Goal: Task Accomplishment & Management: Complete application form

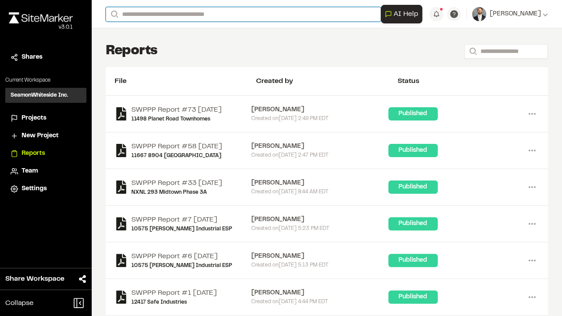
click at [302, 9] on input "Search" at bounding box center [243, 14] width 275 height 15
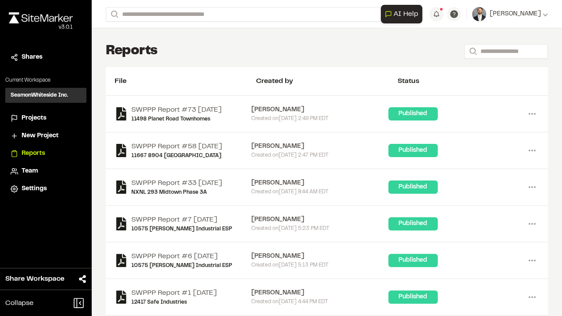
click at [165, 76] on p "8621 [PERSON_NAME] Creek Multifamily" at bounding box center [184, 75] width 145 height 11
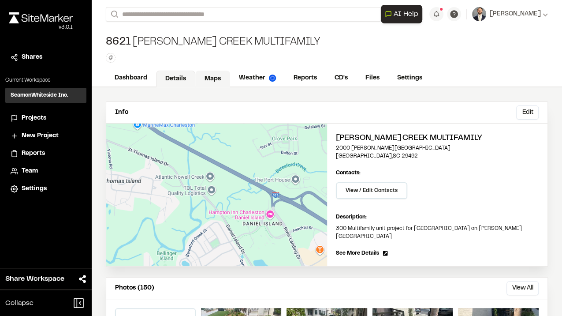
click at [212, 76] on link "Maps" at bounding box center [212, 79] width 35 height 17
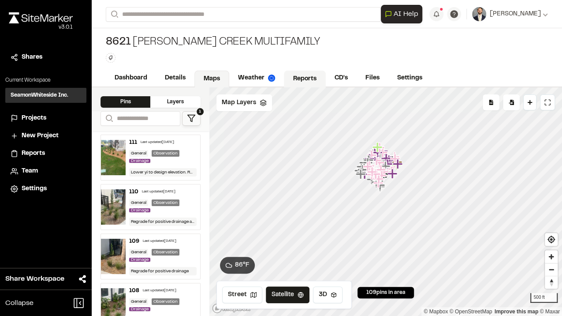
click at [312, 82] on link "Reports" at bounding box center [305, 79] width 42 height 17
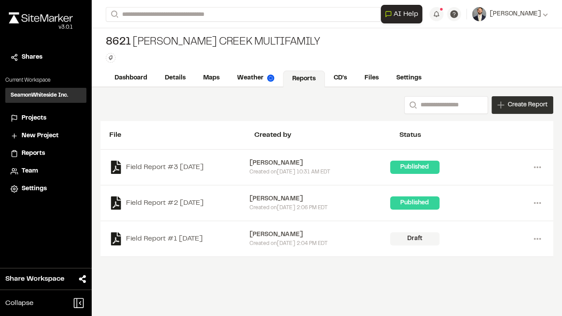
click at [537, 107] on span "Create Report" at bounding box center [528, 105] width 40 height 10
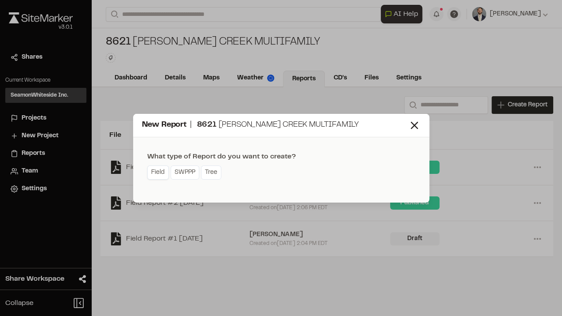
click at [160, 169] on link "Field" at bounding box center [158, 172] width 22 height 14
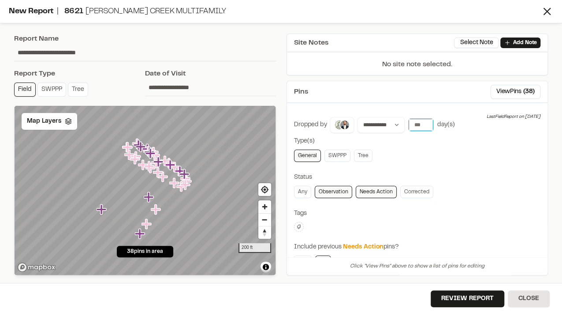
click at [421, 121] on input "**" at bounding box center [421, 125] width 25 height 12
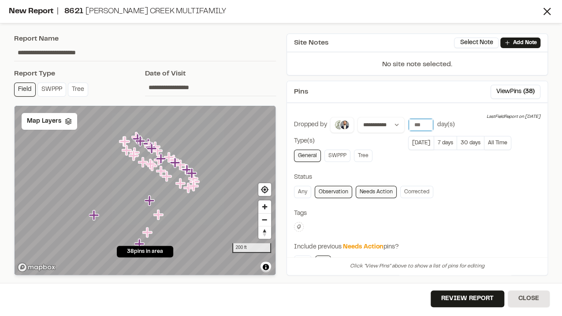
click at [426, 126] on input "**" at bounding box center [421, 125] width 25 height 12
type input "**"
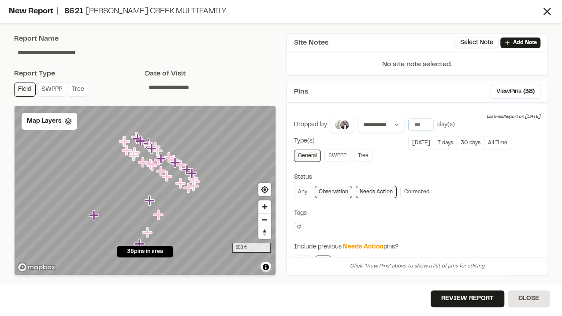
click at [426, 126] on input "**" at bounding box center [421, 125] width 25 height 12
click at [434, 137] on button "7 days" at bounding box center [445, 143] width 23 height 14
click at [46, 122] on span "Map Layers" at bounding box center [44, 121] width 34 height 10
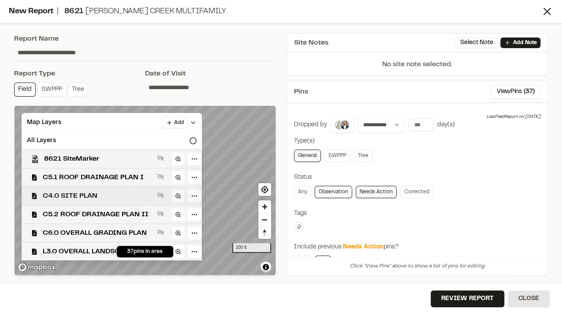
click at [106, 197] on span "C4.0 SITE PLAN" at bounding box center [98, 196] width 111 height 11
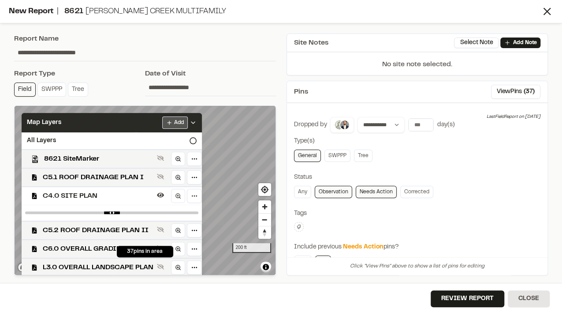
click at [179, 122] on html "Close sidebar v 3.0.1 Shares Current Workspace SeamonWhiteside Inc. SI Projects…" at bounding box center [281, 158] width 562 height 316
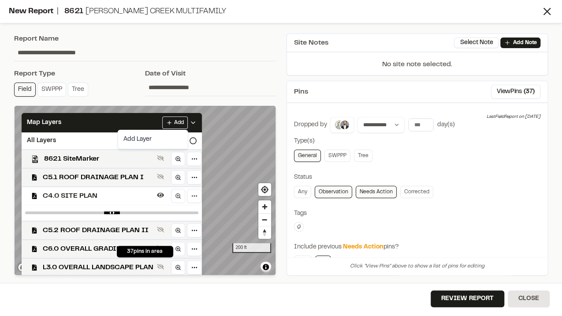
click at [246, 150] on html "Close sidebar v 3.0.1 Shares Current Workspace SeamonWhiteside Inc. SI Projects…" at bounding box center [281, 158] width 562 height 316
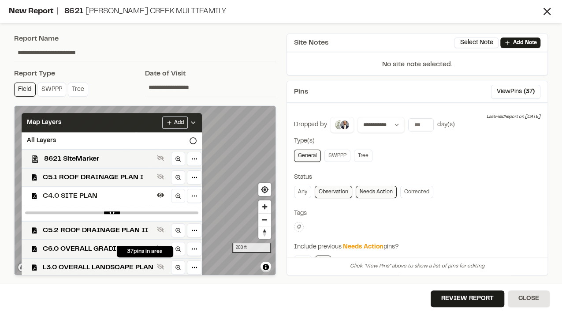
click at [195, 117] on div "Add" at bounding box center [179, 122] width 34 height 12
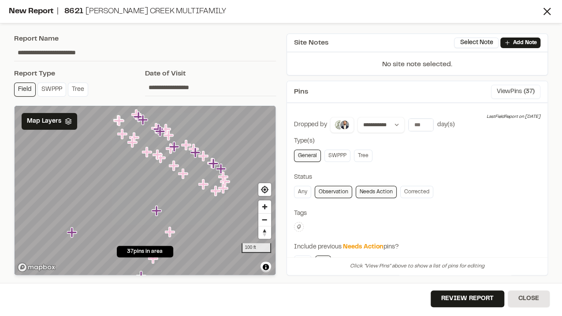
click at [503, 90] on button "View Pins ( 37 )" at bounding box center [515, 92] width 49 height 14
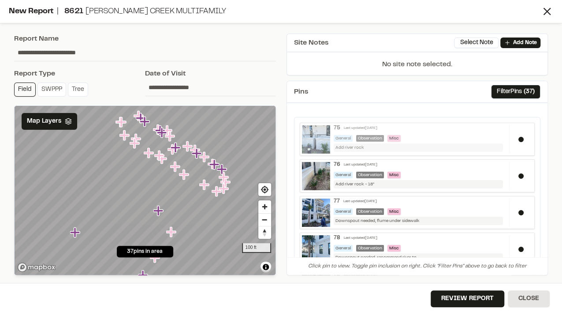
click at [374, 148] on div "Add river rock" at bounding box center [418, 147] width 169 height 8
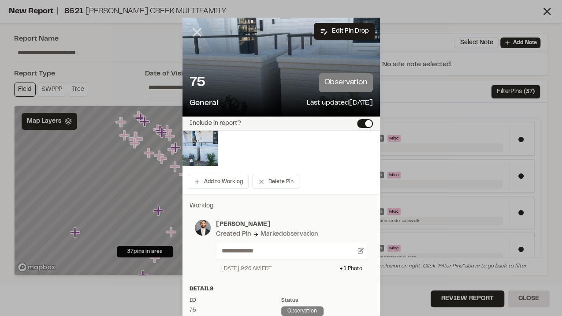
click at [198, 34] on line at bounding box center [196, 32] width 7 height 7
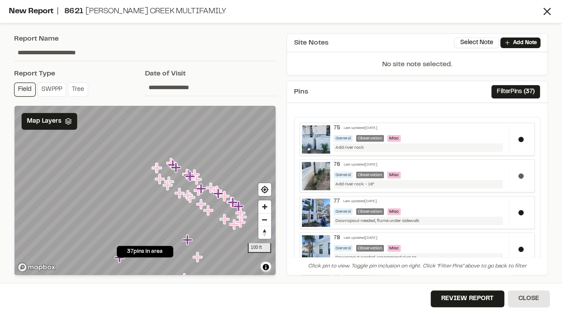
click at [517, 177] on div at bounding box center [520, 175] width 23 height 29
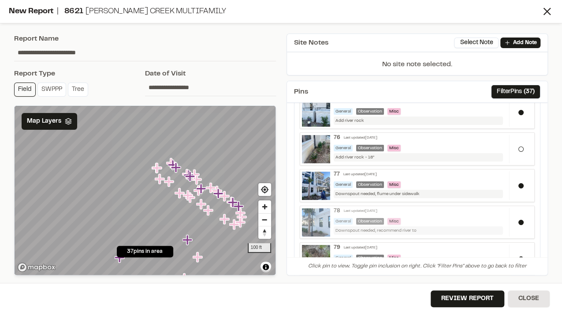
scroll to position [59, 0]
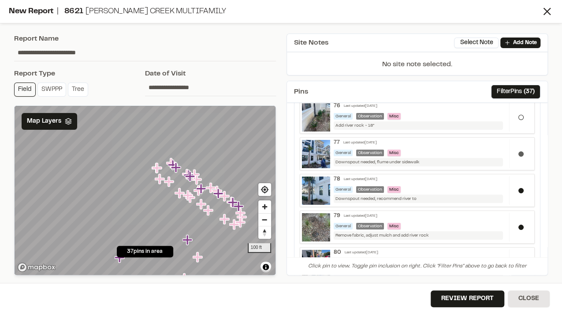
click at [519, 153] on button at bounding box center [521, 153] width 5 height 5
click at [516, 153] on div at bounding box center [520, 153] width 23 height 29
click at [320, 191] on img at bounding box center [316, 190] width 28 height 28
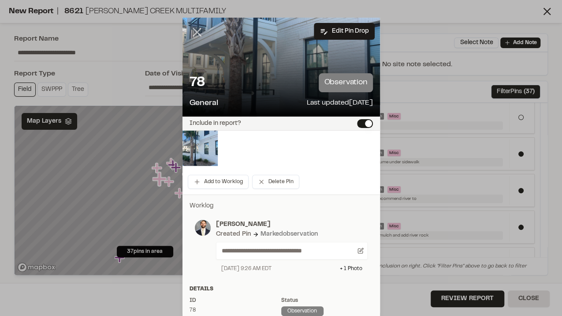
click at [198, 36] on line at bounding box center [196, 32] width 7 height 7
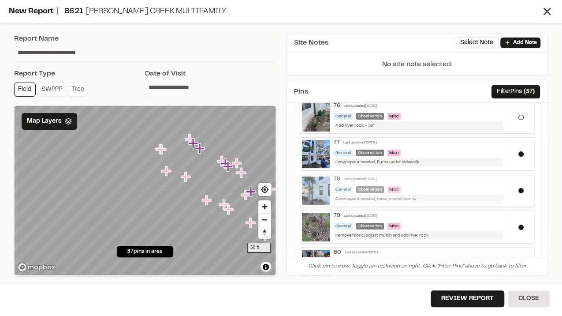
click at [441, 187] on div "General Observation Misc" at bounding box center [420, 189] width 172 height 7
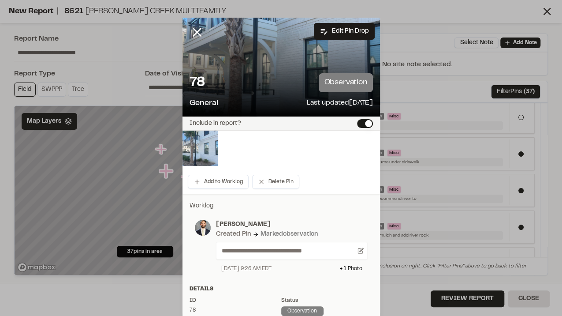
click at [203, 146] on img at bounding box center [200, 148] width 35 height 35
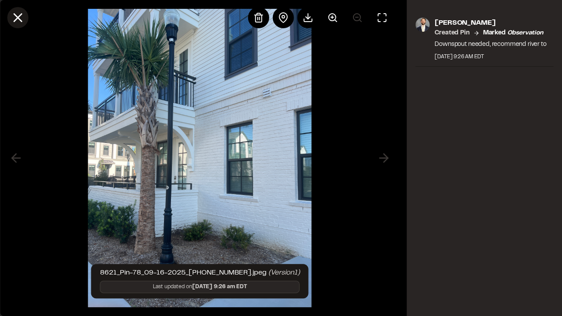
click at [19, 19] on line at bounding box center [17, 17] width 7 height 7
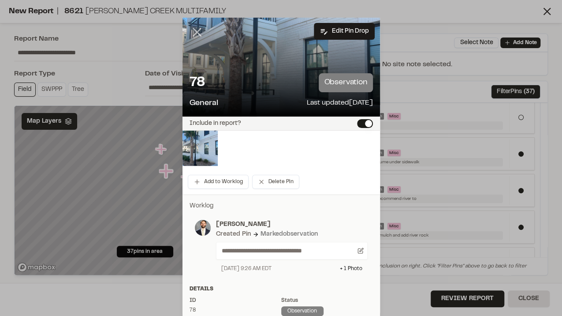
click at [196, 29] on icon at bounding box center [197, 32] width 15 height 15
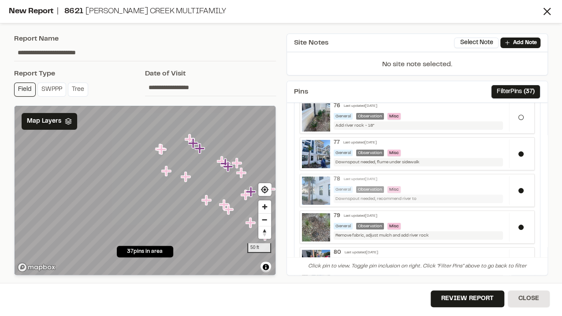
scroll to position [0, 0]
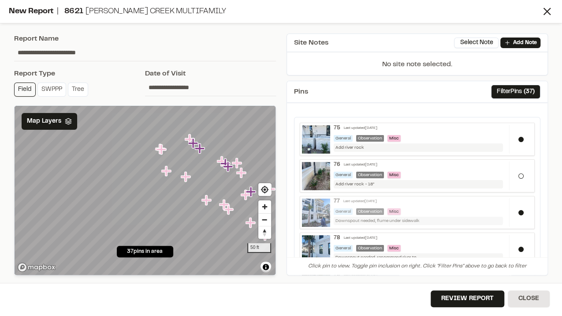
click at [428, 218] on div "Downspout needed, flume under sidewalk" at bounding box center [418, 221] width 169 height 8
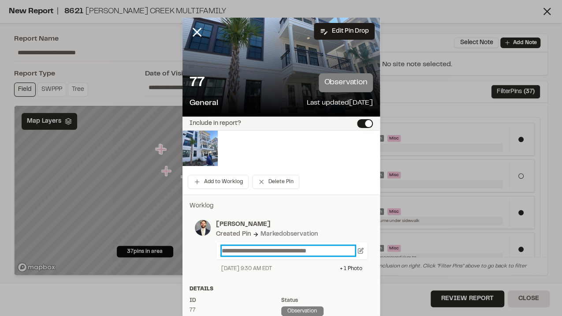
click at [264, 251] on p "**********" at bounding box center [289, 251] width 134 height 10
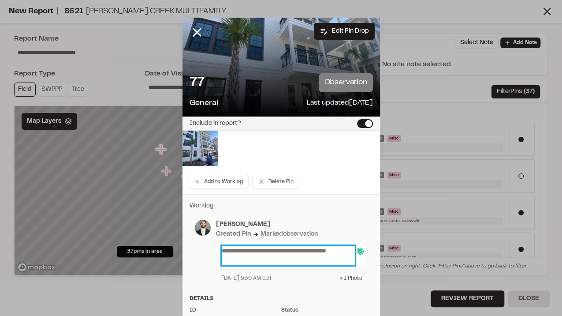
scroll to position [117, 0]
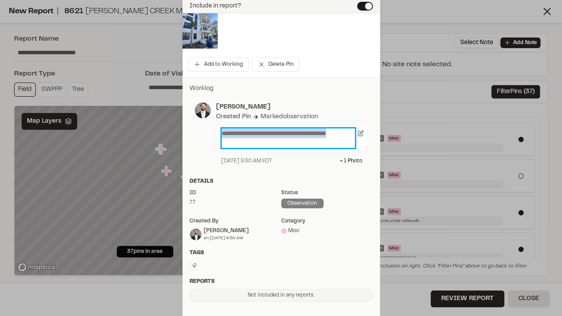
drag, startPoint x: 254, startPoint y: 145, endPoint x: 180, endPoint y: 115, distance: 79.9
click at [183, 115] on div "**********" at bounding box center [282, 127] width 198 height 86
copy p "**********"
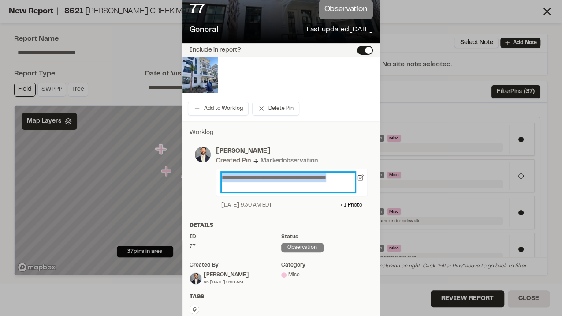
scroll to position [29, 0]
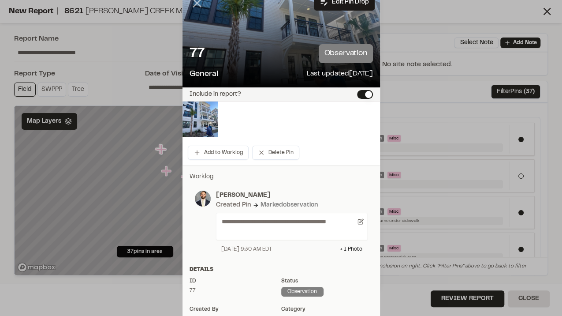
click at [195, 4] on icon at bounding box center [197, 3] width 15 height 15
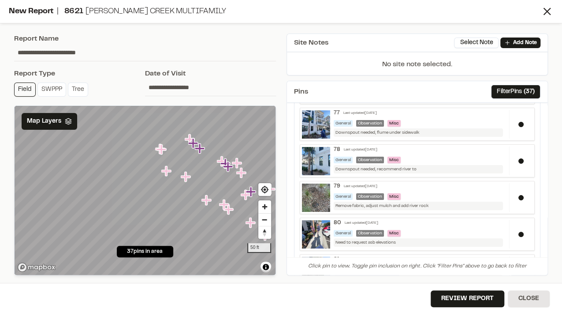
scroll to position [59, 0]
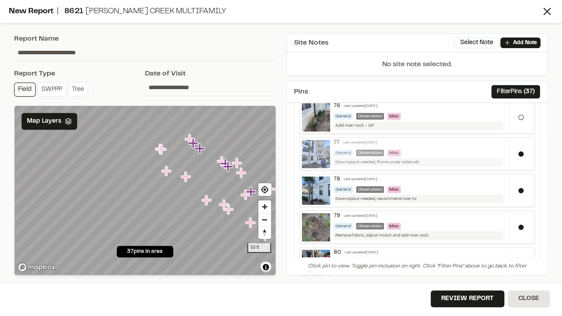
click at [397, 153] on span "Misc" at bounding box center [394, 153] width 13 height 7
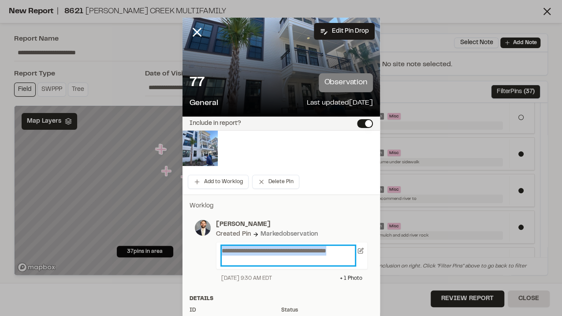
drag, startPoint x: 315, startPoint y: 261, endPoint x: 184, endPoint y: 236, distance: 133.9
click at [186, 238] on div "**********" at bounding box center [282, 244] width 198 height 86
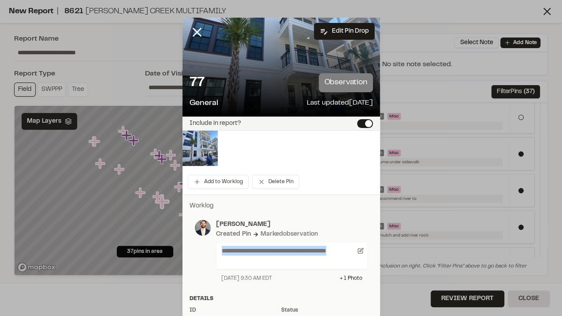
click at [183, 34] on div at bounding box center [204, 39] width 42 height 42
click at [112, 32] on div "**********" at bounding box center [145, 154] width 273 height 252
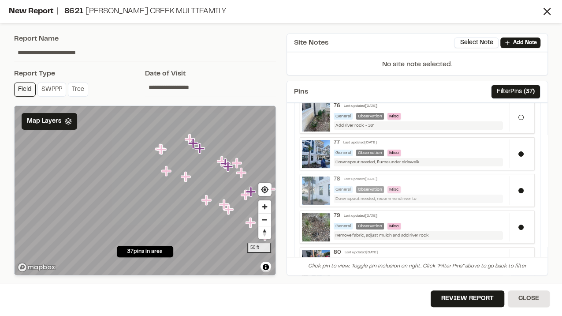
click at [438, 176] on div "78 Last updated [DATE]" at bounding box center [420, 179] width 172 height 7
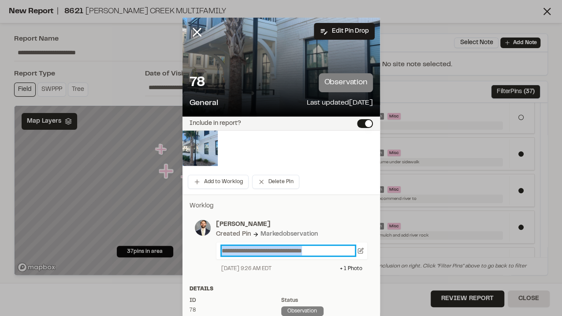
drag, startPoint x: 339, startPoint y: 249, endPoint x: 166, endPoint y: 247, distance: 172.9
click at [166, 247] on div "**********" at bounding box center [281, 158] width 562 height 316
paste p
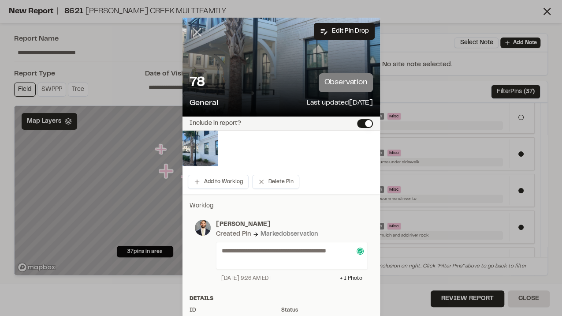
click at [198, 34] on icon at bounding box center [197, 32] width 15 height 15
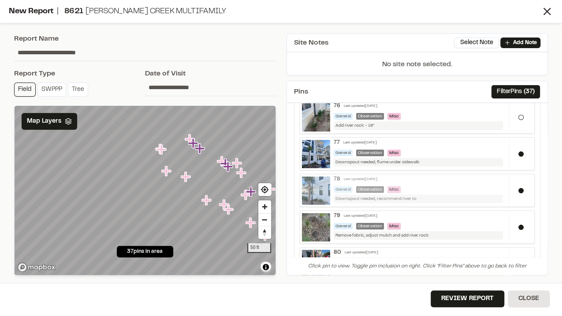
click at [451, 195] on div "Downspout needed, recommend river to" at bounding box center [418, 199] width 169 height 8
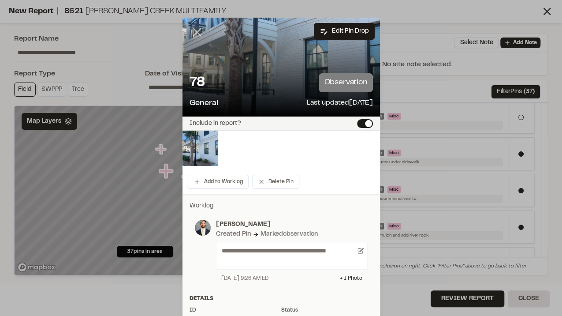
click at [195, 34] on icon at bounding box center [197, 32] width 15 height 15
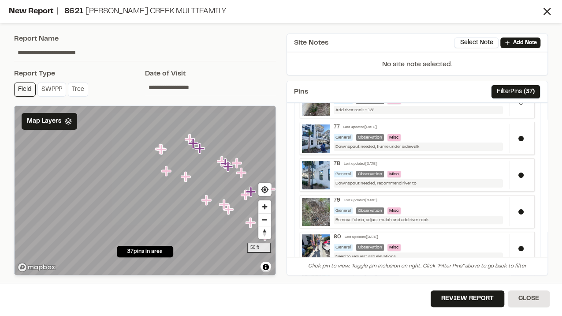
scroll to position [88, 0]
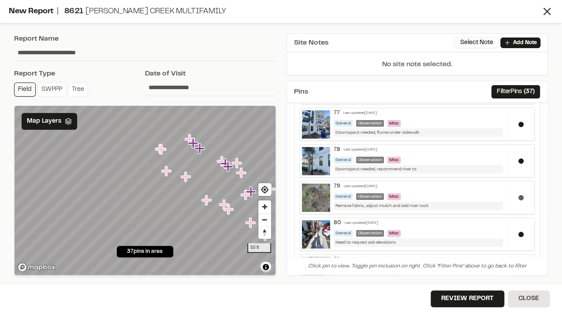
click at [516, 199] on div at bounding box center [520, 197] width 23 height 29
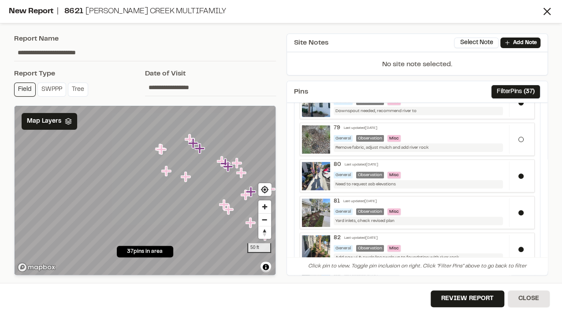
scroll to position [147, 0]
click at [520, 175] on div at bounding box center [520, 175] width 23 height 29
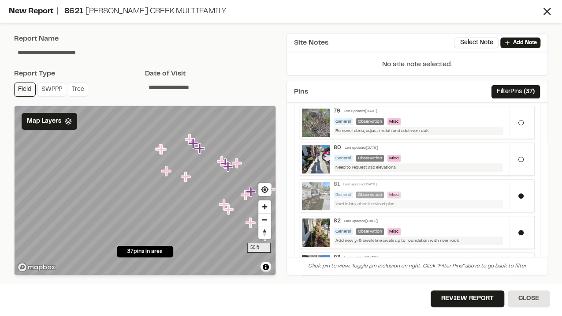
scroll to position [176, 0]
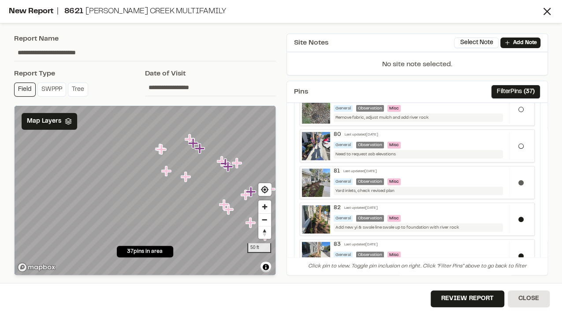
click at [520, 180] on div at bounding box center [520, 182] width 23 height 29
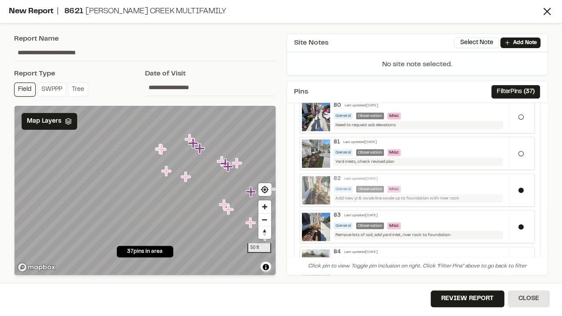
click at [366, 195] on div "Add new yi & swale line swale up to foundation with river rock" at bounding box center [418, 198] width 169 height 8
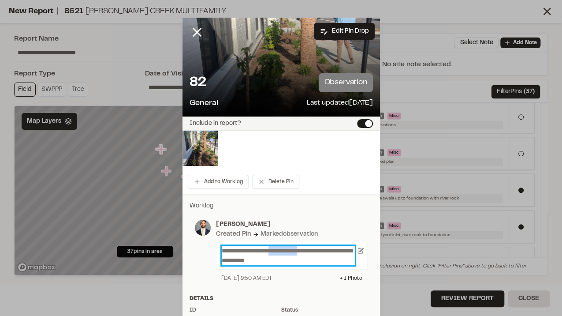
drag, startPoint x: 279, startPoint y: 250, endPoint x: 314, endPoint y: 251, distance: 34.8
click at [314, 251] on p "**********" at bounding box center [289, 255] width 134 height 19
click at [313, 258] on p "**********" at bounding box center [289, 255] width 134 height 19
drag, startPoint x: 278, startPoint y: 251, endPoint x: 323, endPoint y: 250, distance: 45.0
click at [323, 250] on p "**********" at bounding box center [289, 255] width 134 height 19
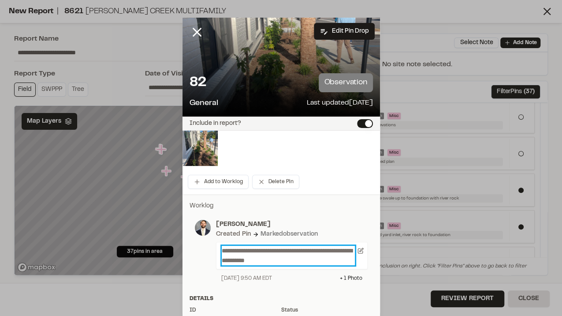
click at [295, 263] on p "**********" at bounding box center [289, 255] width 134 height 19
drag, startPoint x: 305, startPoint y: 258, endPoint x: 288, endPoint y: 253, distance: 18.4
click at [303, 258] on p "**********" at bounding box center [289, 255] width 134 height 19
drag, startPoint x: 275, startPoint y: 250, endPoint x: 320, endPoint y: 251, distance: 45.0
click at [320, 251] on p "**********" at bounding box center [289, 255] width 134 height 19
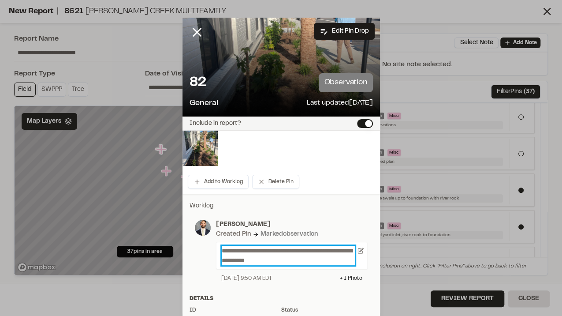
click at [319, 261] on p "**********" at bounding box center [289, 255] width 134 height 19
drag, startPoint x: 278, startPoint y: 251, endPoint x: 324, endPoint y: 253, distance: 45.9
click at [324, 253] on p "**********" at bounding box center [289, 255] width 134 height 19
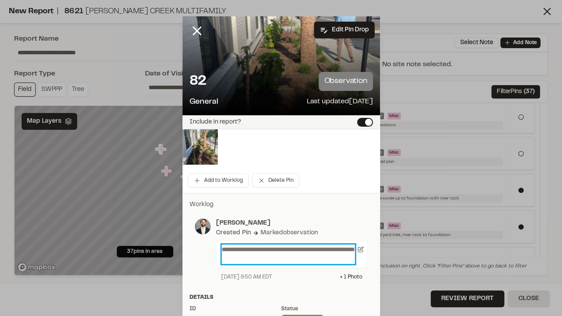
scroll to position [0, 0]
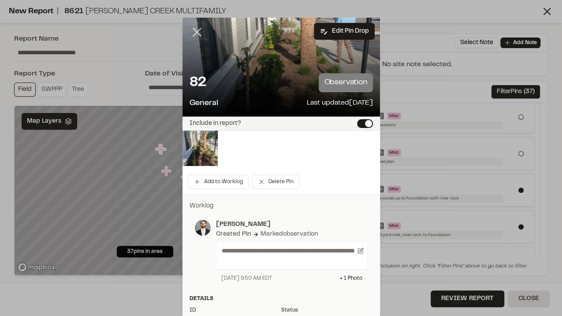
click at [195, 29] on icon at bounding box center [197, 32] width 15 height 15
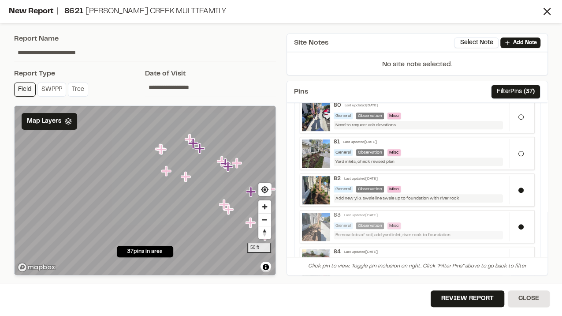
click at [448, 216] on div "83 Last updated [DATE] General Observation Misc Remove lots of soil, add yard i…" at bounding box center [420, 225] width 180 height 27
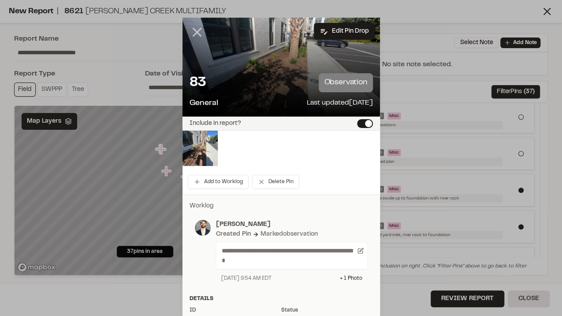
click at [196, 29] on icon at bounding box center [197, 32] width 15 height 15
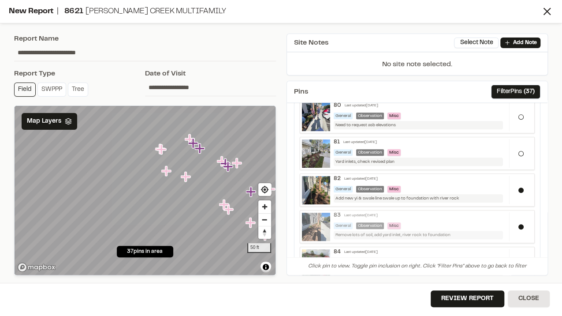
click at [436, 231] on div "Remove lots of soil, add yard inlet, river rock to foundation" at bounding box center [418, 235] width 169 height 8
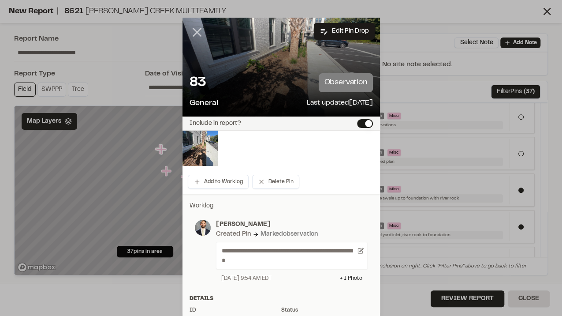
click at [196, 31] on line at bounding box center [196, 32] width 7 height 7
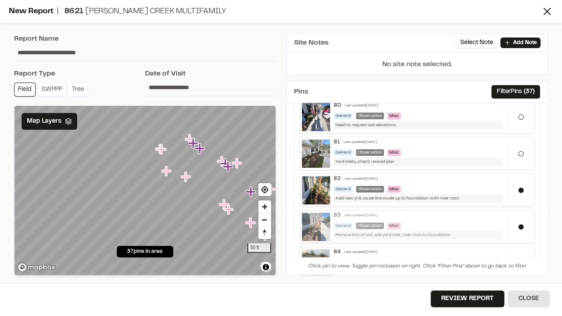
click at [467, 216] on div "83 Last updated [DATE] General Observation Misc Remove lots of soil, add yard i…" at bounding box center [420, 225] width 180 height 27
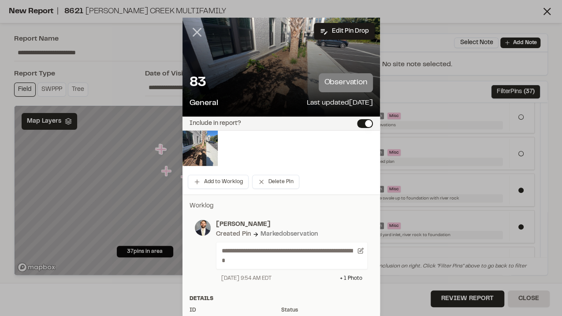
click at [196, 34] on line at bounding box center [196, 32] width 7 height 7
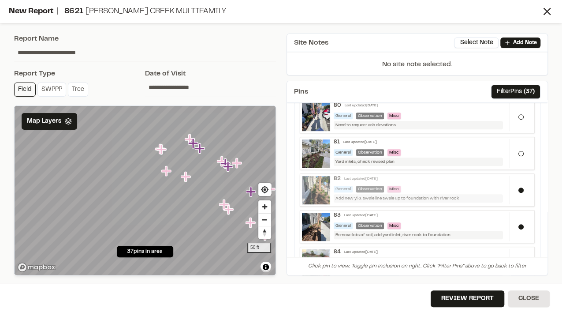
click at [438, 178] on div "82 Last updated [DATE]" at bounding box center [420, 179] width 172 height 7
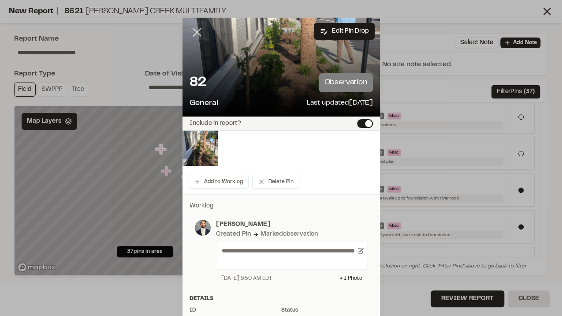
click at [195, 36] on icon at bounding box center [197, 32] width 15 height 15
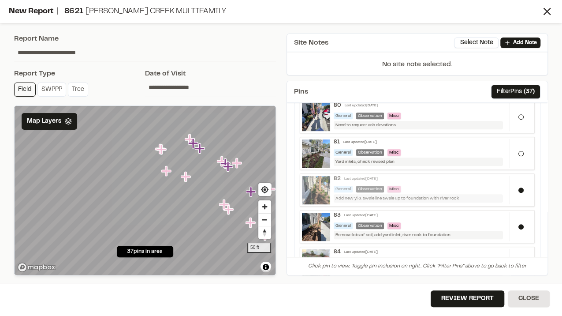
click at [430, 186] on div "General Observation Misc" at bounding box center [420, 189] width 172 height 7
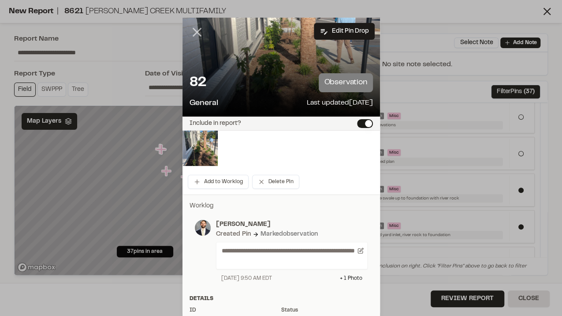
click at [200, 31] on icon at bounding box center [197, 32] width 15 height 15
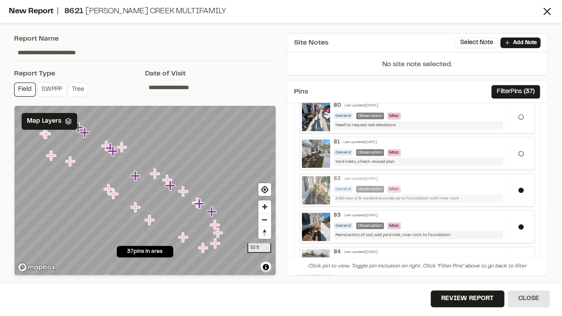
click at [453, 180] on div "82 Last updated [DATE] General Observation Misc Add new yi & swale line swale u…" at bounding box center [420, 189] width 180 height 27
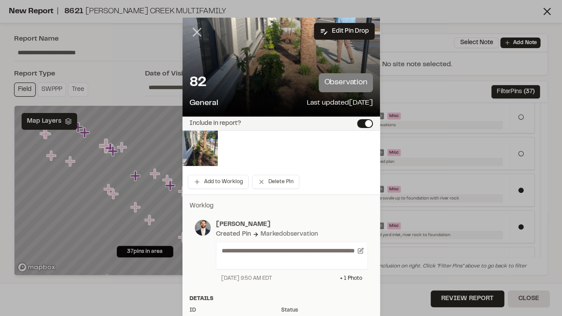
click at [195, 31] on icon at bounding box center [197, 32] width 15 height 15
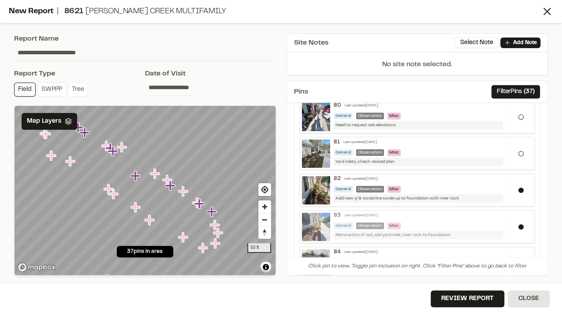
click at [490, 225] on div "83 Last updated [DATE] General Observation Misc Remove lots of soil, add yard i…" at bounding box center [420, 225] width 180 height 27
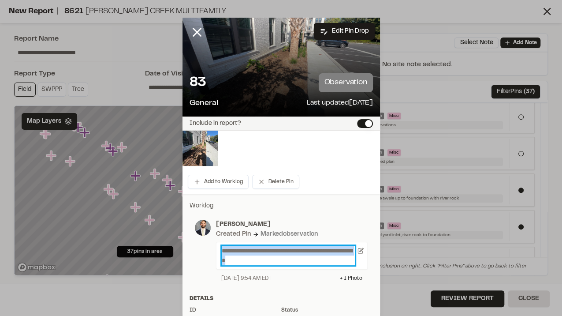
drag, startPoint x: 306, startPoint y: 262, endPoint x: 210, endPoint y: 245, distance: 97.7
click at [211, 245] on div "**********" at bounding box center [289, 251] width 157 height 63
paste p
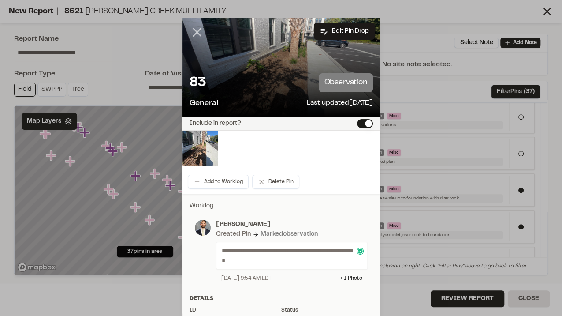
click at [193, 31] on line at bounding box center [196, 32] width 7 height 7
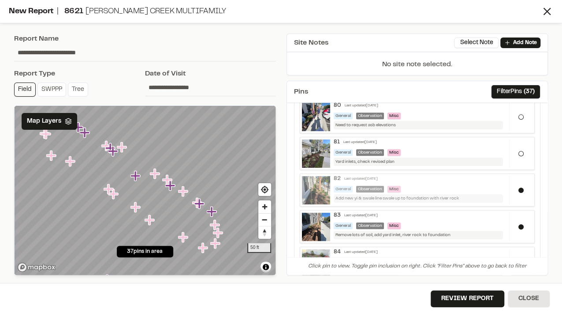
click at [481, 176] on div "82 Last updated [DATE]" at bounding box center [420, 179] width 172 height 7
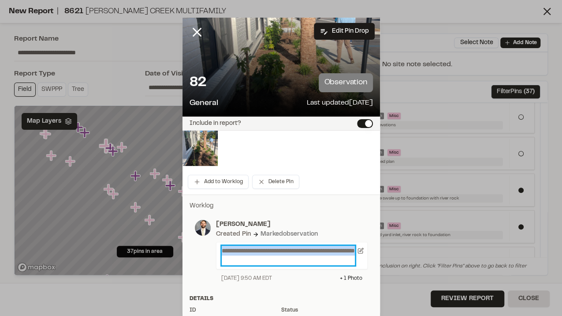
drag, startPoint x: 284, startPoint y: 262, endPoint x: 193, endPoint y: 231, distance: 96.0
click at [195, 233] on div "**********" at bounding box center [281, 251] width 173 height 63
copy p "**********"
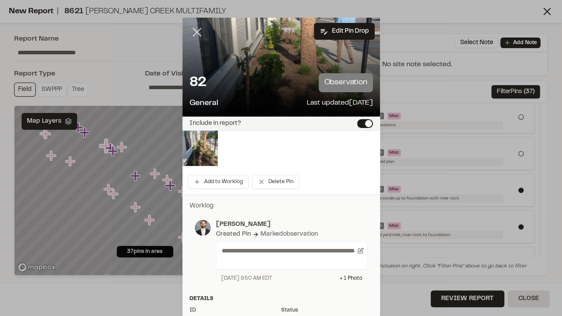
click at [193, 34] on line at bounding box center [196, 32] width 7 height 7
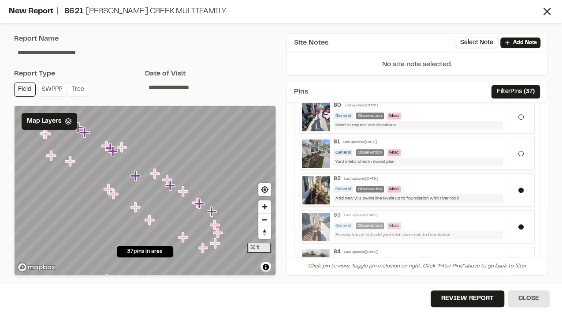
click at [456, 222] on div "General Observation Misc" at bounding box center [420, 225] width 172 height 7
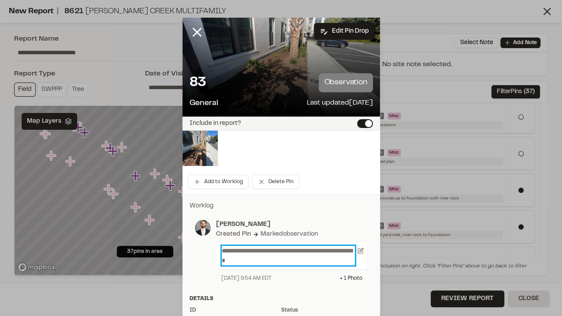
click at [259, 262] on p "**********" at bounding box center [289, 255] width 134 height 19
drag, startPoint x: 271, startPoint y: 256, endPoint x: 164, endPoint y: 236, distance: 109.2
click at [164, 236] on div "**********" at bounding box center [281, 158] width 562 height 316
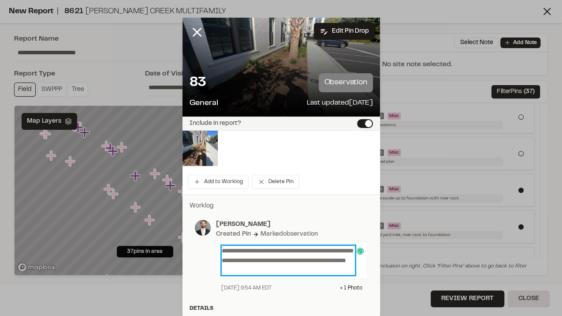
click at [247, 260] on p "**********" at bounding box center [289, 260] width 134 height 29
click at [329, 269] on p "**********" at bounding box center [289, 260] width 134 height 29
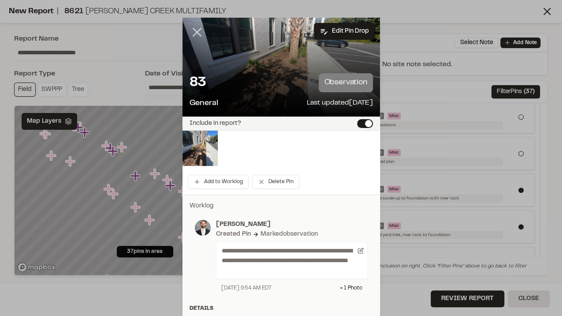
click at [198, 31] on icon at bounding box center [197, 32] width 15 height 15
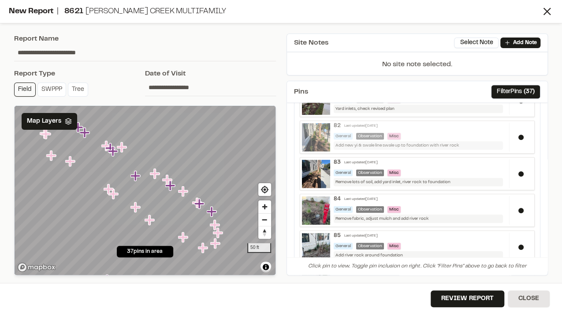
scroll to position [265, 0]
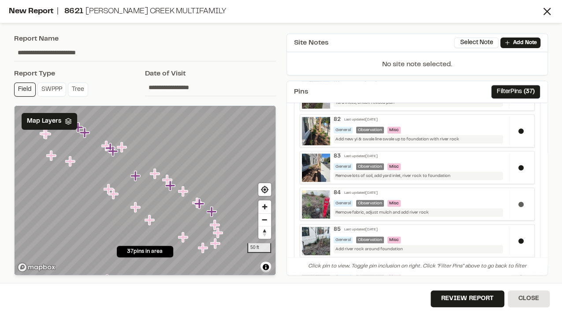
click at [520, 198] on div at bounding box center [520, 204] width 23 height 29
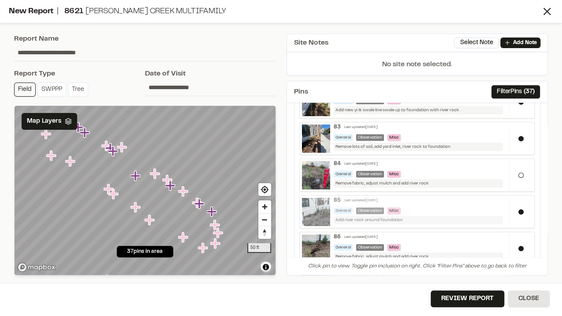
click at [449, 207] on div "General Observation Misc" at bounding box center [420, 210] width 172 height 7
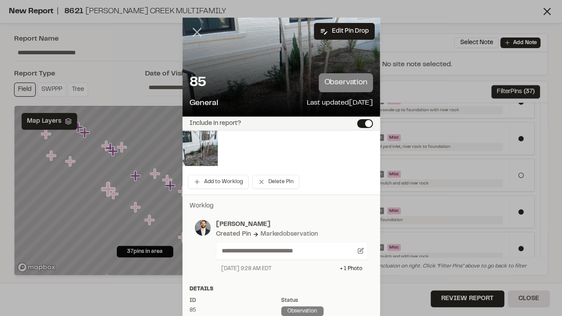
click at [193, 33] on line at bounding box center [196, 32] width 7 height 7
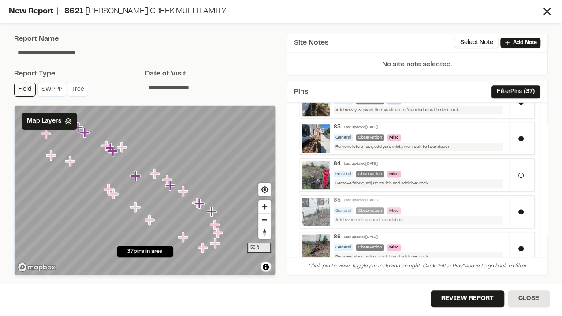
scroll to position [323, 0]
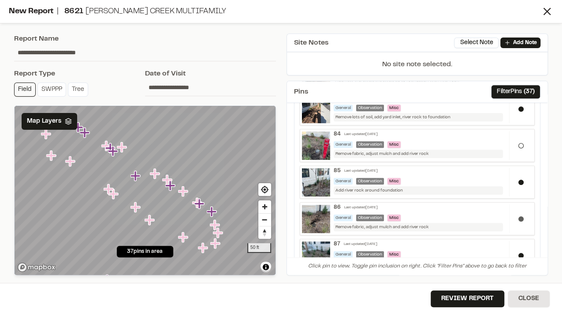
click at [519, 216] on button at bounding box center [521, 218] width 5 height 5
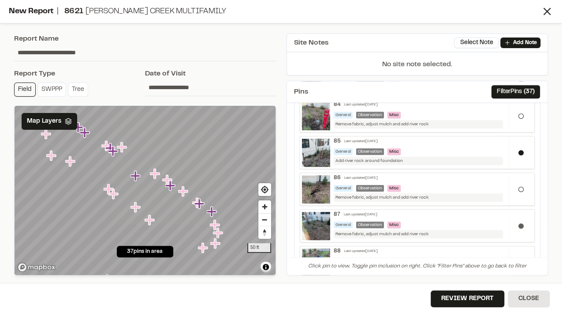
click at [519, 223] on button at bounding box center [521, 225] width 5 height 5
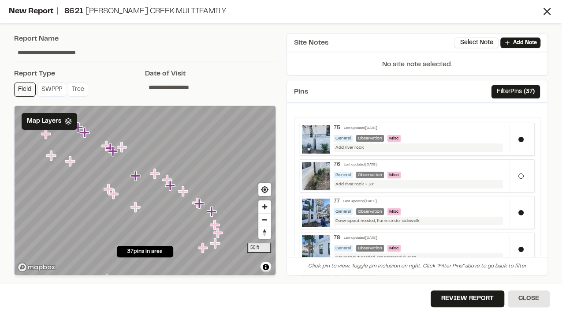
scroll to position [29, 0]
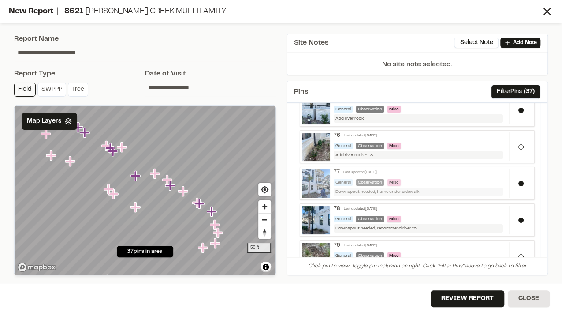
click at [437, 175] on div "77 Last updated [DATE] General Observation Misc Downspout needed, flume under s…" at bounding box center [420, 182] width 180 height 27
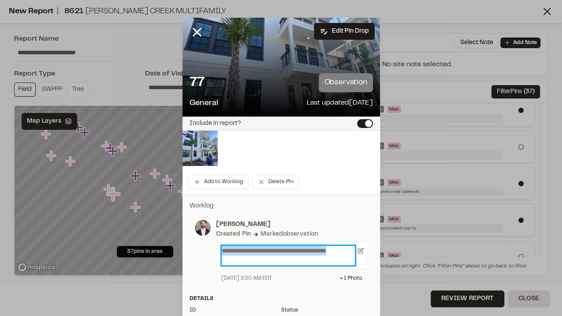
drag, startPoint x: 292, startPoint y: 265, endPoint x: 161, endPoint y: 223, distance: 137.0
click at [164, 224] on div "**********" at bounding box center [281, 158] width 562 height 316
copy p "**********"
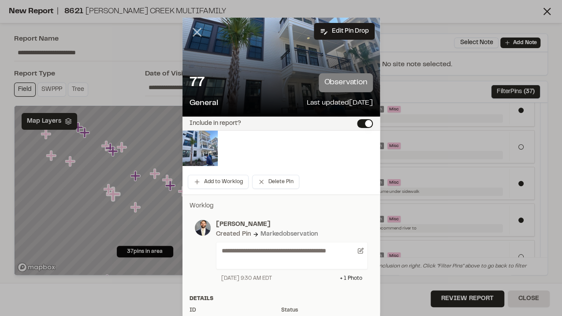
click at [194, 33] on line at bounding box center [196, 32] width 7 height 7
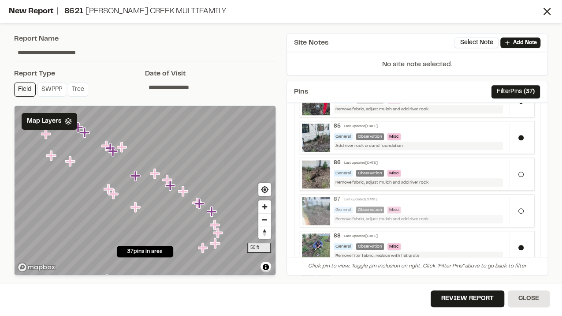
scroll to position [412, 0]
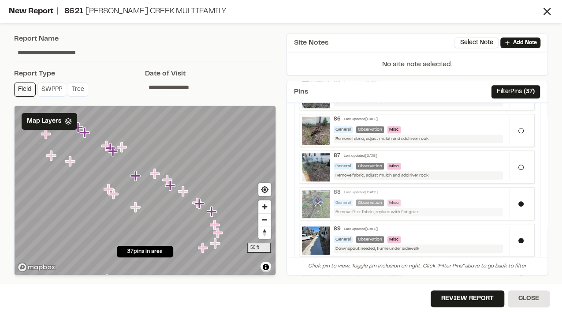
click at [427, 194] on div "88 Last updated [DATE] General Observation Misc Remove filter fabric, replace w…" at bounding box center [420, 202] width 180 height 27
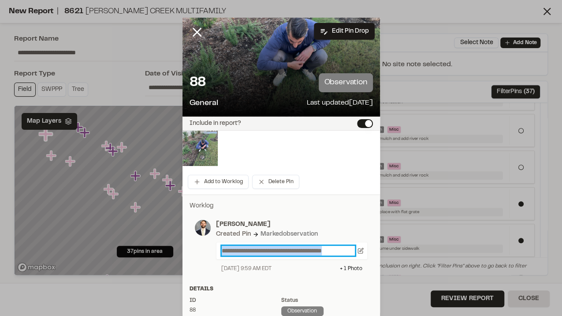
drag, startPoint x: 346, startPoint y: 250, endPoint x: 134, endPoint y: 244, distance: 211.8
click at [138, 246] on div "**********" at bounding box center [281, 158] width 562 height 316
paste p
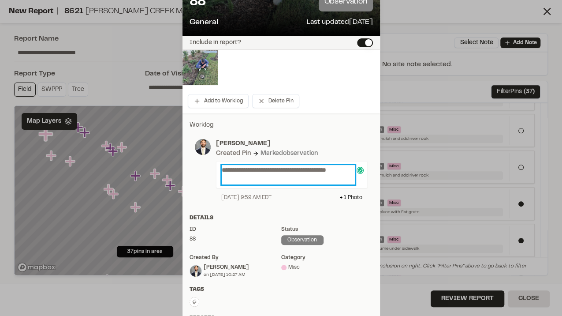
scroll to position [0, 0]
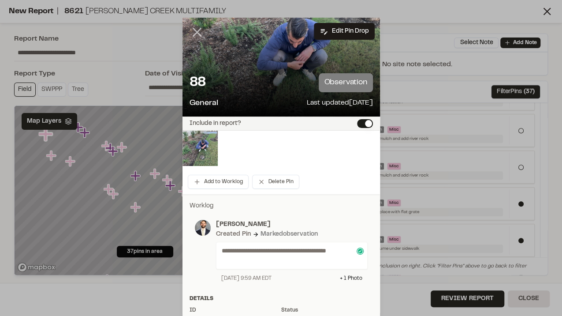
click at [191, 30] on icon at bounding box center [197, 32] width 15 height 15
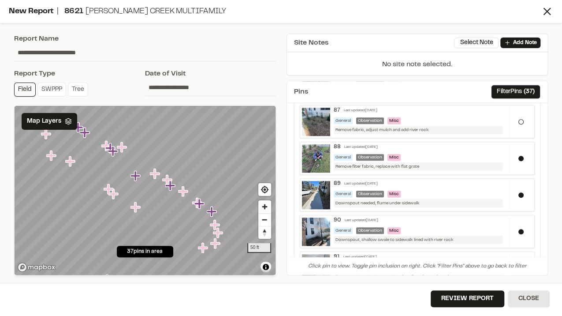
scroll to position [470, 0]
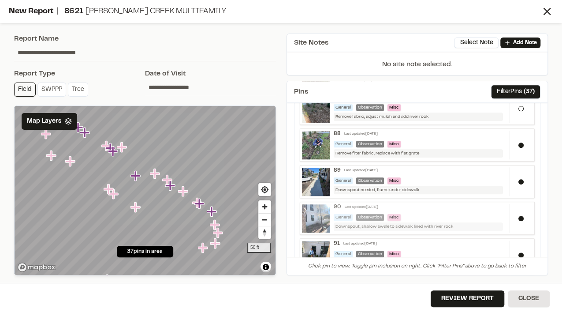
click at [475, 214] on div "General Observation Misc" at bounding box center [420, 217] width 172 height 7
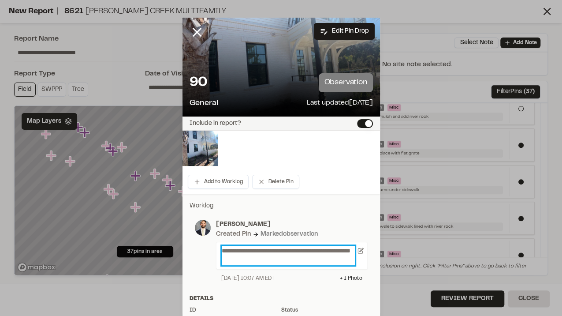
click at [252, 248] on p "**********" at bounding box center [289, 255] width 134 height 19
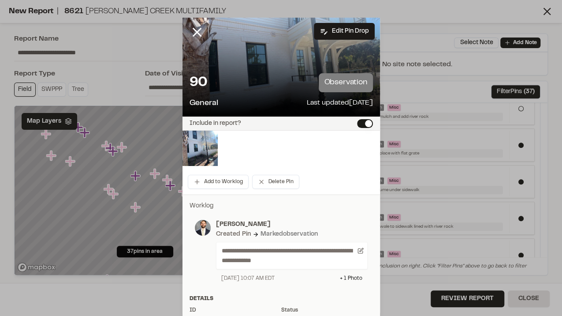
drag, startPoint x: 196, startPoint y: 30, endPoint x: 196, endPoint y: 39, distance: 8.4
click at [196, 30] on line at bounding box center [196, 32] width 7 height 7
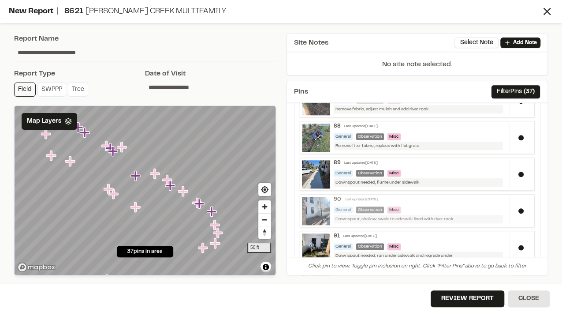
scroll to position [500, 0]
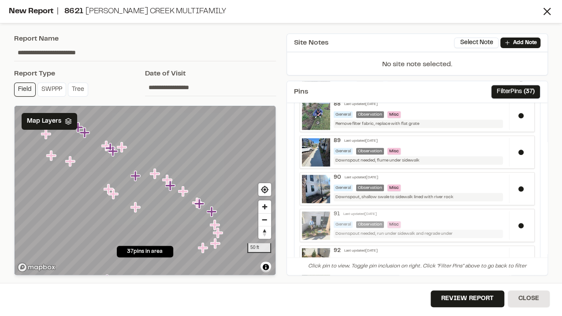
click at [468, 214] on div "91 Last updated [DATE] General Observation Misc Downspout needed, run under sid…" at bounding box center [420, 224] width 180 height 27
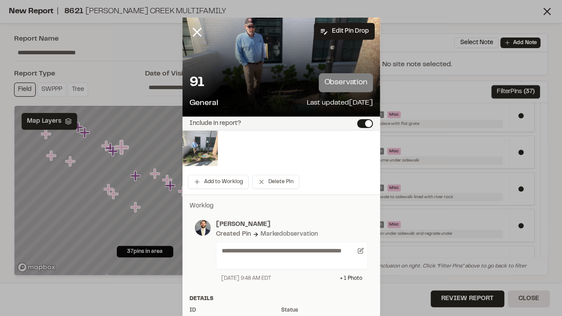
click at [199, 153] on img at bounding box center [200, 148] width 35 height 35
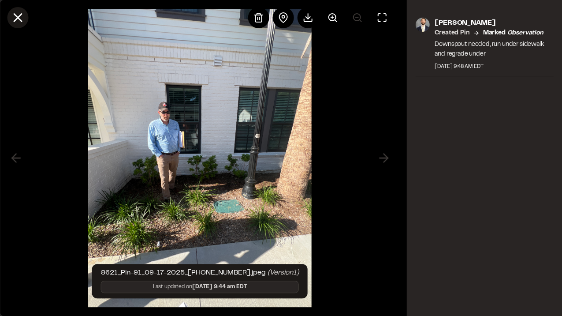
click at [14, 20] on line at bounding box center [17, 17] width 7 height 7
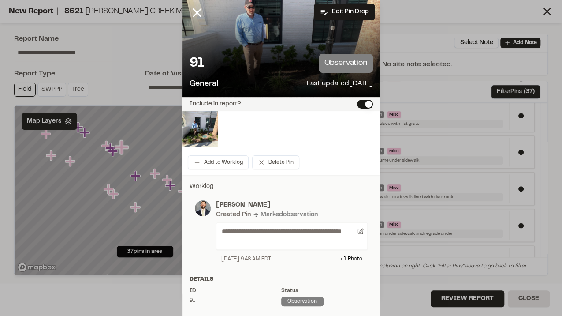
scroll to position [0, 0]
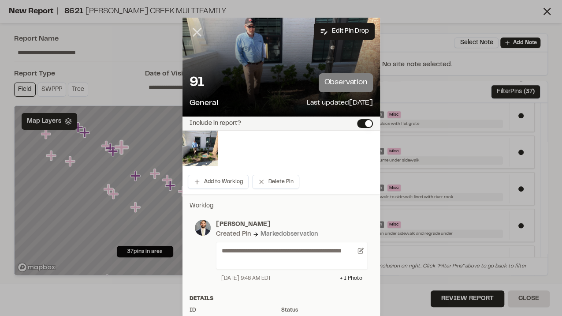
click at [193, 29] on icon at bounding box center [197, 32] width 15 height 15
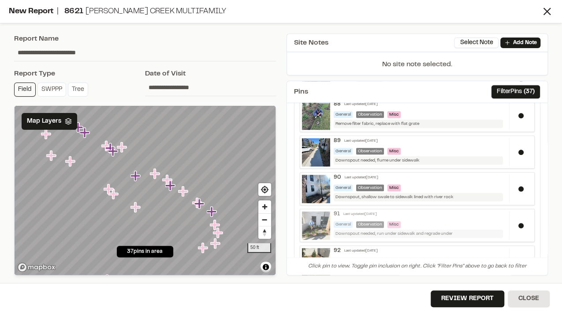
click at [438, 212] on div "91 Last updated [DATE] General Observation Misc Downspout needed, run under sid…" at bounding box center [420, 224] width 180 height 27
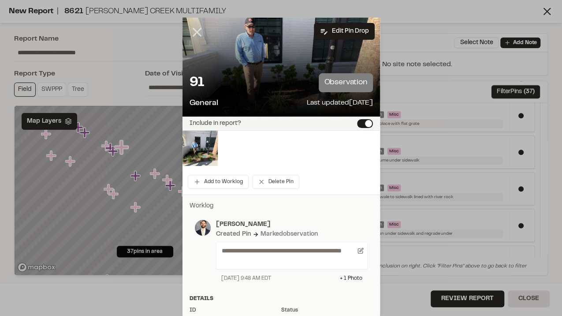
click at [191, 33] on icon at bounding box center [197, 32] width 15 height 15
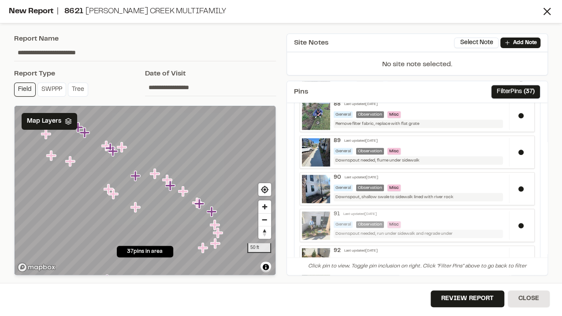
click at [441, 221] on div "General Observation Misc" at bounding box center [420, 224] width 172 height 7
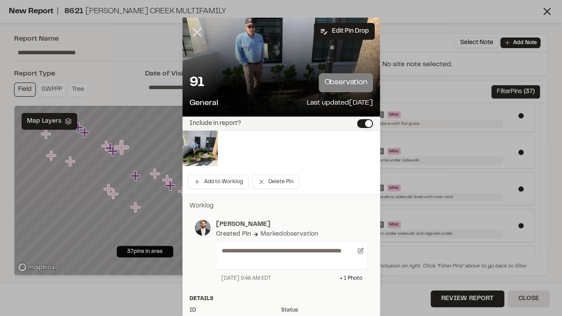
click at [198, 32] on icon at bounding box center [197, 32] width 15 height 15
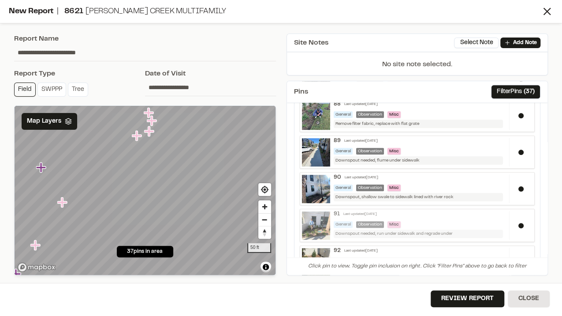
click at [435, 212] on div "91 Last updated [DATE] General Observation Misc Downspout needed, run under sid…" at bounding box center [420, 224] width 180 height 27
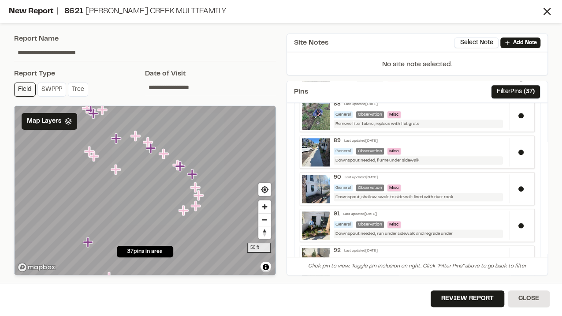
click at [255, 297] on div "**********" at bounding box center [281, 158] width 562 height 316
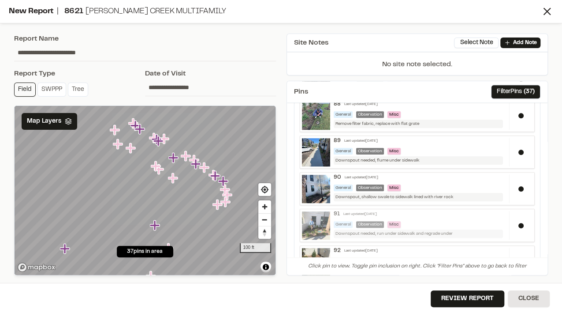
click at [451, 221] on div "General Observation Misc" at bounding box center [420, 224] width 172 height 7
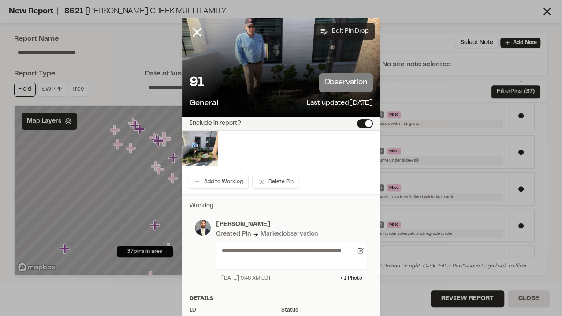
click at [333, 36] on button "Edit Pin Drop" at bounding box center [344, 31] width 61 height 17
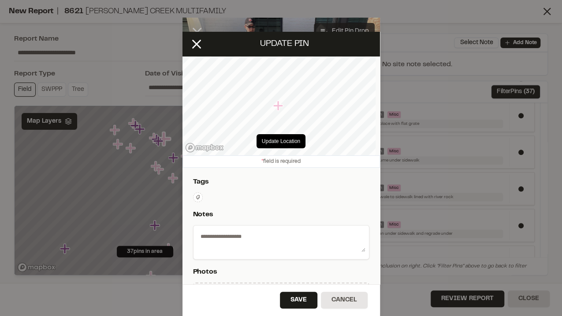
type textarea "**********"
select select "*"
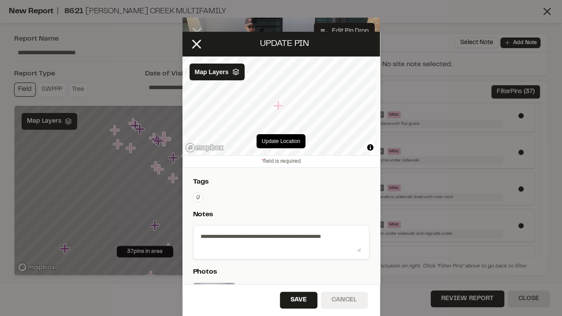
click at [349, 298] on button "Cancel" at bounding box center [344, 300] width 47 height 17
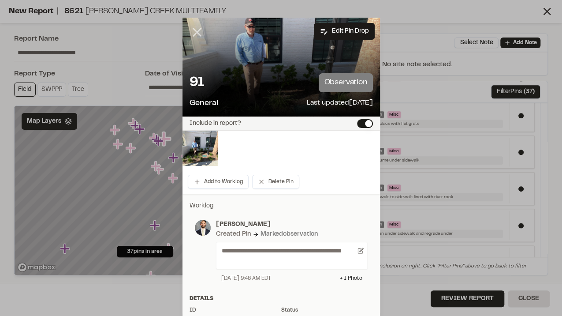
click at [198, 29] on line at bounding box center [196, 32] width 7 height 7
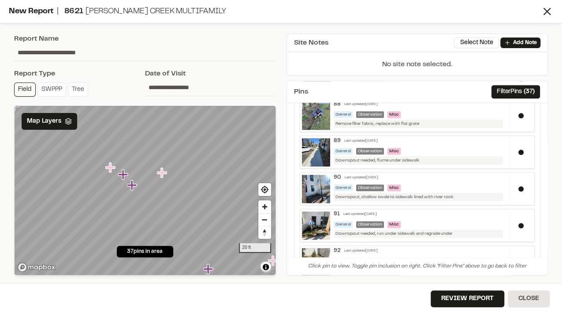
click at [161, 173] on icon "Map marker" at bounding box center [162, 173] width 10 height 10
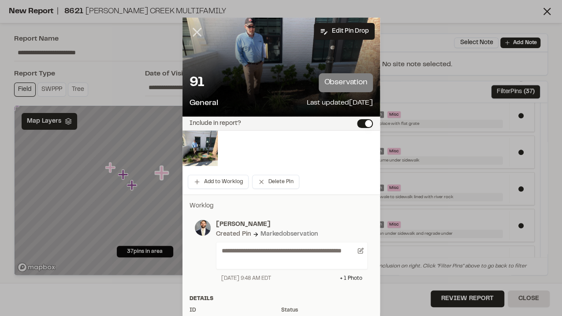
click at [195, 36] on icon at bounding box center [197, 32] width 15 height 15
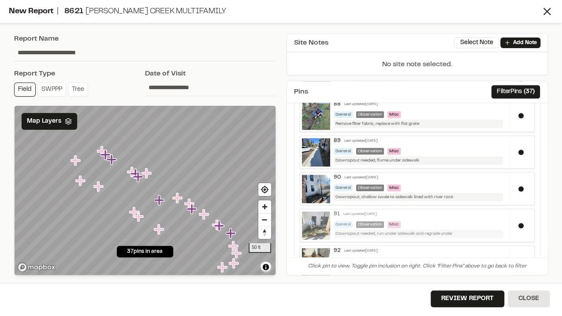
click at [450, 213] on div "91 Last updated [DATE] General Observation Misc Downspout needed, run under sid…" at bounding box center [420, 224] width 180 height 27
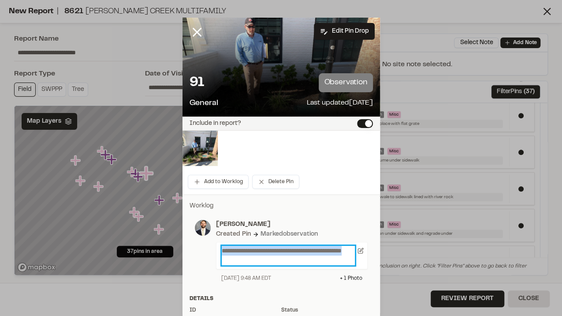
drag, startPoint x: 269, startPoint y: 258, endPoint x: 143, endPoint y: 233, distance: 128.2
click at [139, 228] on div "**********" at bounding box center [281, 158] width 562 height 316
paste p
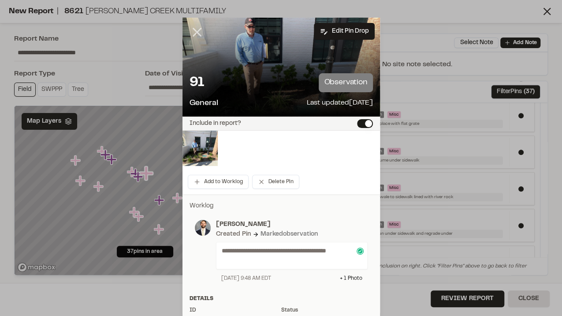
click at [193, 30] on line at bounding box center [196, 32] width 7 height 7
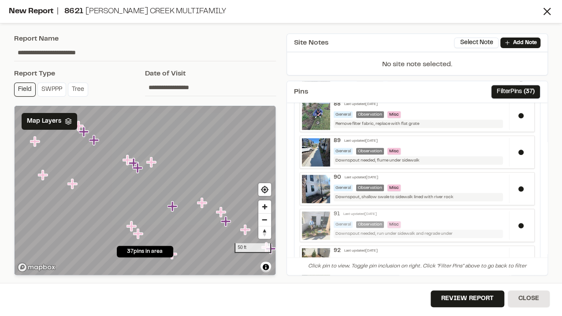
click at [462, 221] on div "General Observation Misc" at bounding box center [420, 224] width 172 height 7
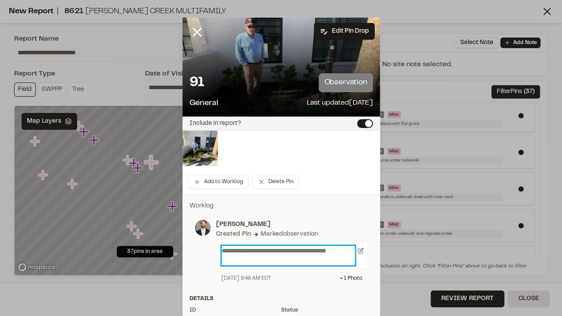
click at [272, 263] on p "**********" at bounding box center [289, 255] width 134 height 19
drag, startPoint x: 288, startPoint y: 258, endPoint x: 146, endPoint y: 216, distance: 148.2
click at [149, 218] on div "**********" at bounding box center [281, 158] width 562 height 316
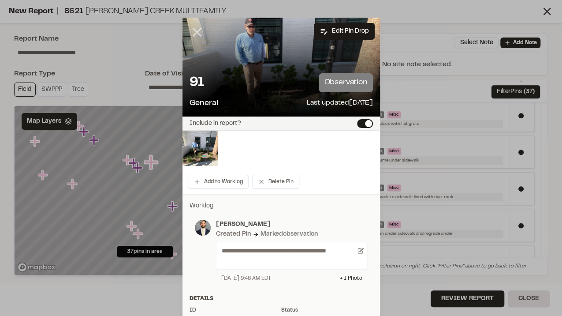
click at [194, 33] on line at bounding box center [196, 32] width 7 height 7
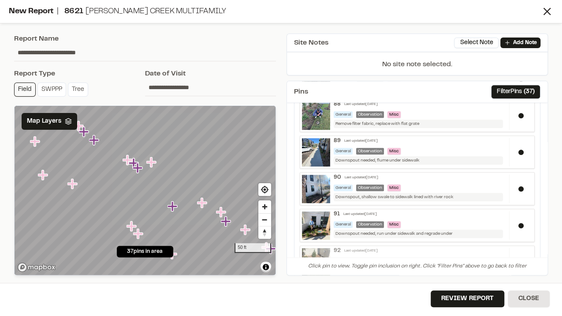
scroll to position [529, 0]
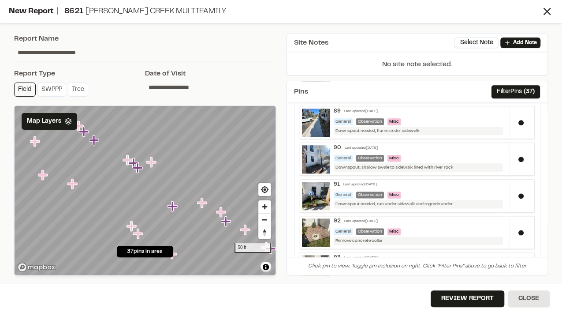
click at [140, 168] on icon "Map marker" at bounding box center [138, 167] width 11 height 11
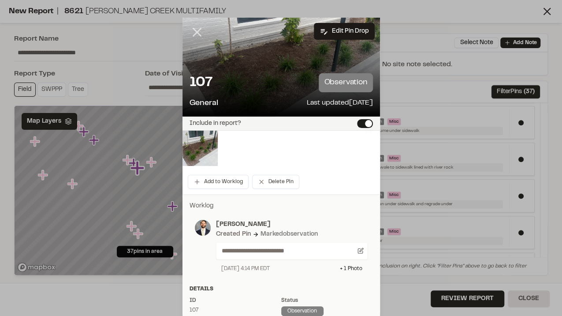
click at [195, 30] on icon at bounding box center [197, 32] width 15 height 15
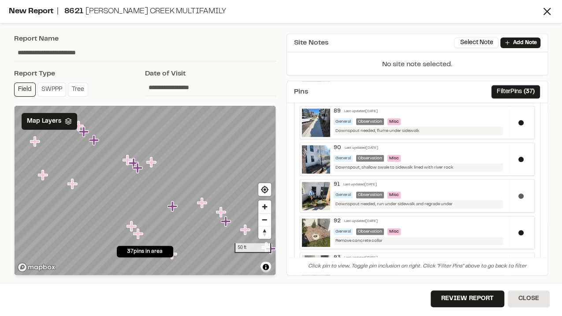
click at [514, 185] on div at bounding box center [520, 195] width 23 height 29
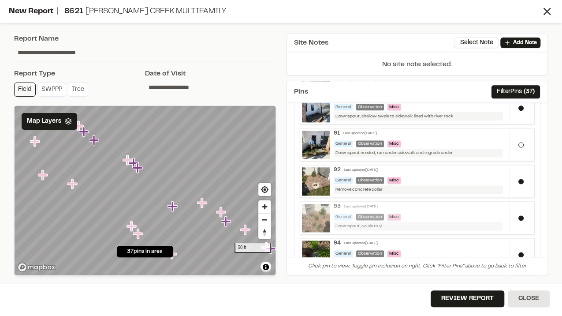
scroll to position [588, 0]
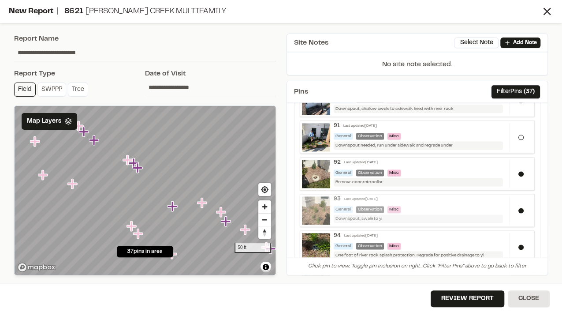
click at [384, 214] on div "Downspout, swale to yi" at bounding box center [418, 218] width 169 height 8
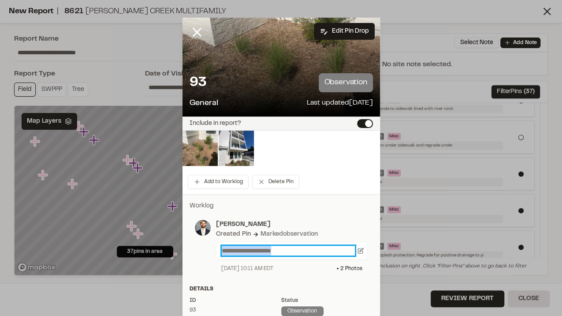
drag, startPoint x: 298, startPoint y: 251, endPoint x: 208, endPoint y: 254, distance: 90.0
click at [211, 254] on div "**********" at bounding box center [289, 246] width 157 height 53
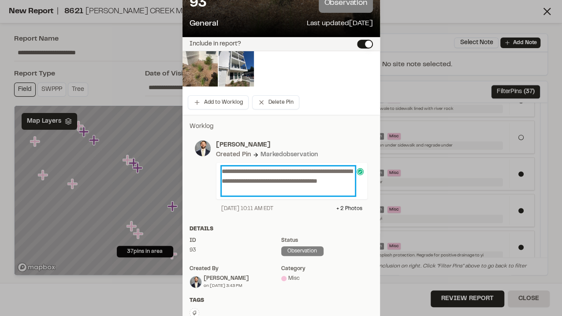
scroll to position [0, 0]
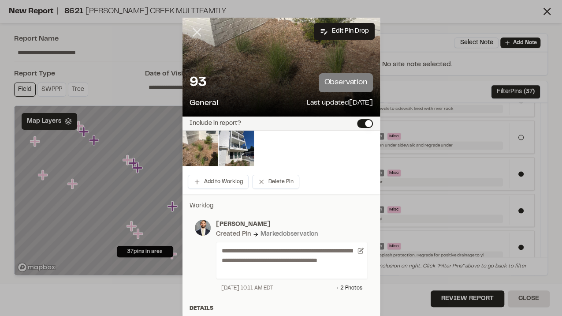
click at [197, 30] on icon at bounding box center [197, 32] width 15 height 15
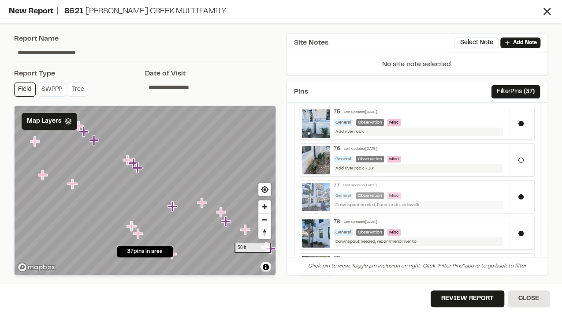
scroll to position [29, 0]
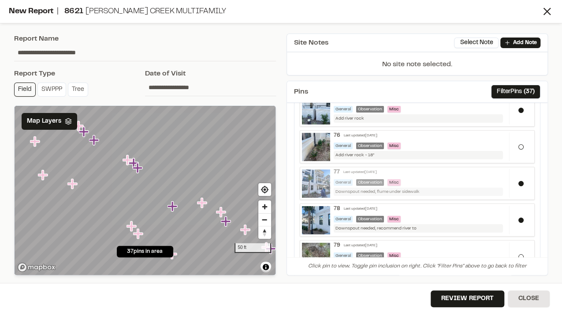
click at [453, 179] on div "General Observation Misc" at bounding box center [420, 182] width 172 height 7
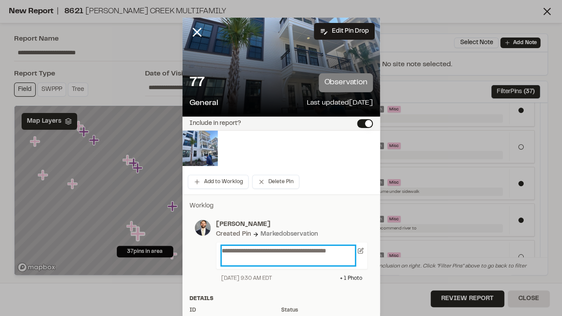
click at [291, 253] on p "**********" at bounding box center [289, 255] width 134 height 19
click at [290, 260] on p "**********" at bounding box center [289, 255] width 134 height 19
click at [294, 251] on p "**********" at bounding box center [289, 255] width 134 height 19
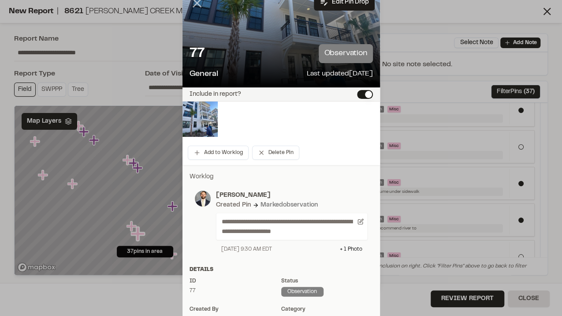
click at [197, 3] on icon at bounding box center [197, 3] width 15 height 15
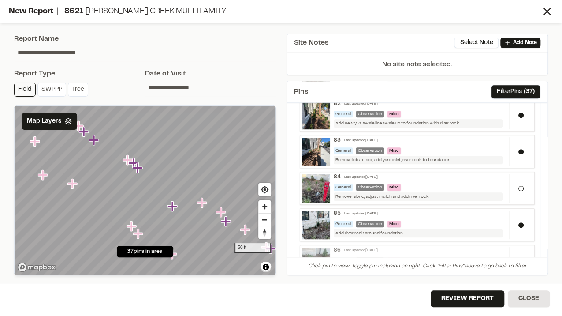
scroll to position [294, 0]
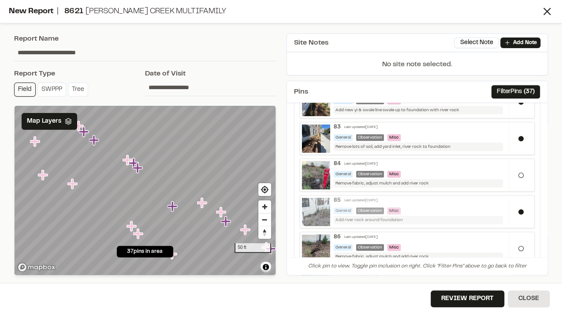
click at [458, 202] on div "85 Last updated [DATE] General Observation Misc Add river rock around foundation" at bounding box center [420, 210] width 180 height 27
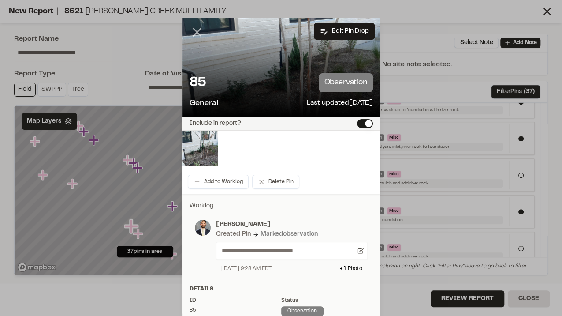
click at [196, 34] on line at bounding box center [196, 32] width 7 height 7
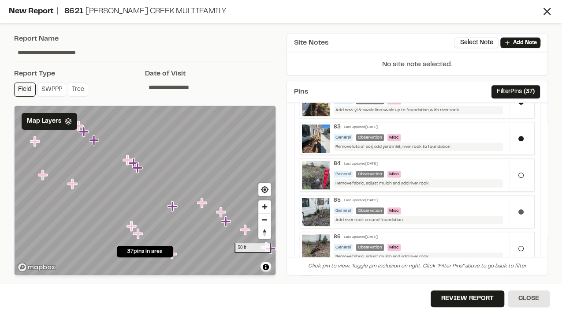
click at [511, 203] on div at bounding box center [520, 211] width 23 height 29
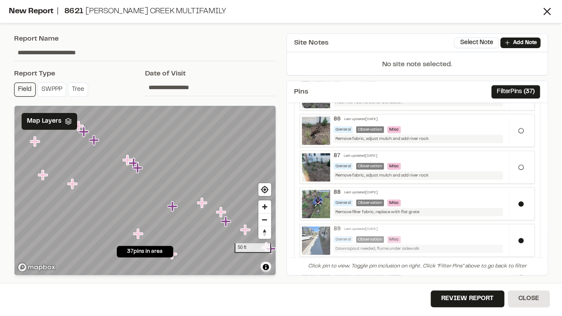
scroll to position [441, 0]
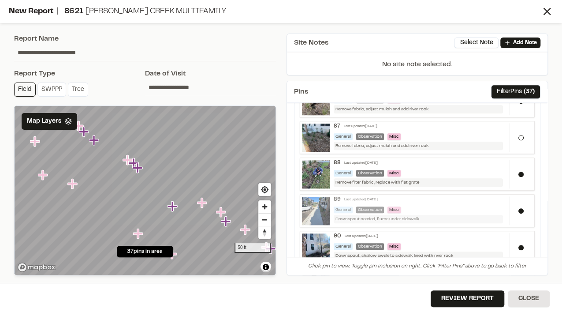
click at [468, 206] on div "General Observation Misc" at bounding box center [420, 209] width 172 height 7
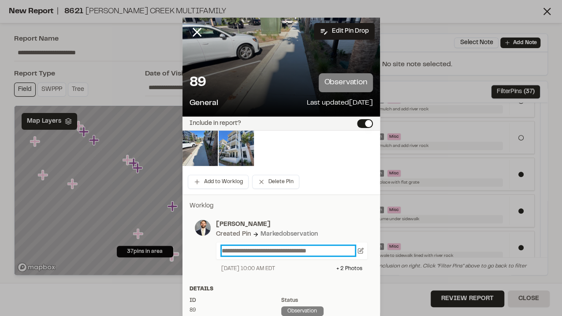
click at [275, 249] on p "**********" at bounding box center [289, 251] width 134 height 10
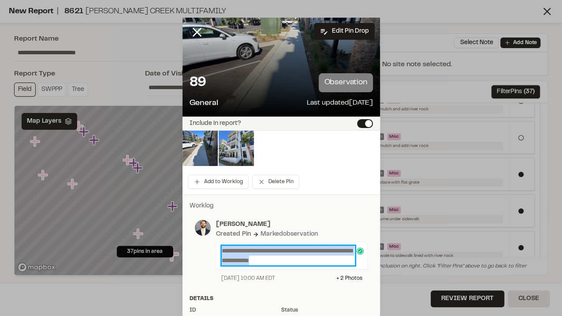
drag, startPoint x: 311, startPoint y: 259, endPoint x: 177, endPoint y: 238, distance: 135.3
click at [173, 238] on div "**********" at bounding box center [281, 158] width 562 height 316
copy p "**********"
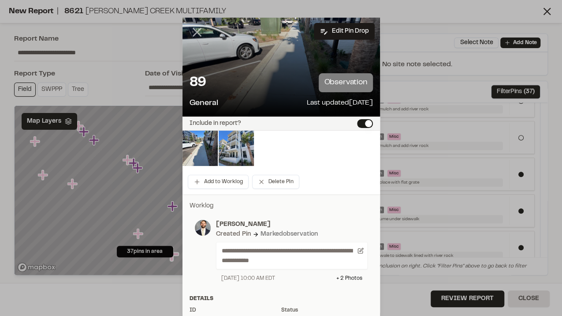
click at [193, 32] on icon at bounding box center [197, 32] width 15 height 15
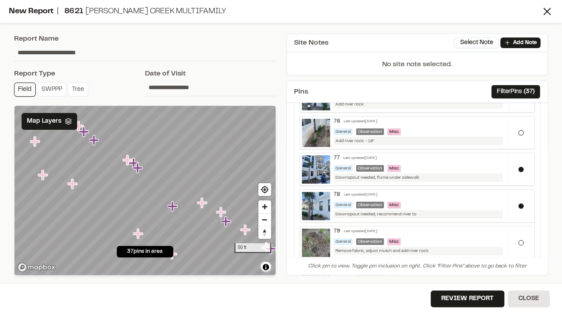
scroll to position [0, 0]
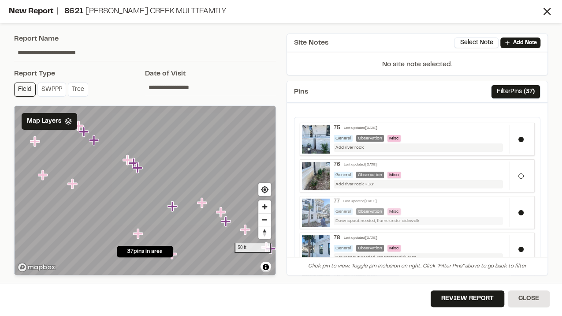
click at [436, 204] on div "77 Last updated [DATE] General Observation Misc Downspout needed, flume under s…" at bounding box center [420, 211] width 180 height 27
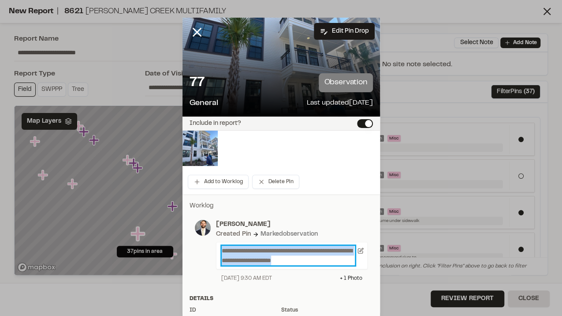
drag, startPoint x: 336, startPoint y: 260, endPoint x: 132, endPoint y: 228, distance: 206.2
click at [132, 228] on div "**********" at bounding box center [281, 158] width 562 height 316
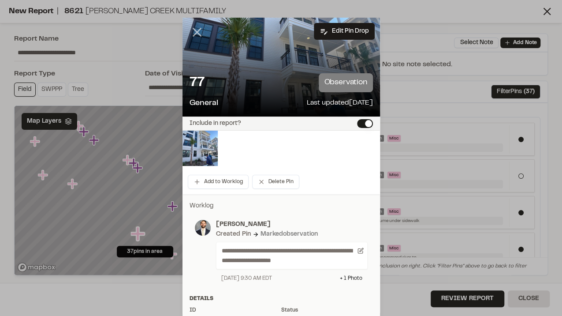
click at [195, 31] on icon at bounding box center [197, 32] width 15 height 15
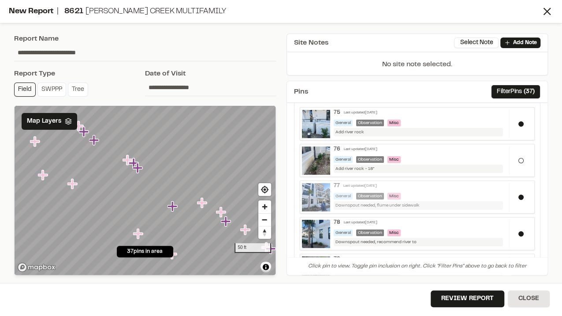
scroll to position [29, 0]
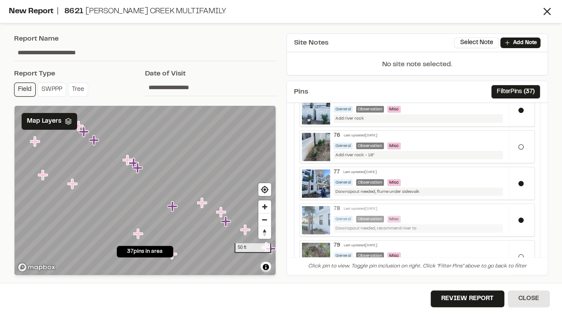
click at [432, 211] on div "78 Last updated [DATE] General Observation Misc Downspout needed, recommend riv…" at bounding box center [420, 219] width 180 height 27
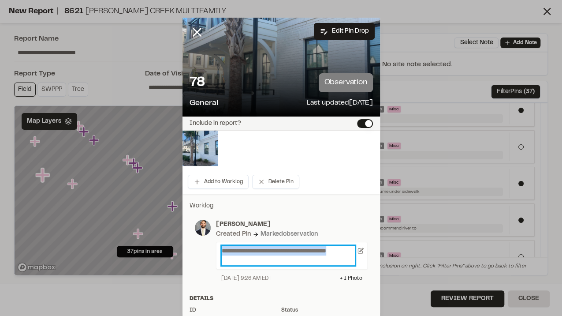
drag, startPoint x: 261, startPoint y: 255, endPoint x: 176, endPoint y: 233, distance: 87.5
click at [177, 233] on div "**********" at bounding box center [281, 158] width 562 height 316
paste p
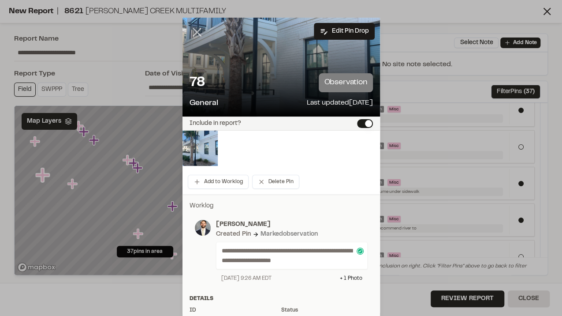
click at [194, 32] on line at bounding box center [196, 32] width 7 height 7
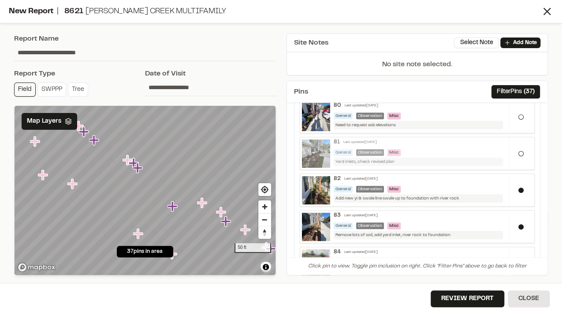
scroll to position [206, 0]
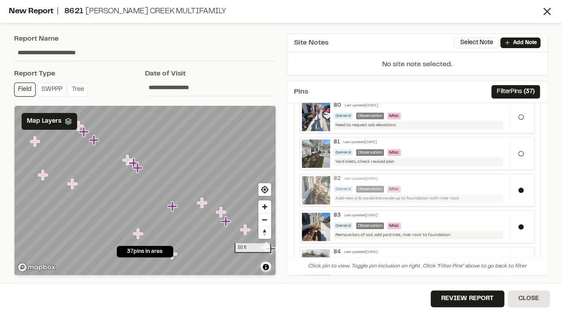
click at [435, 186] on div "General Observation Misc" at bounding box center [420, 189] width 172 height 7
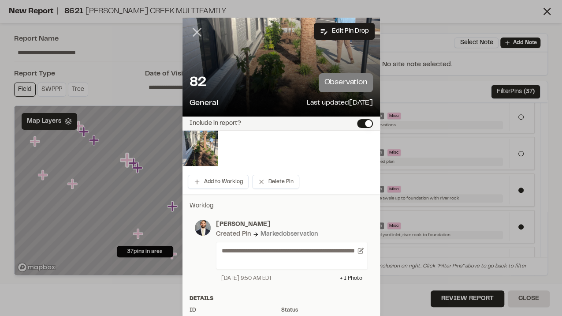
click at [197, 30] on line at bounding box center [196, 32] width 7 height 7
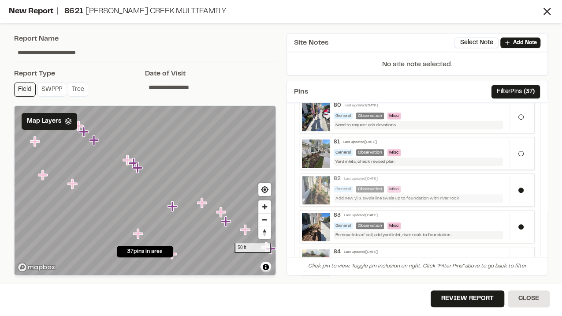
click at [463, 187] on div "General Observation Misc" at bounding box center [420, 189] width 172 height 7
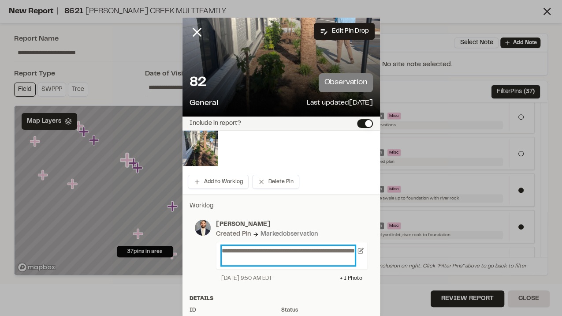
click at [290, 261] on p "**********" at bounding box center [289, 255] width 134 height 19
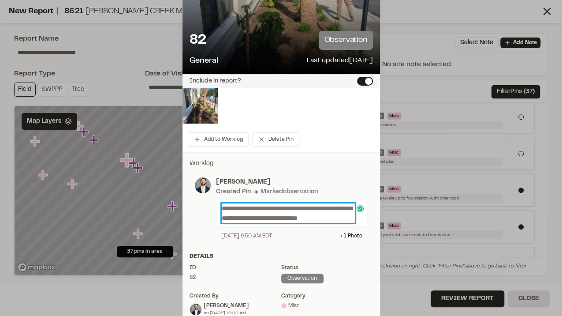
scroll to position [0, 0]
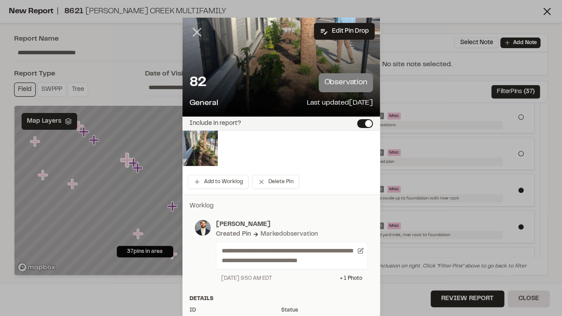
click at [191, 34] on icon at bounding box center [197, 32] width 15 height 15
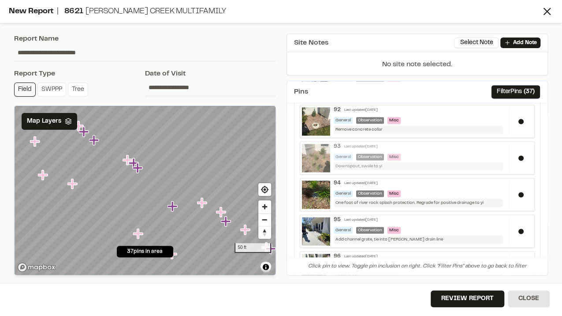
scroll to position [647, 0]
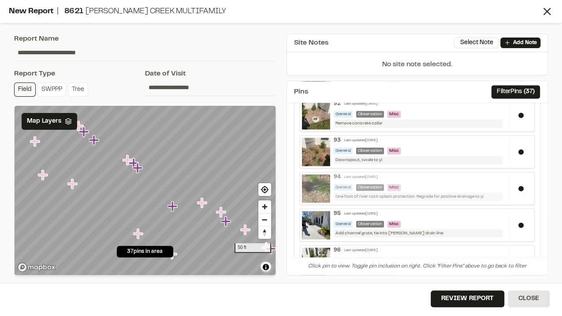
click at [430, 184] on div "General Observation Misc" at bounding box center [420, 187] width 172 height 7
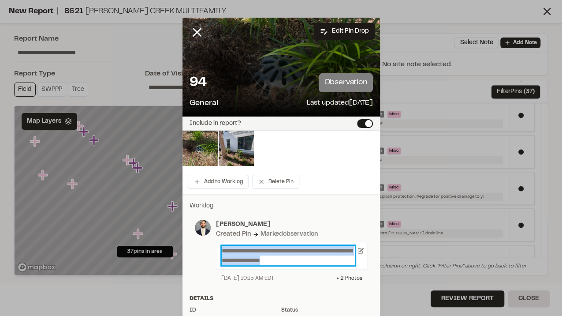
drag, startPoint x: 321, startPoint y: 257, endPoint x: 113, endPoint y: 221, distance: 210.5
click at [115, 221] on div "**********" at bounding box center [281, 158] width 562 height 316
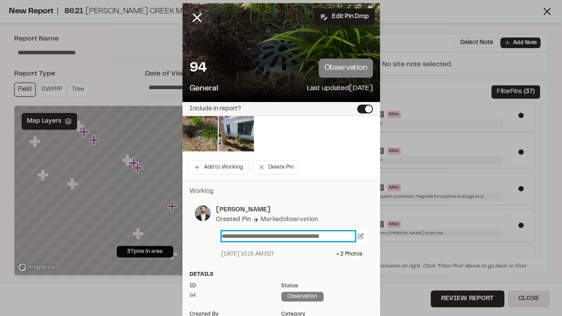
scroll to position [0, 0]
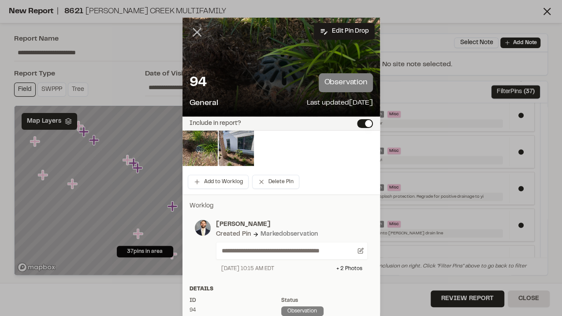
click at [195, 30] on icon at bounding box center [197, 32] width 15 height 15
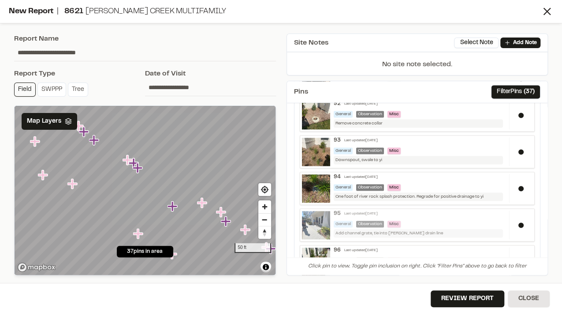
click at [446, 221] on div "General Observation Misc" at bounding box center [420, 224] width 172 height 7
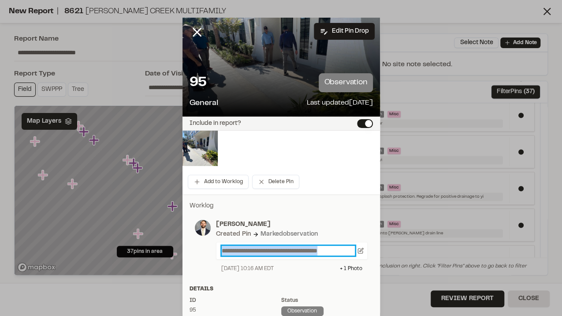
drag, startPoint x: 339, startPoint y: 250, endPoint x: 183, endPoint y: 231, distance: 157.2
click at [184, 232] on div "**********" at bounding box center [282, 239] width 198 height 77
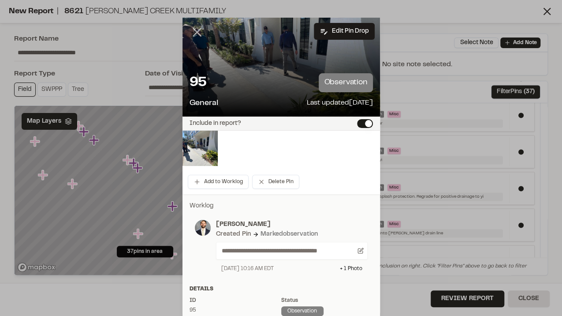
click at [196, 29] on icon at bounding box center [197, 32] width 15 height 15
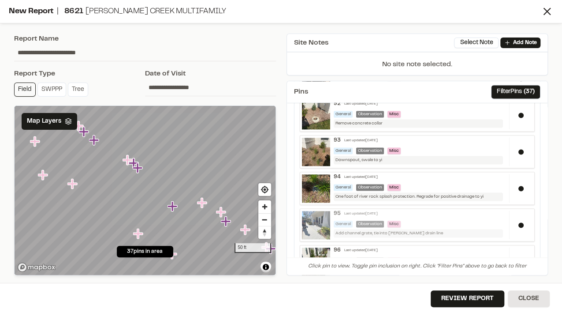
click at [466, 221] on div "General Observation Misc" at bounding box center [420, 224] width 172 height 7
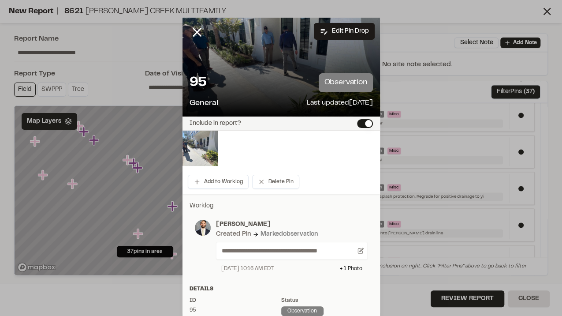
click at [199, 154] on img at bounding box center [200, 148] width 35 height 35
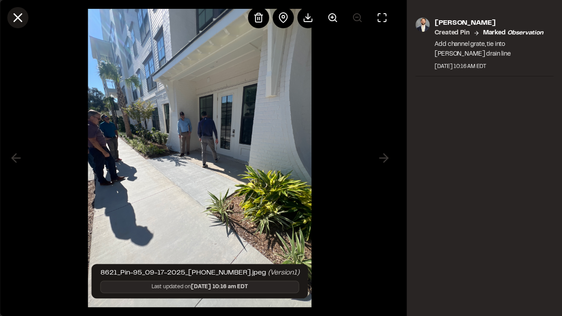
click at [20, 11] on icon at bounding box center [17, 17] width 15 height 15
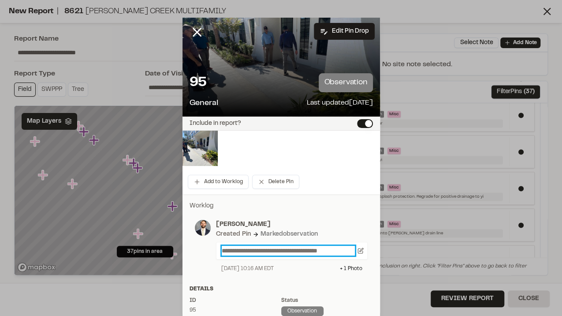
click at [268, 251] on p "**********" at bounding box center [289, 251] width 134 height 10
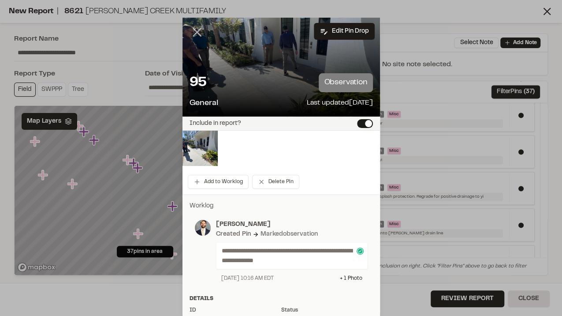
click at [191, 32] on icon at bounding box center [197, 32] width 15 height 15
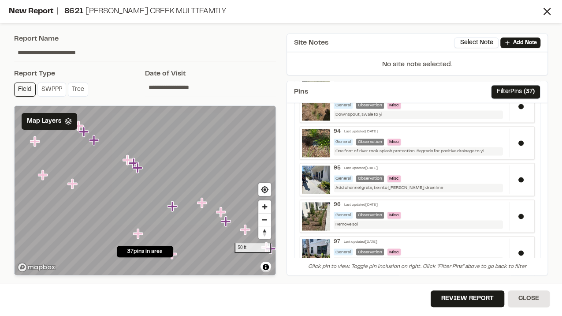
scroll to position [706, 0]
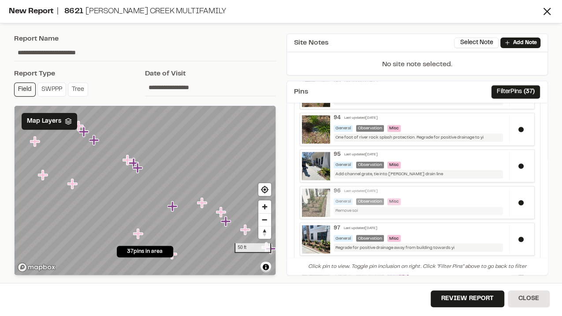
click at [464, 198] on div "General Observation Misc" at bounding box center [420, 201] width 172 height 7
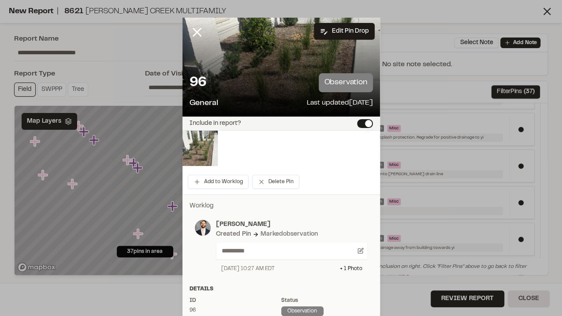
click at [210, 148] on img at bounding box center [200, 148] width 35 height 35
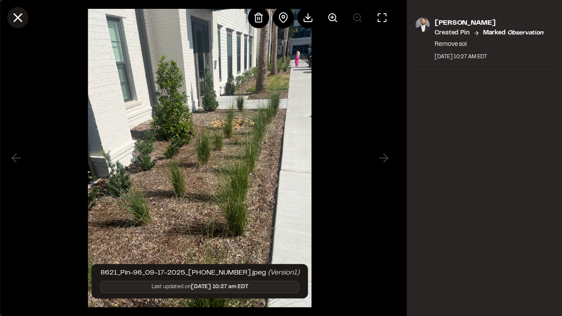
click at [12, 19] on icon at bounding box center [17, 17] width 15 height 15
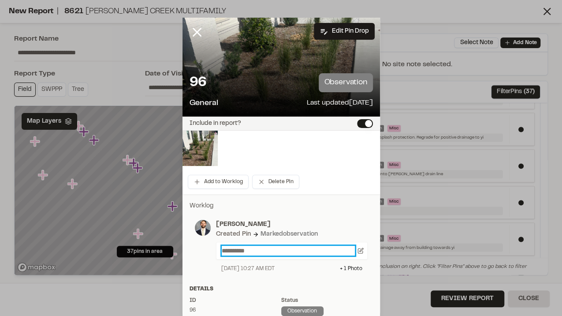
click at [263, 251] on p "**********" at bounding box center [289, 251] width 134 height 10
drag, startPoint x: 168, startPoint y: 235, endPoint x: 148, endPoint y: 230, distance: 21.2
click at [148, 230] on div "**********" at bounding box center [281, 158] width 562 height 316
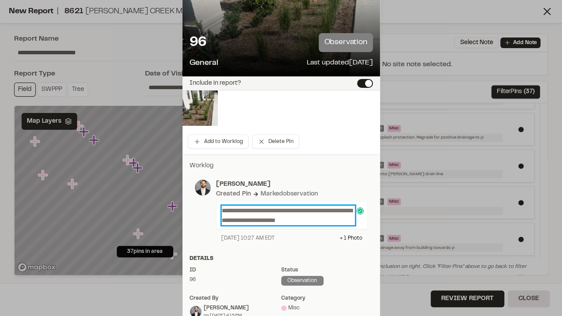
scroll to position [0, 0]
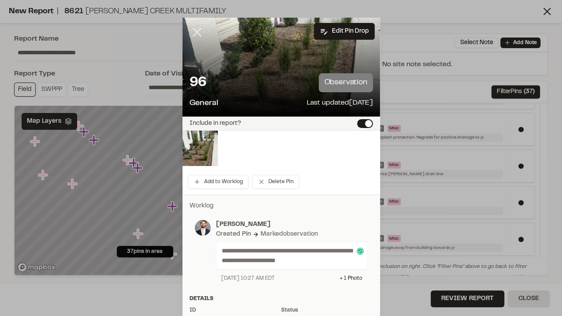
click at [198, 30] on icon at bounding box center [197, 32] width 15 height 15
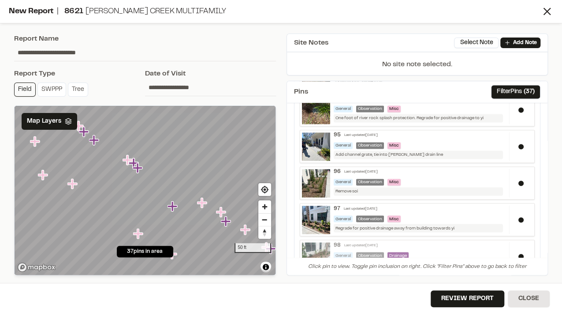
scroll to position [764, 0]
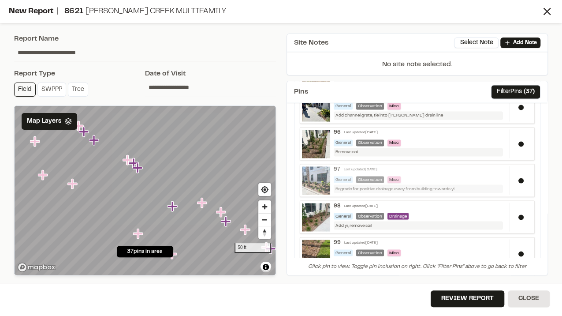
click at [464, 166] on div "97 Last updated [DATE] General Observation Misc Regrade for positive drainage a…" at bounding box center [420, 179] width 180 height 27
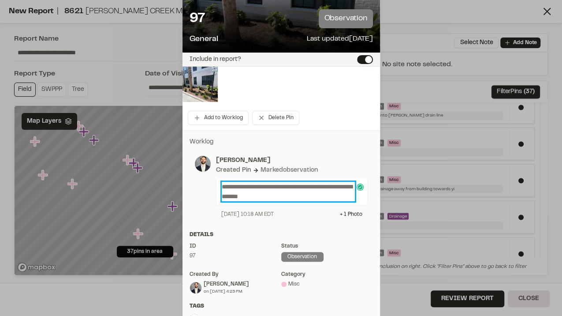
scroll to position [0, 0]
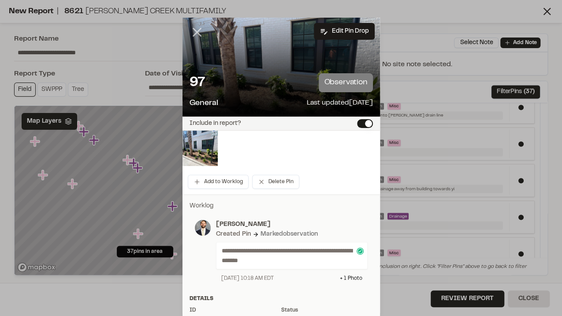
click at [191, 32] on icon at bounding box center [197, 32] width 15 height 15
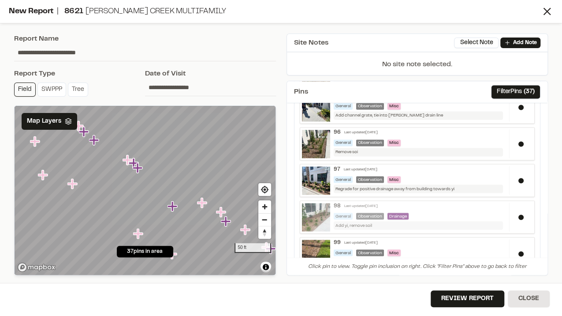
scroll to position [794, 0]
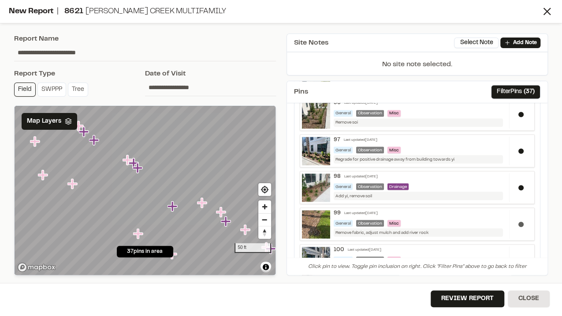
click at [509, 214] on div at bounding box center [520, 224] width 23 height 29
click at [444, 173] on div "98 Last updated [DATE] General Observation Drainage Add yi, remove soil" at bounding box center [420, 186] width 180 height 27
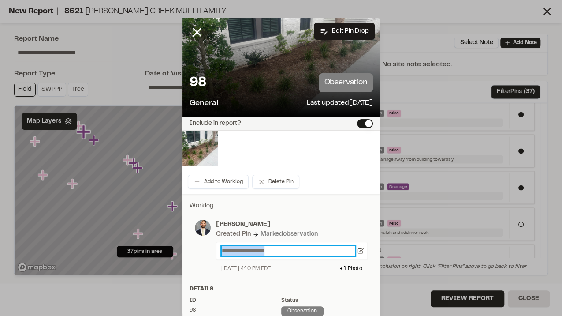
drag, startPoint x: 286, startPoint y: 250, endPoint x: 125, endPoint y: 236, distance: 161.2
click at [125, 236] on div "**********" at bounding box center [281, 158] width 562 height 316
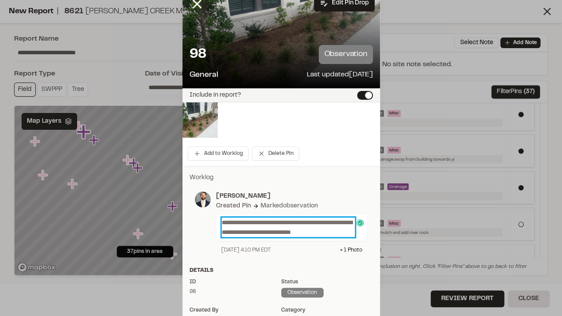
scroll to position [0, 0]
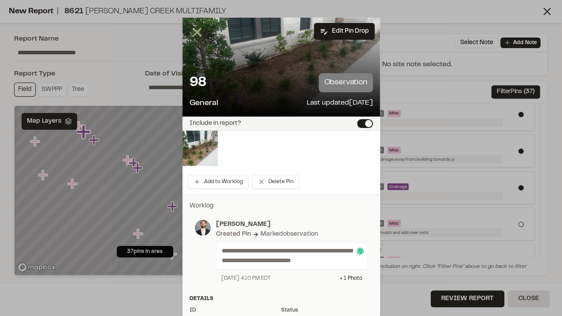
click at [196, 37] on icon at bounding box center [197, 32] width 15 height 15
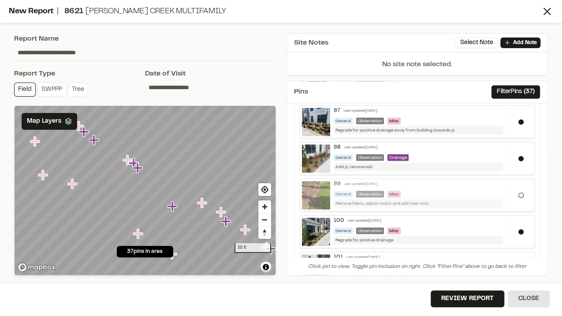
scroll to position [853, 0]
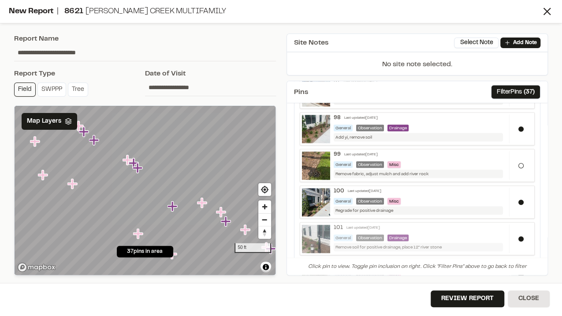
click at [455, 224] on div "101 Last updated [DATE]" at bounding box center [420, 227] width 172 height 7
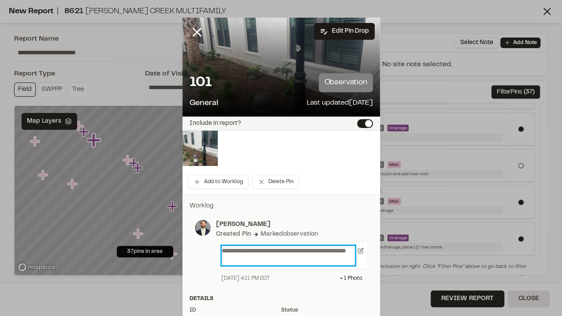
click at [235, 263] on p "**********" at bounding box center [289, 255] width 134 height 19
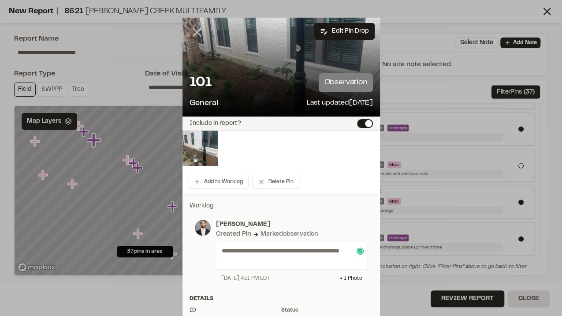
click at [196, 30] on line at bounding box center [196, 32] width 7 height 7
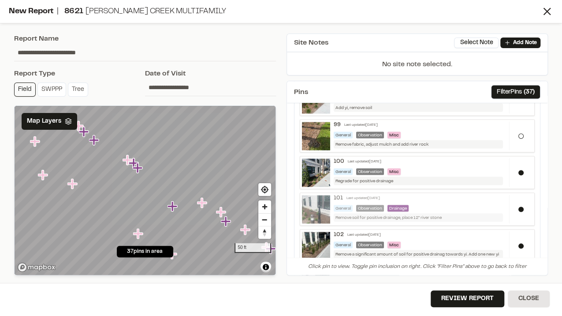
scroll to position [911, 0]
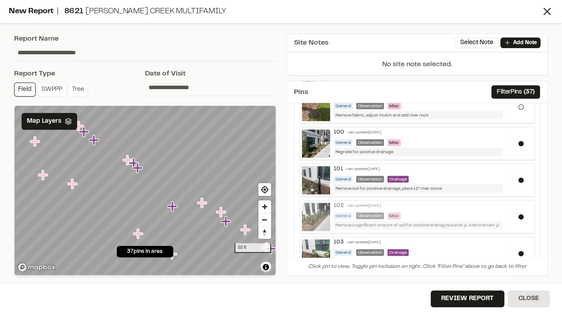
click at [428, 202] on div "102 Last updated [DATE] General Observation Misc Remove a significant amount of…" at bounding box center [420, 215] width 180 height 27
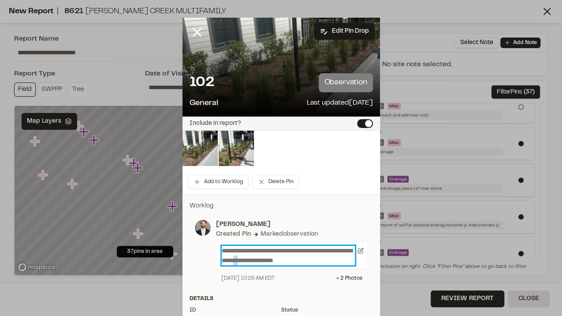
click at [269, 260] on p "**********" at bounding box center [289, 255] width 134 height 19
drag, startPoint x: 344, startPoint y: 259, endPoint x: 299, endPoint y: 260, distance: 45.4
click at [299, 260] on p "**********" at bounding box center [289, 255] width 134 height 19
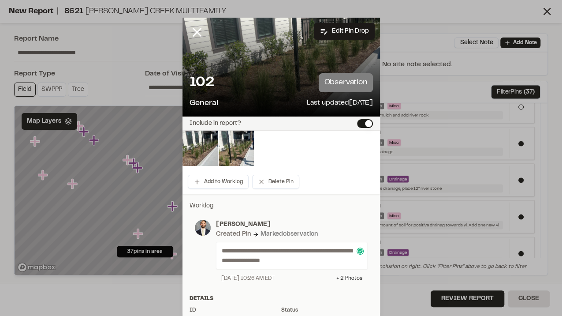
click at [219, 249] on div "**********" at bounding box center [292, 255] width 152 height 27
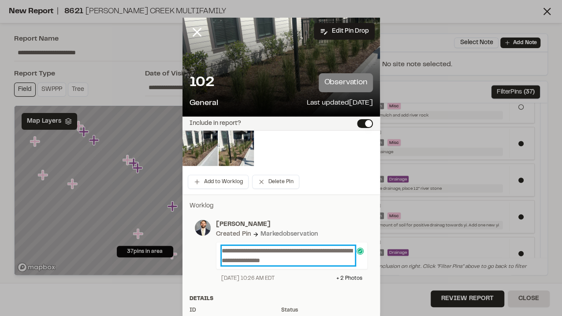
click at [222, 251] on p "**********" at bounding box center [289, 255] width 134 height 19
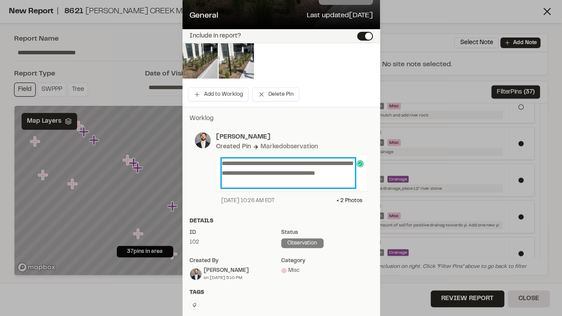
scroll to position [0, 0]
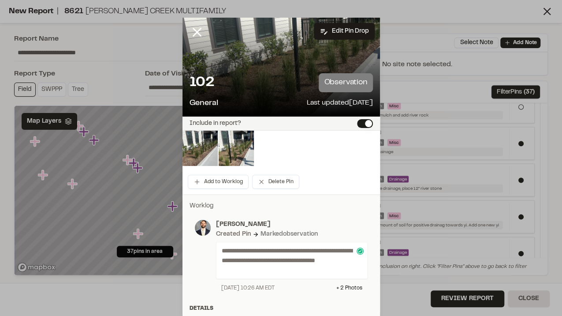
click at [192, 33] on icon at bounding box center [197, 32] width 15 height 15
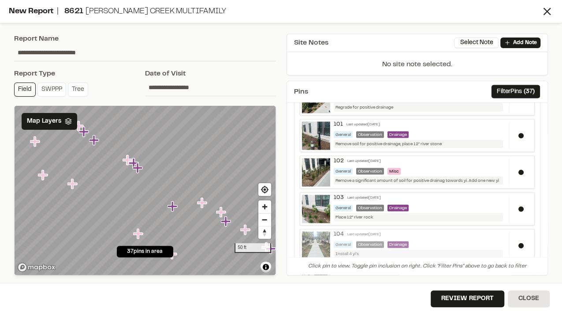
scroll to position [970, 0]
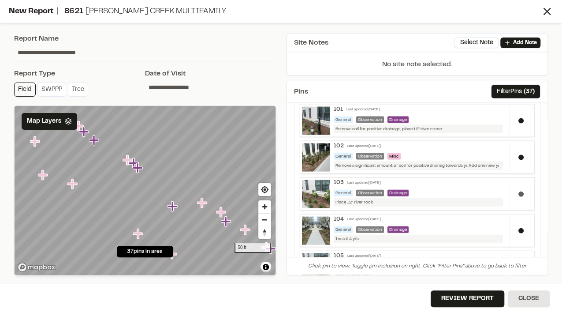
click at [519, 191] on button at bounding box center [521, 193] width 5 height 5
click at [444, 216] on div "104 Last updated [DATE] General Observation Drainage Install 4 yi’s" at bounding box center [420, 229] width 180 height 27
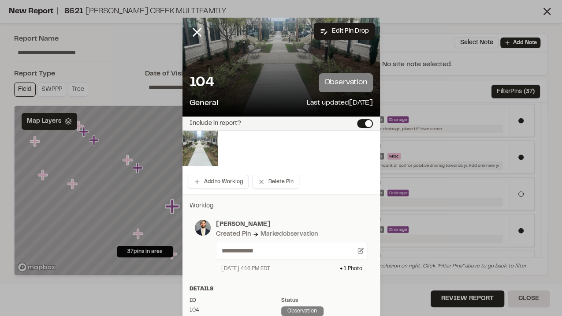
click at [284, 242] on div "**********" at bounding box center [289, 246] width 157 height 53
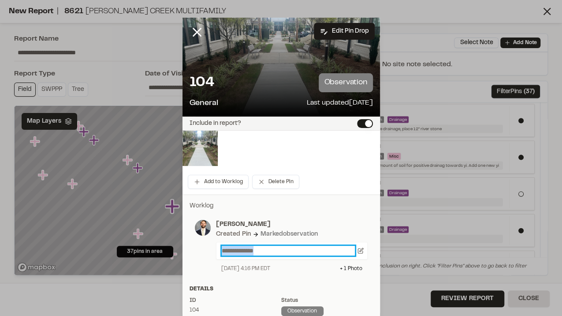
drag, startPoint x: 304, startPoint y: 255, endPoint x: 118, endPoint y: 225, distance: 188.5
click at [119, 225] on div "**********" at bounding box center [281, 158] width 562 height 316
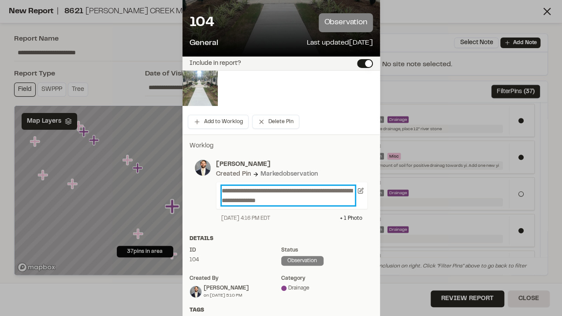
scroll to position [0, 0]
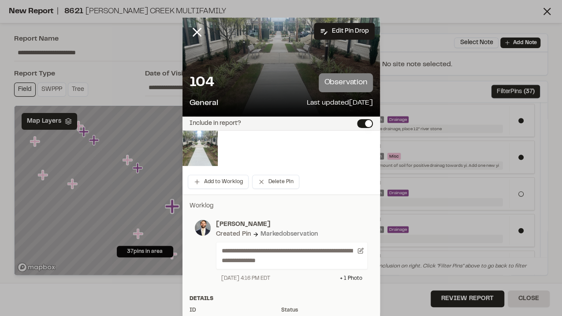
click at [196, 31] on icon at bounding box center [197, 32] width 15 height 15
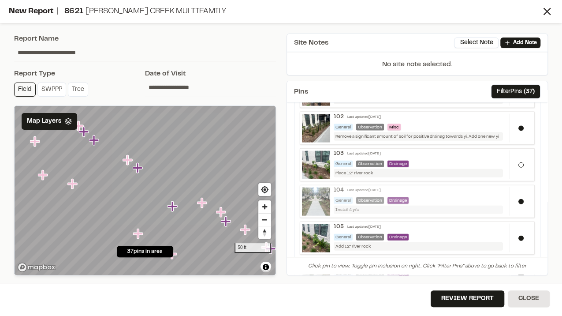
scroll to position [1029, 0]
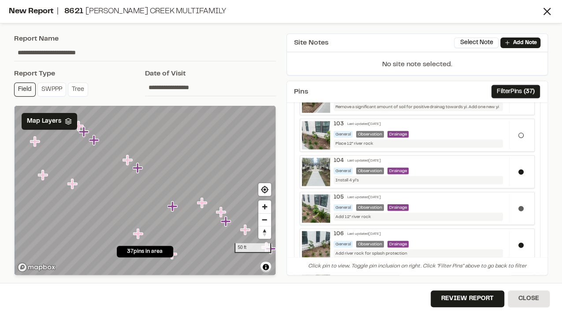
click at [519, 206] on button at bounding box center [521, 208] width 5 height 5
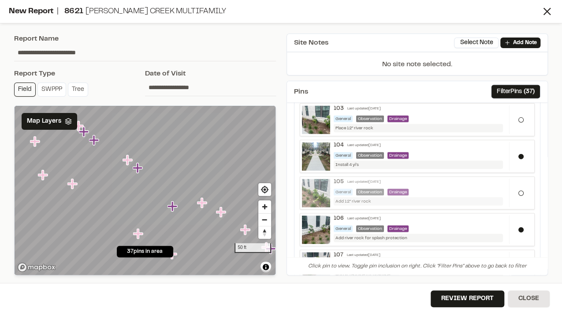
scroll to position [1059, 0]
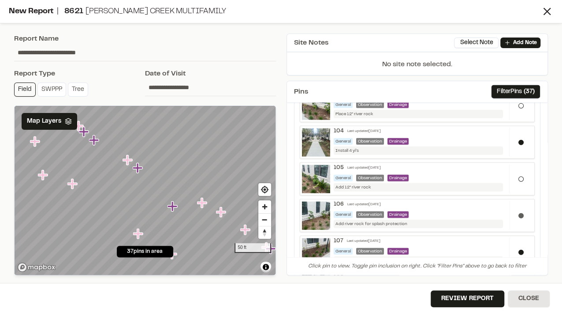
click at [511, 205] on div at bounding box center [520, 215] width 23 height 29
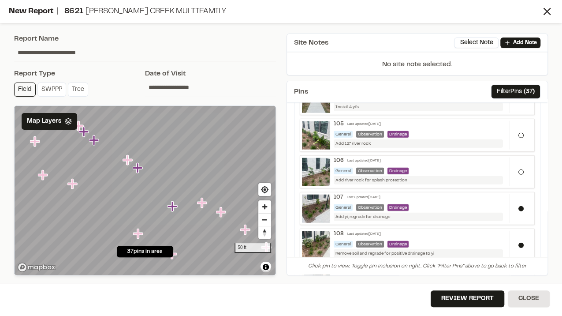
scroll to position [1117, 0]
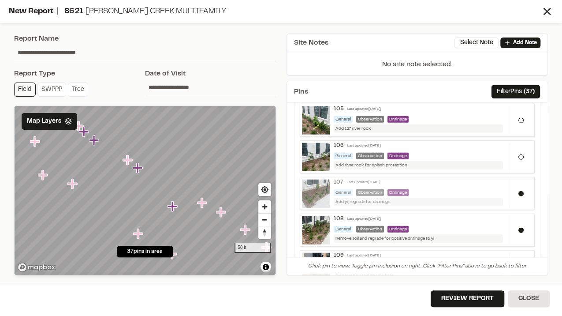
click at [425, 198] on div "Add yi, regrade for drainage" at bounding box center [418, 202] width 169 height 8
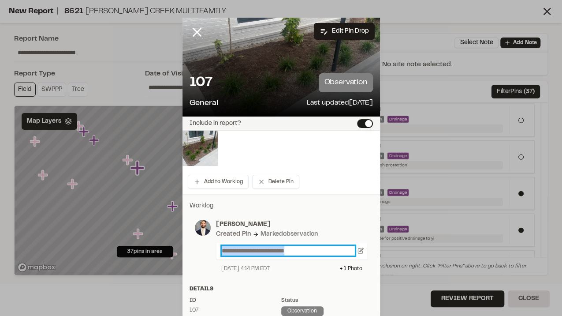
drag, startPoint x: 320, startPoint y: 249, endPoint x: 213, endPoint y: 251, distance: 107.2
click at [213, 251] on div "**********" at bounding box center [289, 246] width 157 height 53
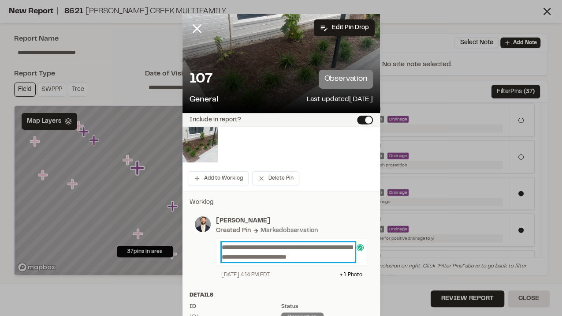
scroll to position [0, 0]
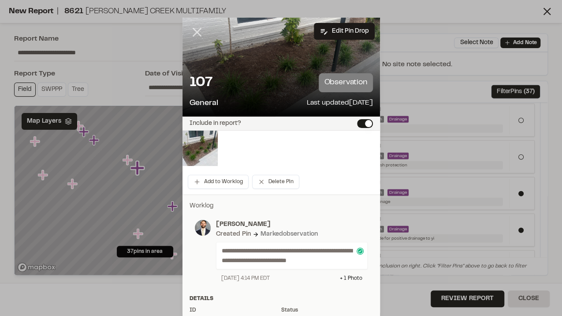
click at [195, 33] on icon at bounding box center [197, 32] width 15 height 15
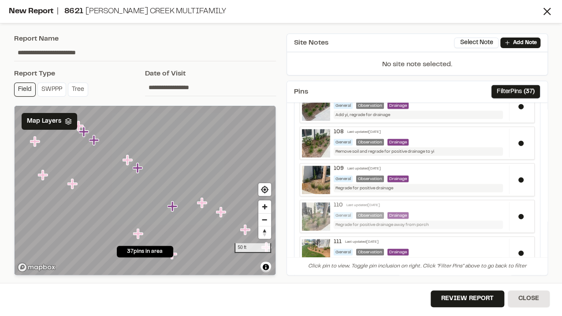
scroll to position [1205, 0]
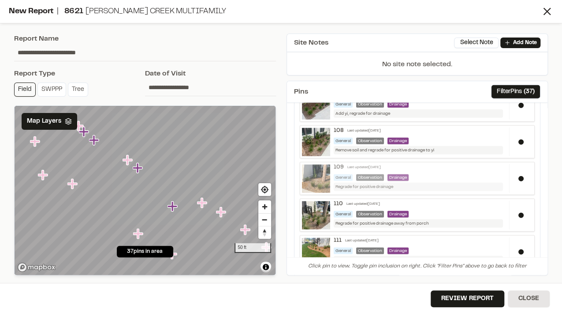
click at [442, 174] on div "General Observation Drainage" at bounding box center [420, 177] width 172 height 7
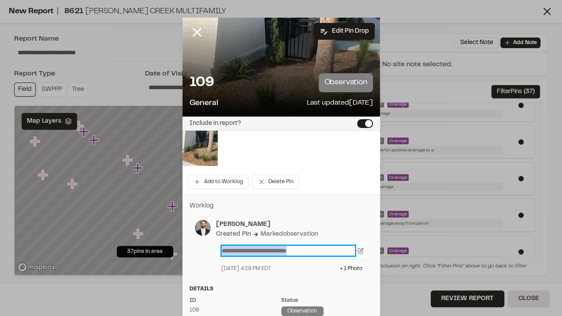
drag, startPoint x: 318, startPoint y: 251, endPoint x: 223, endPoint y: 255, distance: 94.9
click at [173, 232] on div "**********" at bounding box center [281, 158] width 562 height 316
drag, startPoint x: 349, startPoint y: 249, endPoint x: 367, endPoint y: 262, distance: 22.0
click at [349, 249] on p "**********" at bounding box center [289, 251] width 134 height 10
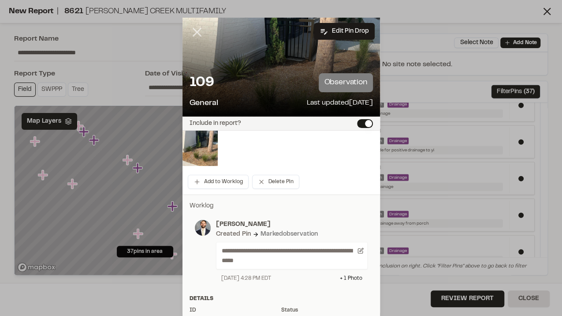
click at [194, 30] on icon at bounding box center [197, 32] width 15 height 15
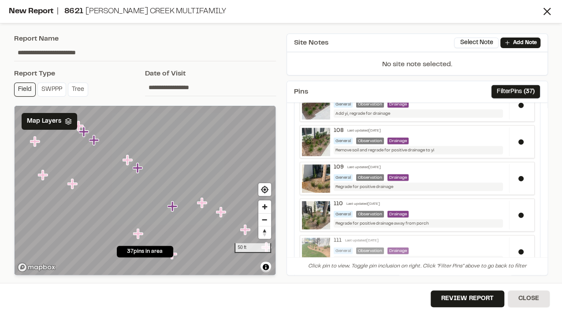
scroll to position [1225, 0]
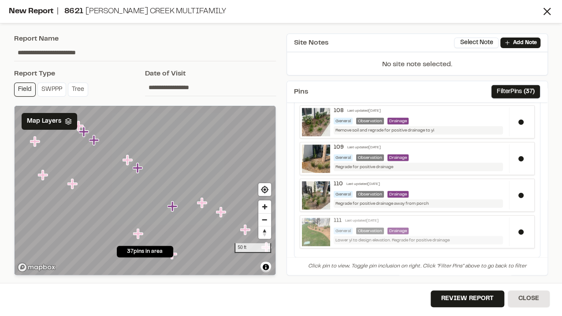
click at [475, 217] on div "111 Last updated [DATE] General Observation Drainage Lower yi to design elevati…" at bounding box center [420, 230] width 180 height 27
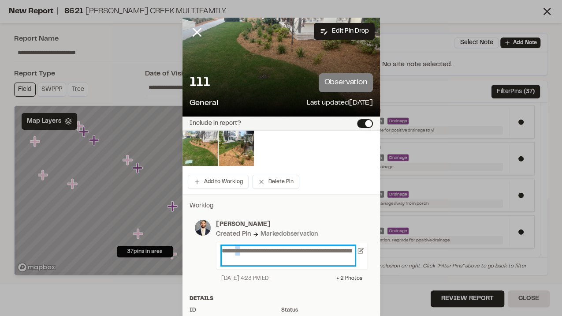
click at [241, 252] on p "**********" at bounding box center [289, 255] width 134 height 19
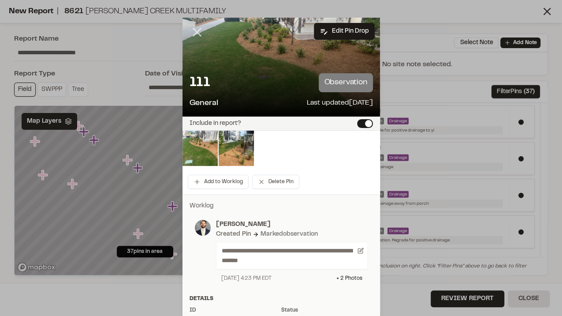
click at [193, 30] on line at bounding box center [196, 32] width 7 height 7
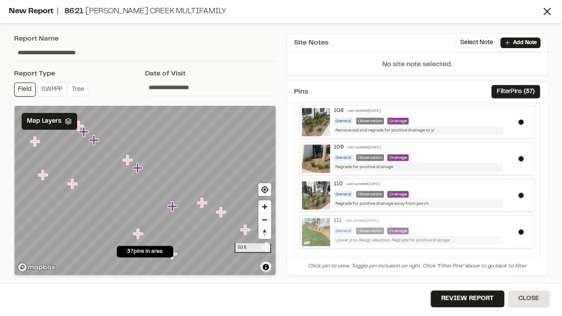
click at [460, 217] on div "111 Last updated [DATE] General Observation Drainage Lower yi to design elevati…" at bounding box center [420, 230] width 180 height 27
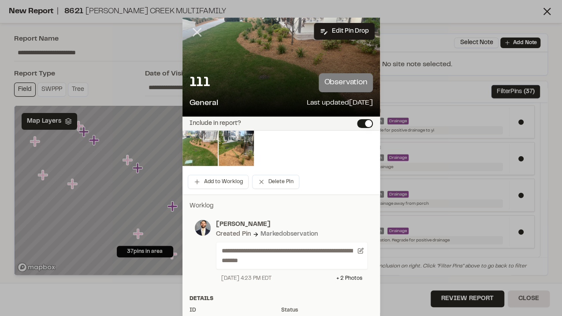
click at [195, 33] on line at bounding box center [196, 32] width 7 height 7
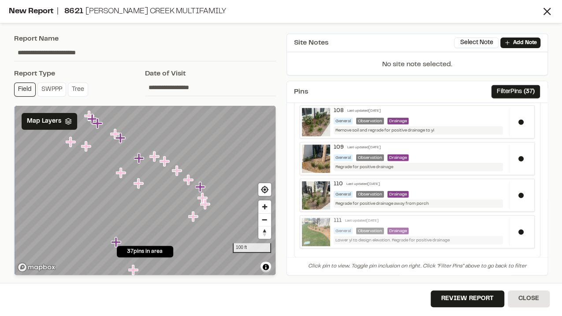
click at [444, 217] on div "111 Last updated [DATE]" at bounding box center [420, 220] width 172 height 7
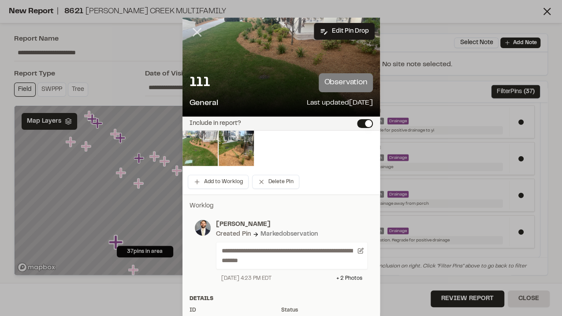
click at [194, 34] on icon at bounding box center [197, 32] width 15 height 15
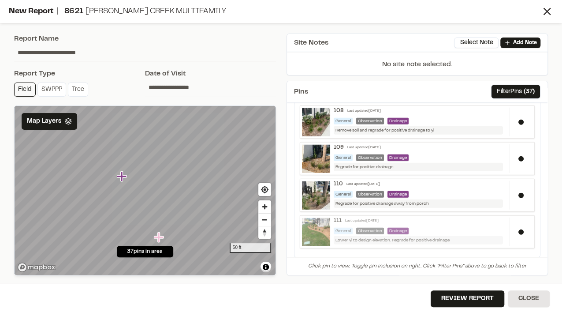
click at [370, 236] on div "Lower yi to design elevation. Regrade for positive drainage" at bounding box center [418, 240] width 169 height 8
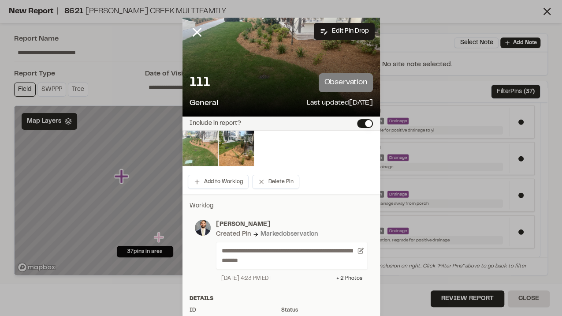
click at [201, 159] on img at bounding box center [200, 148] width 35 height 35
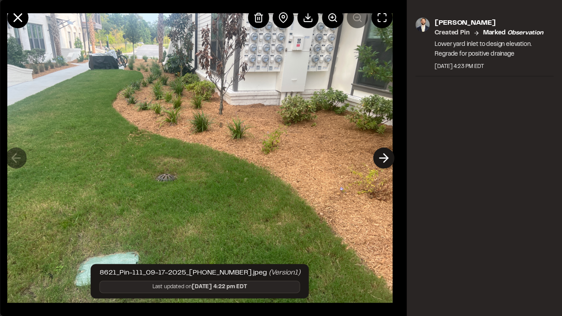
click at [379, 159] on icon at bounding box center [384, 157] width 14 height 15
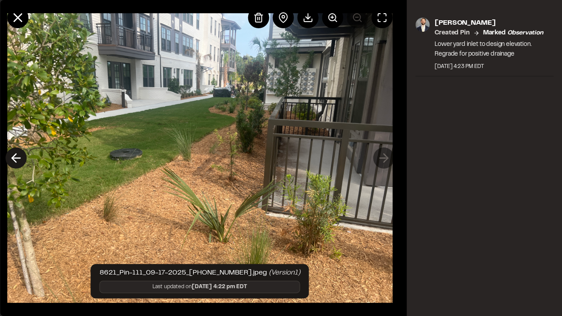
click at [18, 161] on icon at bounding box center [16, 157] width 14 height 15
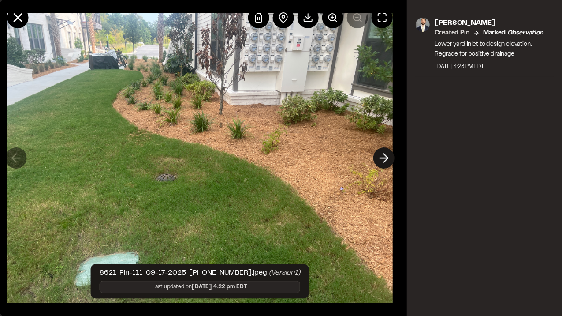
click at [375, 161] on button at bounding box center [383, 157] width 21 height 21
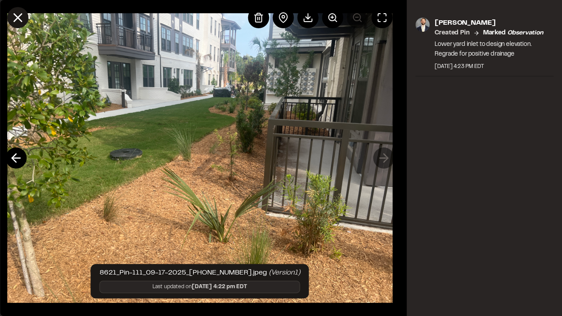
click at [16, 21] on icon at bounding box center [17, 17] width 15 height 15
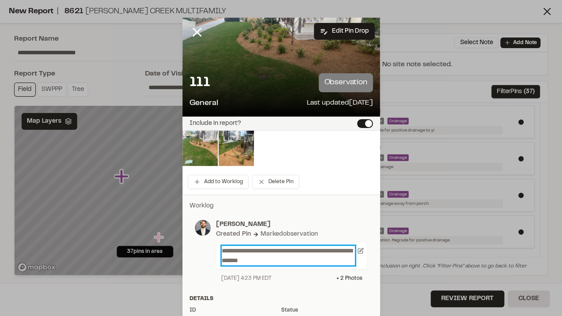
click at [317, 252] on p "**********" at bounding box center [289, 255] width 134 height 19
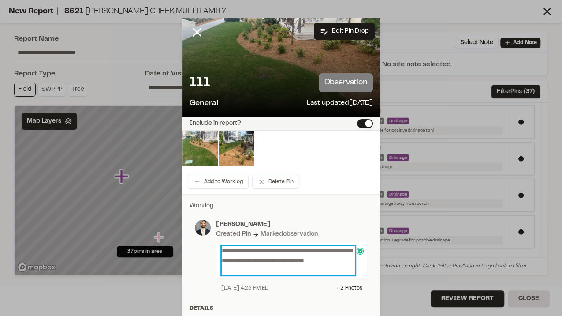
click at [274, 261] on p "**********" at bounding box center [289, 260] width 134 height 29
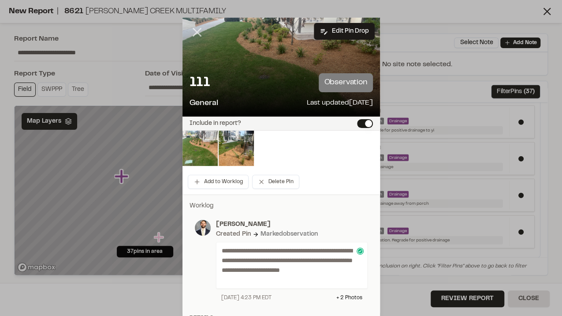
click at [193, 28] on icon at bounding box center [197, 32] width 15 height 15
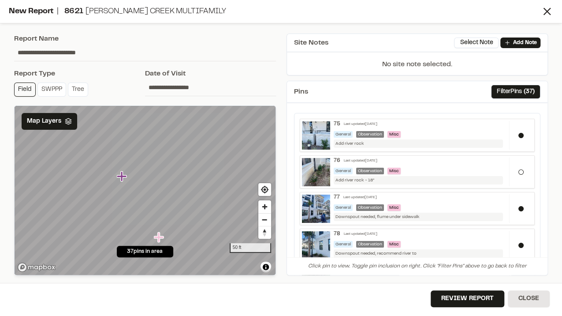
scroll to position [0, 0]
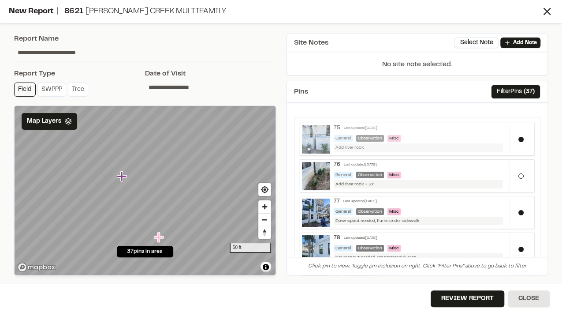
click at [374, 145] on div "Add river rock" at bounding box center [418, 147] width 169 height 8
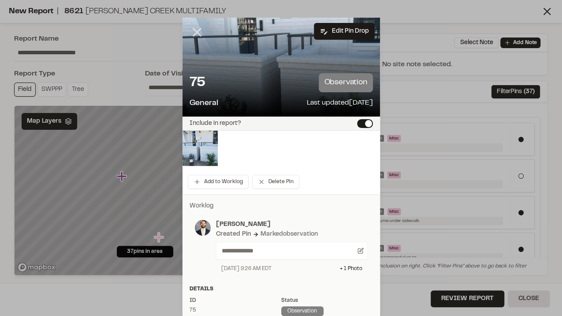
click at [196, 31] on line at bounding box center [196, 32] width 7 height 7
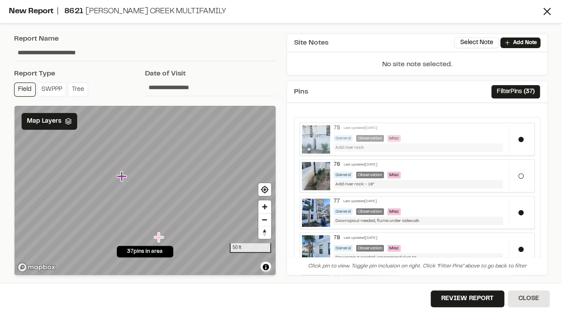
click at [378, 144] on div "Add river rock" at bounding box center [418, 147] width 169 height 8
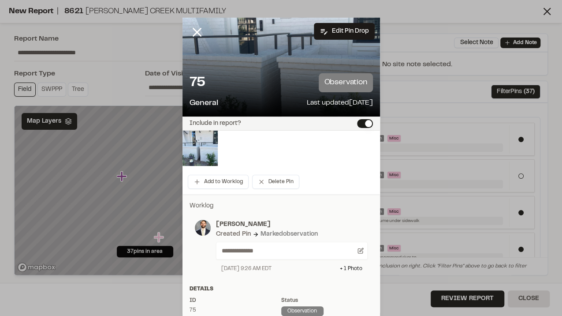
click at [279, 256] on div "**********" at bounding box center [292, 251] width 152 height 18
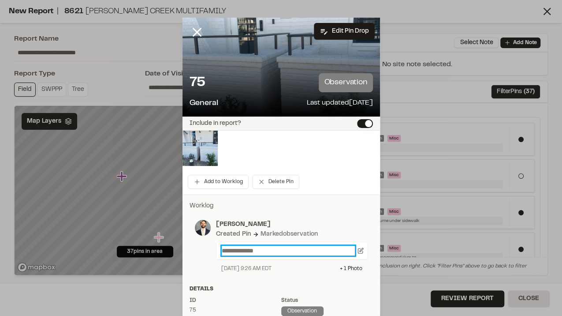
click at [278, 249] on p "**********" at bounding box center [289, 251] width 134 height 10
click at [305, 247] on p "**********" at bounding box center [289, 251] width 134 height 10
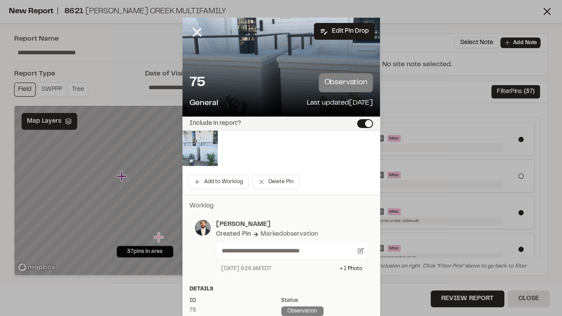
click at [205, 151] on img at bounding box center [200, 148] width 35 height 35
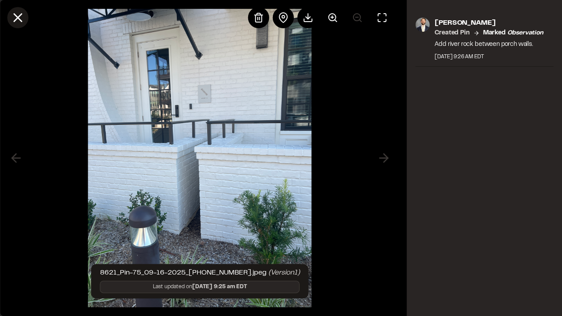
click at [18, 16] on line at bounding box center [17, 17] width 7 height 7
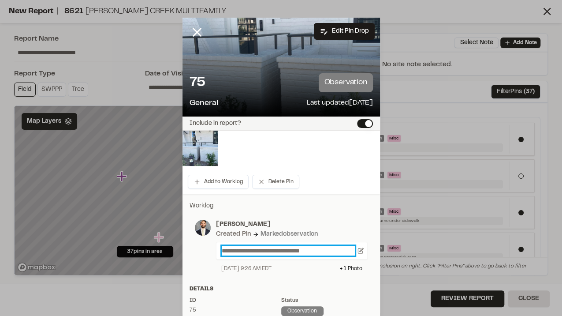
click at [222, 251] on p "**********" at bounding box center [289, 251] width 134 height 10
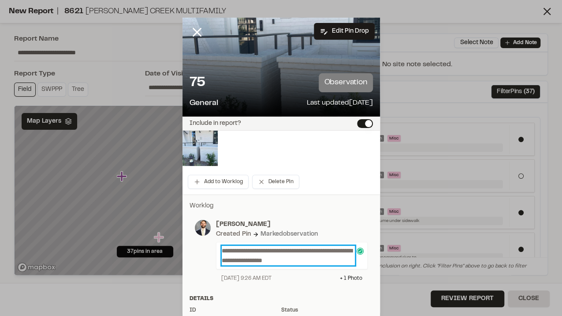
drag, startPoint x: 254, startPoint y: 249, endPoint x: 283, endPoint y: 272, distance: 37.1
click at [254, 250] on p "**********" at bounding box center [289, 255] width 134 height 19
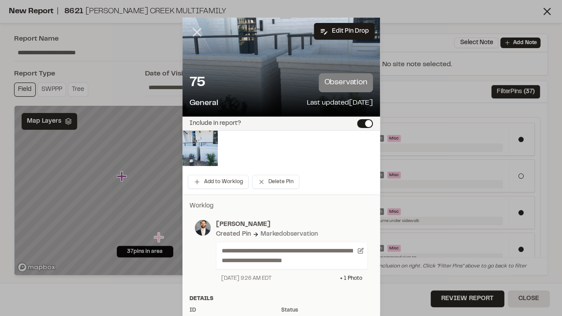
click at [195, 31] on line at bounding box center [196, 32] width 7 height 7
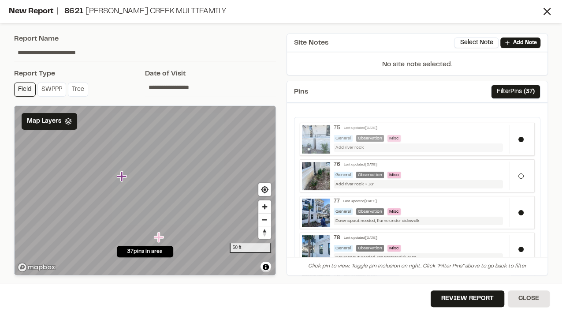
click at [423, 135] on div "General Observation Misc" at bounding box center [420, 138] width 172 height 7
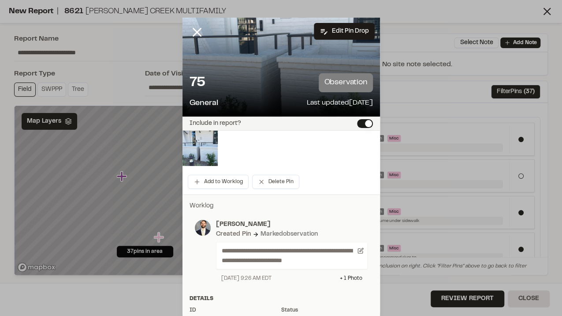
click at [215, 23] on div at bounding box center [204, 39] width 42 height 42
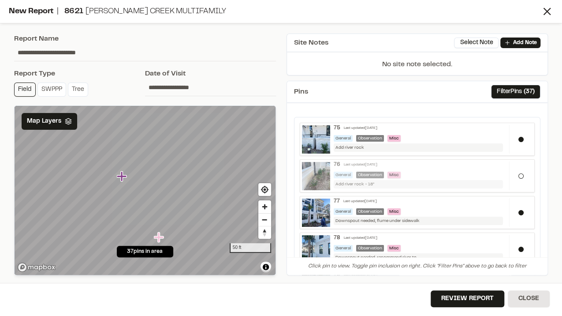
scroll to position [29, 0]
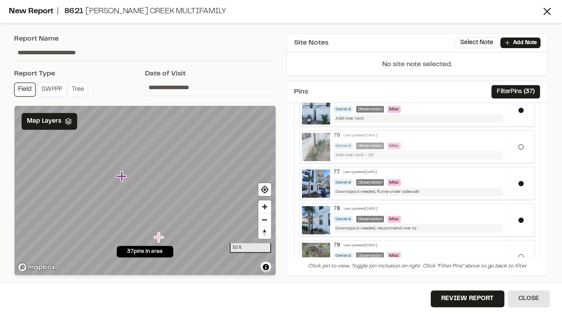
click at [451, 145] on div "General Observation Misc" at bounding box center [420, 145] width 172 height 7
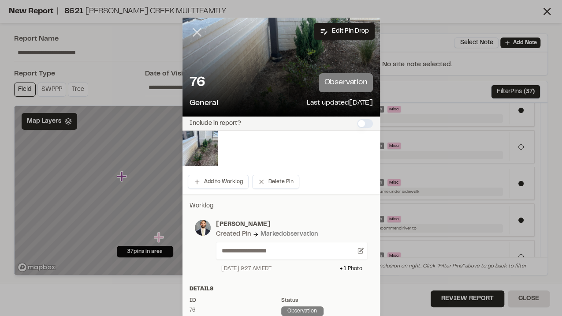
click at [195, 35] on icon at bounding box center [197, 32] width 15 height 15
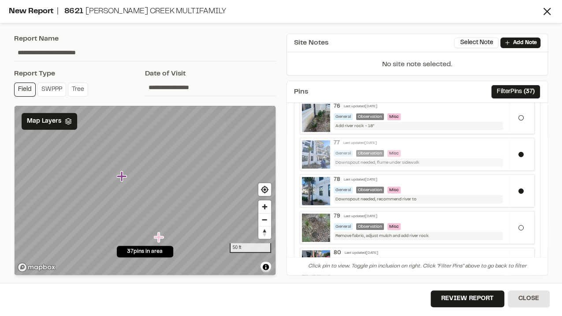
scroll to position [59, 0]
click at [437, 150] on div "General Observation Misc" at bounding box center [420, 153] width 172 height 7
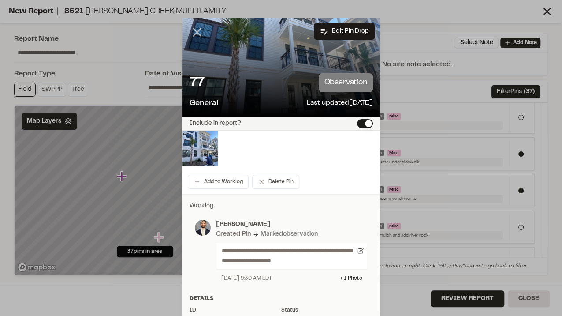
click at [197, 29] on line at bounding box center [196, 32] width 7 height 7
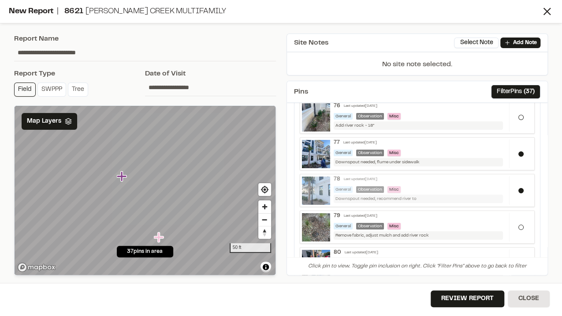
click at [433, 187] on div "General Observation Misc" at bounding box center [420, 189] width 172 height 7
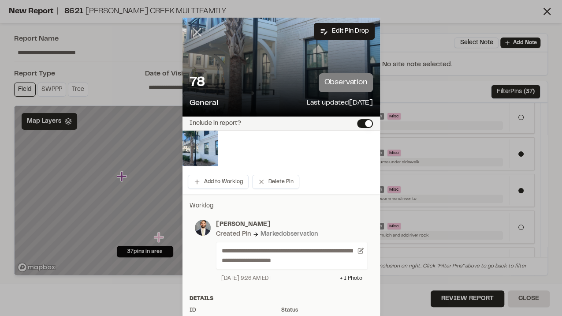
click at [196, 34] on line at bounding box center [196, 32] width 7 height 7
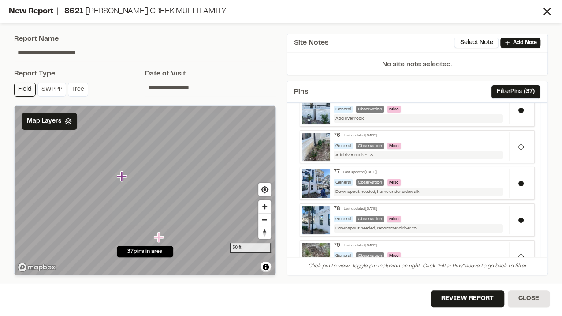
scroll to position [0, 0]
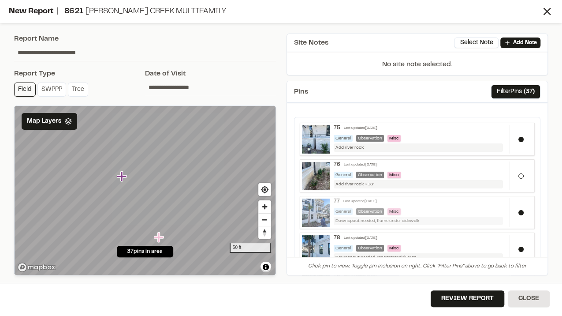
click at [422, 208] on div "General Observation Misc" at bounding box center [420, 211] width 172 height 7
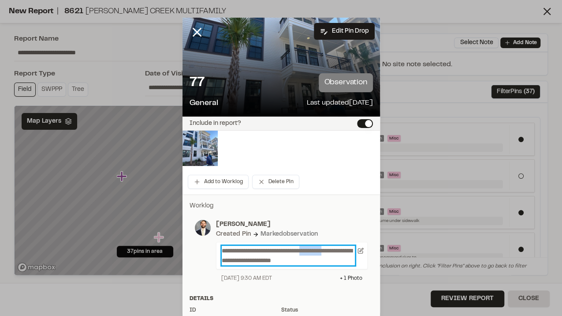
drag, startPoint x: 339, startPoint y: 250, endPoint x: 314, endPoint y: 245, distance: 25.5
click at [314, 245] on div "**********" at bounding box center [292, 255] width 152 height 27
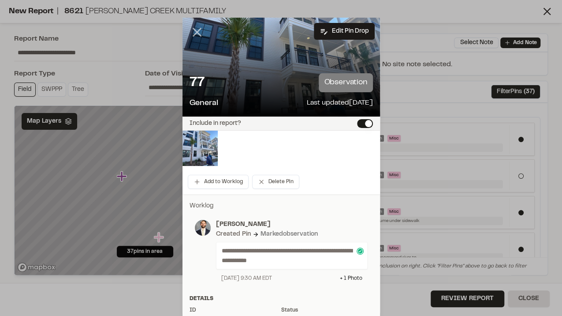
click at [195, 33] on line at bounding box center [196, 32] width 7 height 7
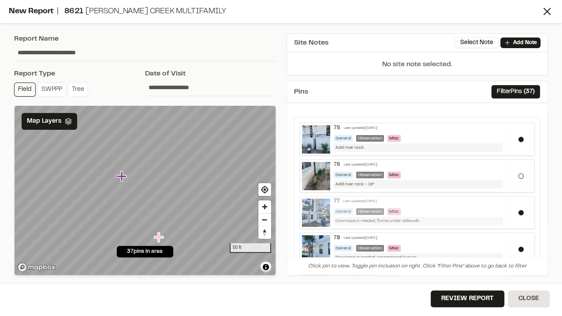
scroll to position [29, 0]
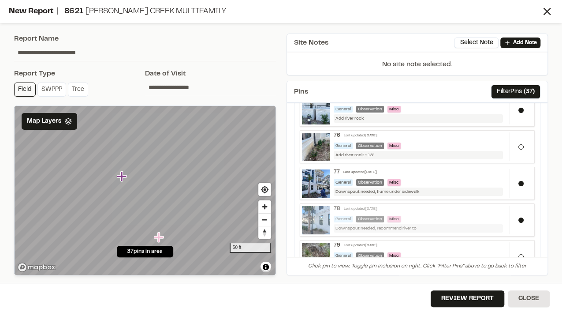
click at [434, 216] on div "General Observation Misc" at bounding box center [420, 219] width 172 height 7
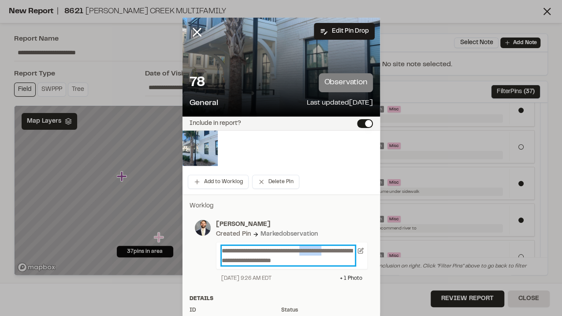
drag, startPoint x: 339, startPoint y: 249, endPoint x: 313, endPoint y: 254, distance: 26.0
click at [313, 254] on p "**********" at bounding box center [289, 255] width 134 height 19
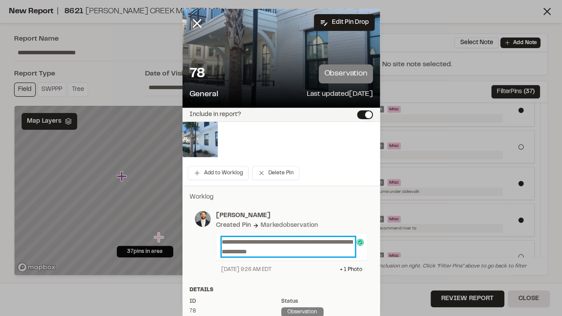
scroll to position [0, 0]
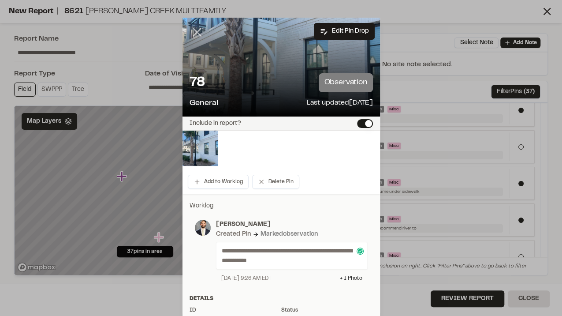
click at [194, 35] on icon at bounding box center [197, 32] width 15 height 15
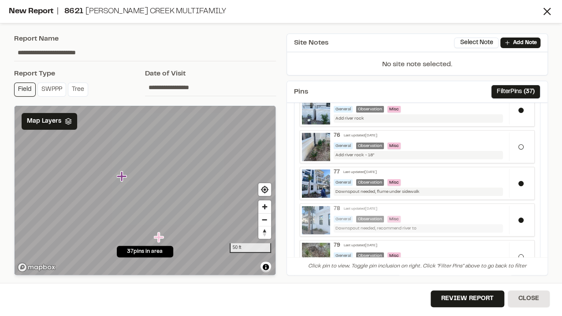
click at [440, 206] on div "78 Last updated [DATE]" at bounding box center [420, 209] width 172 height 7
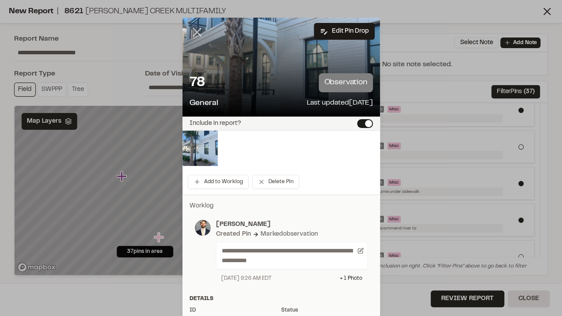
click at [191, 36] on icon at bounding box center [197, 32] width 15 height 15
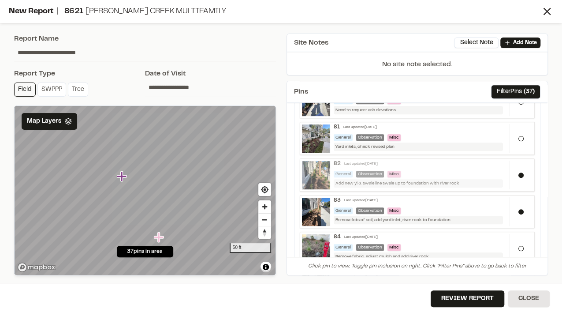
scroll to position [235, 0]
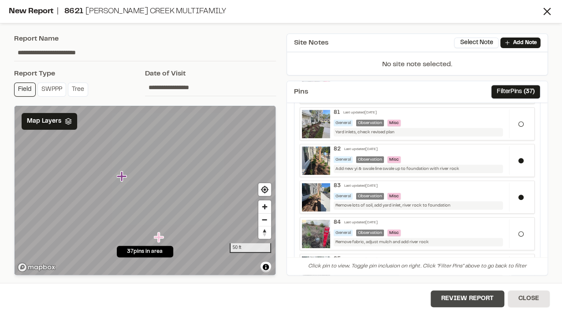
click at [475, 297] on button "Review Report" at bounding box center [468, 298] width 74 height 17
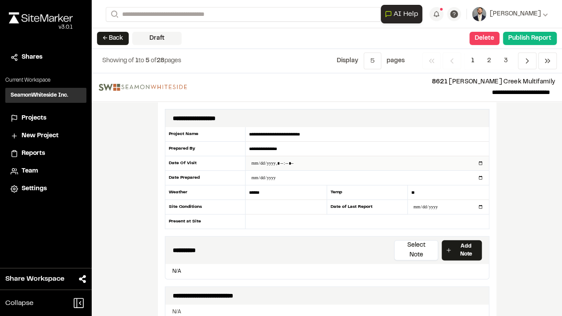
click at [265, 162] on input "datetime-local" at bounding box center [367, 163] width 243 height 14
click at [478, 163] on input "datetime-local" at bounding box center [367, 163] width 243 height 14
type input "**********"
click at [477, 176] on input "**********" at bounding box center [367, 178] width 243 height 14
type input "**********"
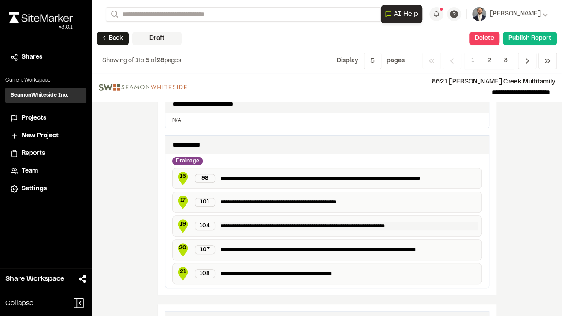
scroll to position [206, 0]
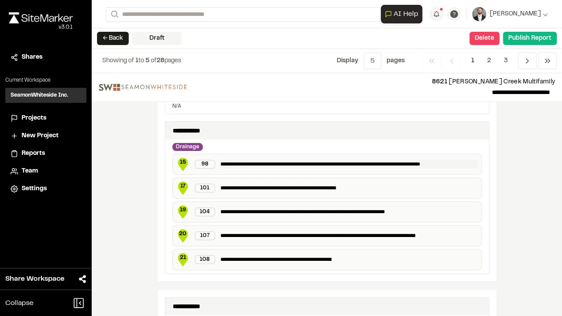
click at [232, 160] on p "**********" at bounding box center [349, 164] width 257 height 9
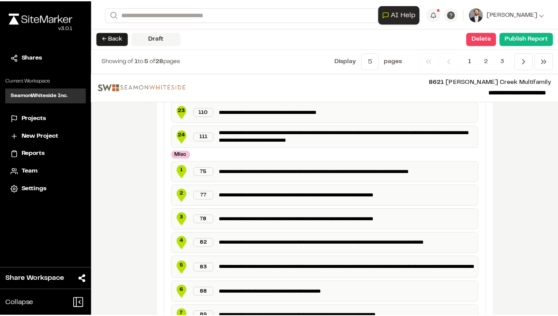
scroll to position [382, 0]
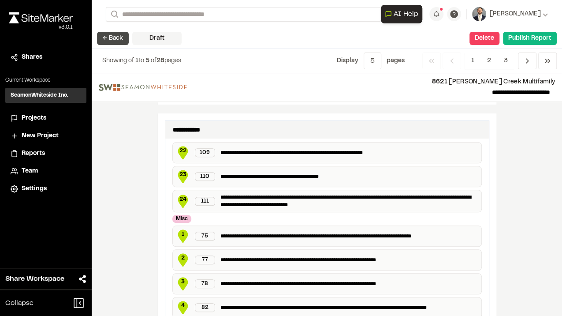
click at [105, 36] on button "← Back" at bounding box center [113, 38] width 32 height 13
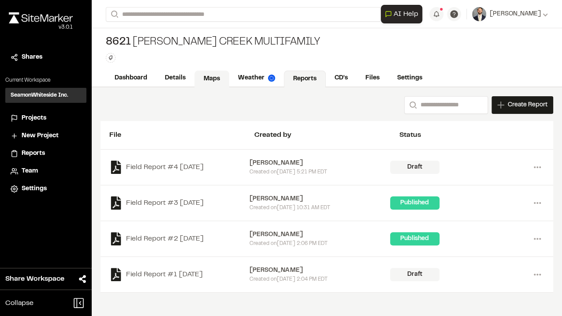
click at [195, 78] on link "Maps" at bounding box center [212, 79] width 35 height 17
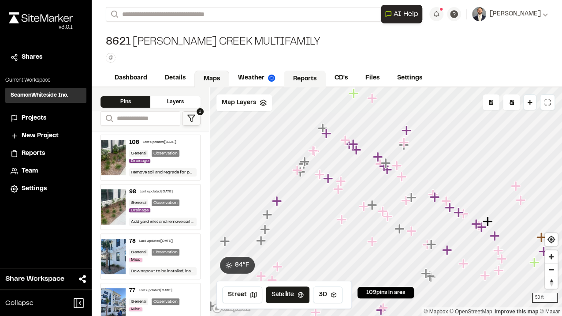
click at [300, 80] on link "Reports" at bounding box center [305, 79] width 42 height 17
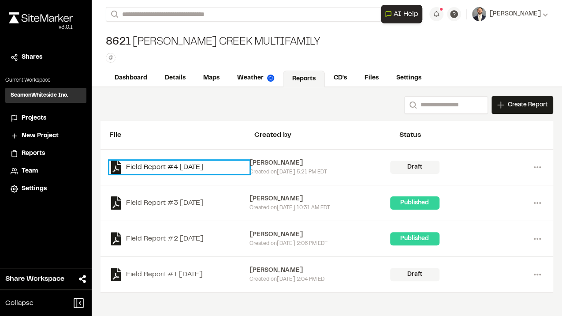
click at [174, 161] on link "Field Report #4 [DATE]" at bounding box center [179, 167] width 140 height 13
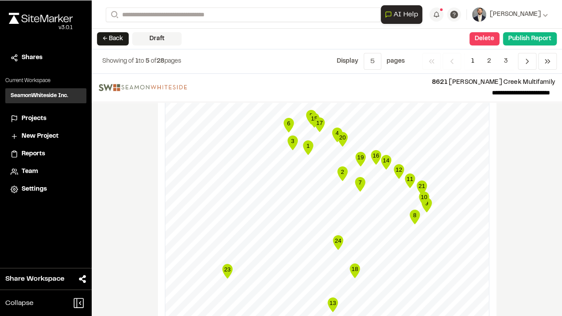
scroll to position [1077, 0]
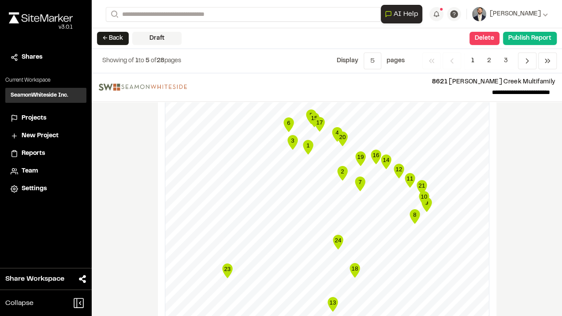
click at [426, 197] on icon "Map marker" at bounding box center [427, 204] width 10 height 15
click at [424, 190] on icon "10" at bounding box center [424, 199] width 13 height 18
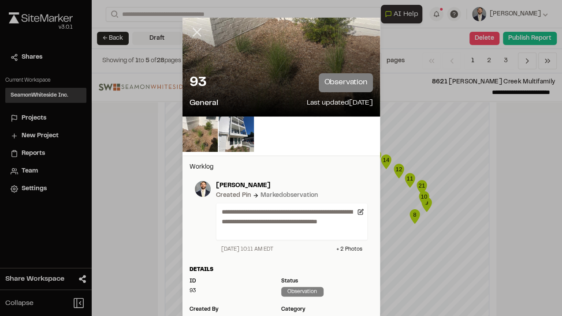
click at [194, 30] on icon at bounding box center [197, 32] width 15 height 15
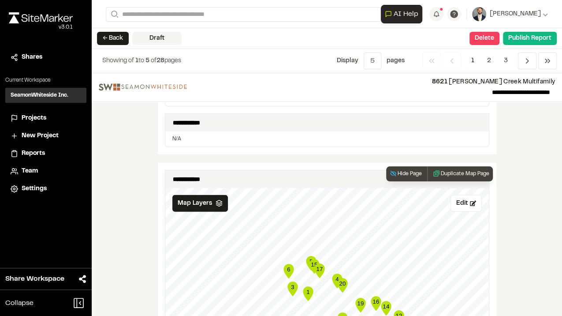
scroll to position [930, 0]
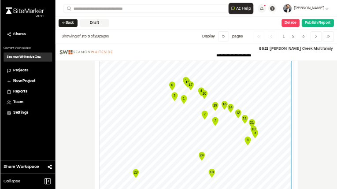
scroll to position [1065, 0]
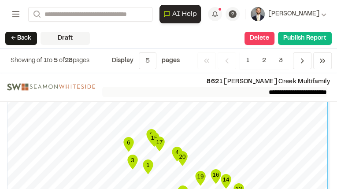
click at [235, 94] on div "**********" at bounding box center [168, 131] width 337 height 116
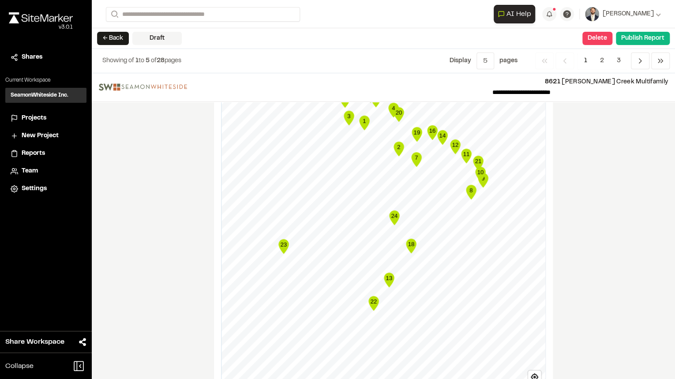
scroll to position [1101, 0]
drag, startPoint x: 566, startPoint y: 280, endPoint x: 565, endPoint y: 302, distance: 22.1
click at [562, 302] on div "**********" at bounding box center [383, 226] width 583 height 306
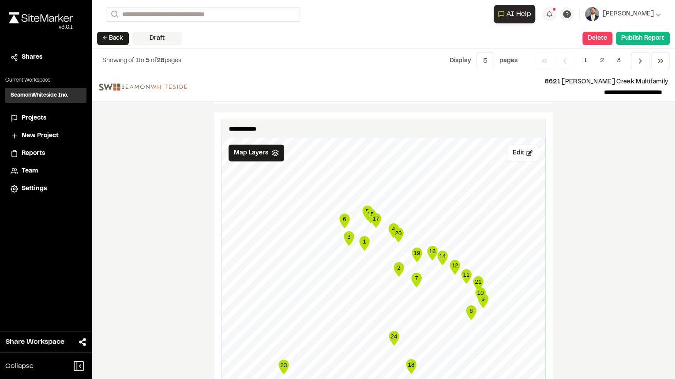
scroll to position [960, 0]
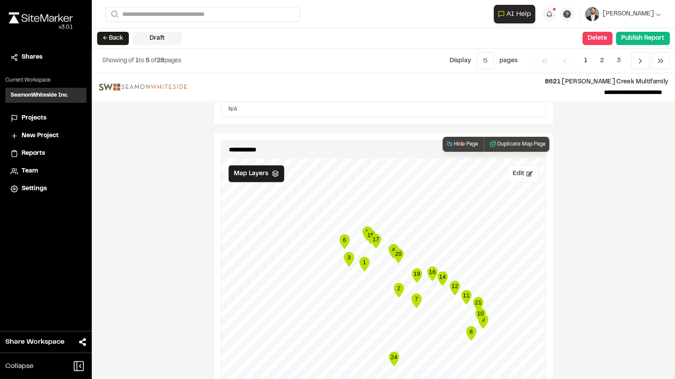
click at [526, 171] on icon at bounding box center [529, 174] width 6 height 6
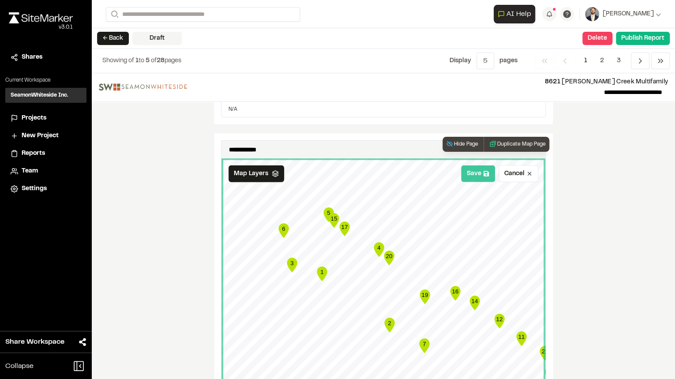
click at [473, 165] on button "Save" at bounding box center [478, 173] width 34 height 17
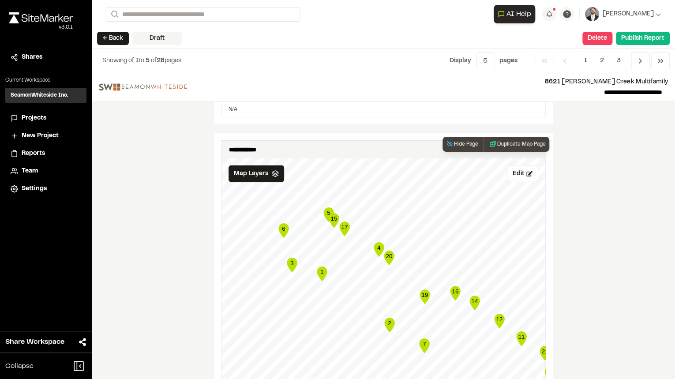
click at [282, 225] on text "6" at bounding box center [283, 228] width 3 height 7
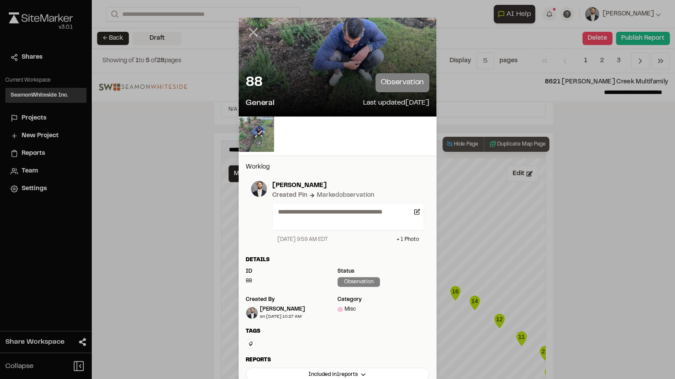
click at [250, 30] on line at bounding box center [253, 32] width 7 height 7
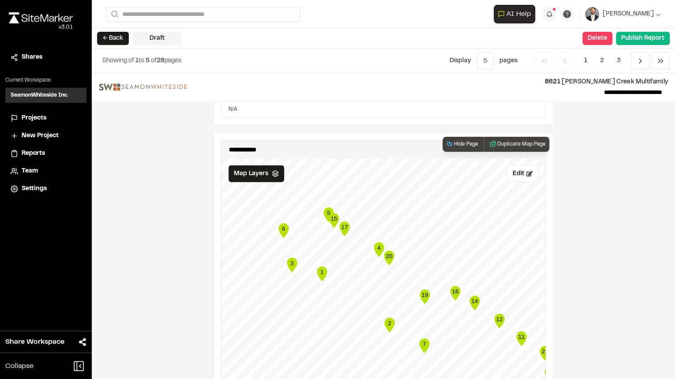
click at [327, 212] on icon "15" at bounding box center [333, 221] width 13 height 18
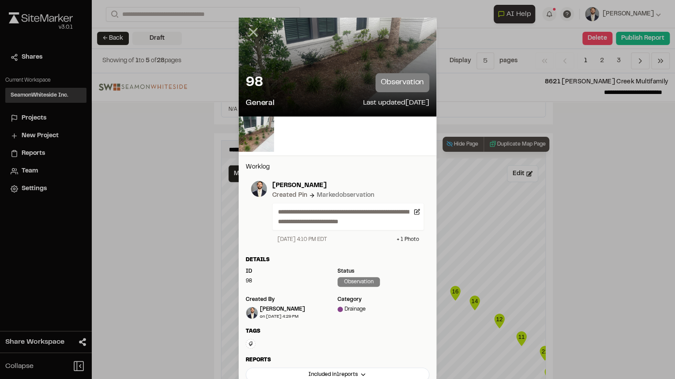
click at [250, 33] on line at bounding box center [253, 32] width 7 height 7
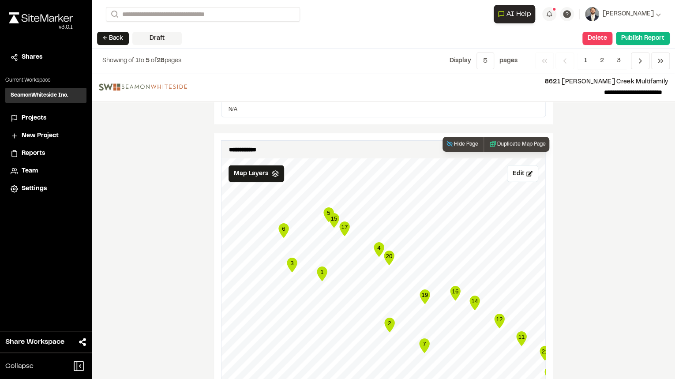
click at [331, 213] on icon "Map marker" at bounding box center [334, 220] width 10 height 15
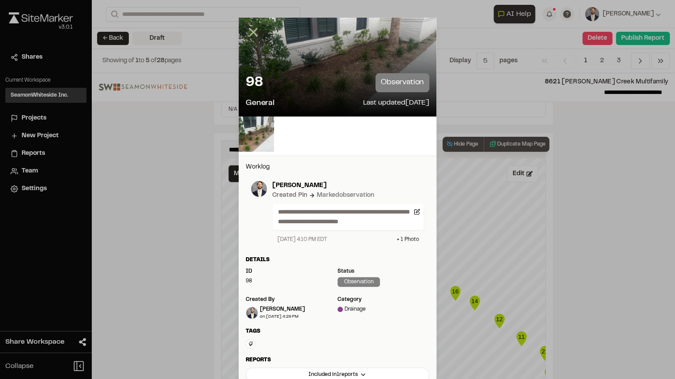
click at [251, 30] on icon at bounding box center [253, 32] width 15 height 15
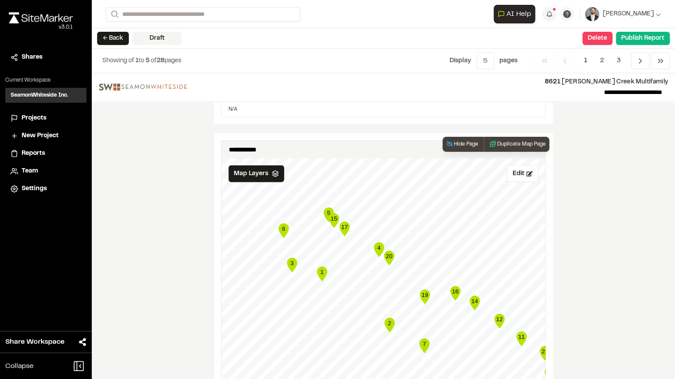
click at [331, 213] on icon "Map marker" at bounding box center [334, 220] width 10 height 15
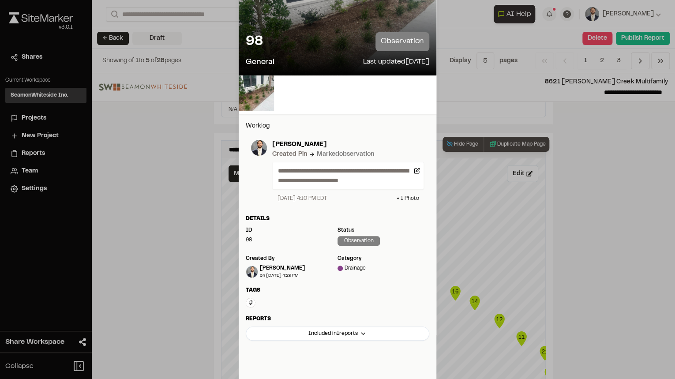
scroll to position [0, 0]
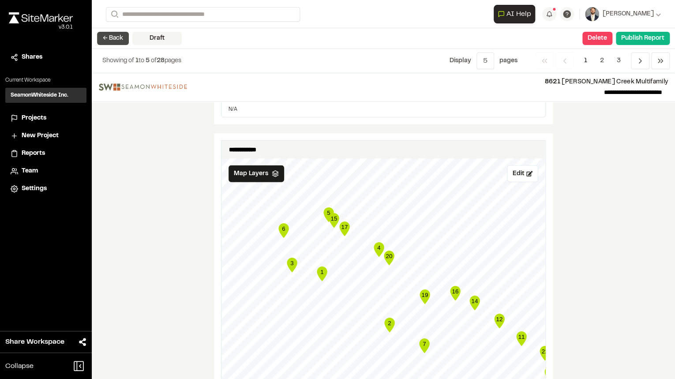
click at [118, 38] on button "← Back" at bounding box center [113, 38] width 32 height 13
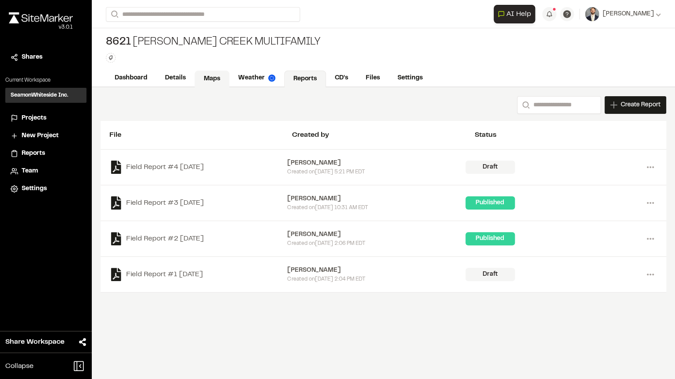
click at [213, 75] on link "Maps" at bounding box center [212, 79] width 35 height 17
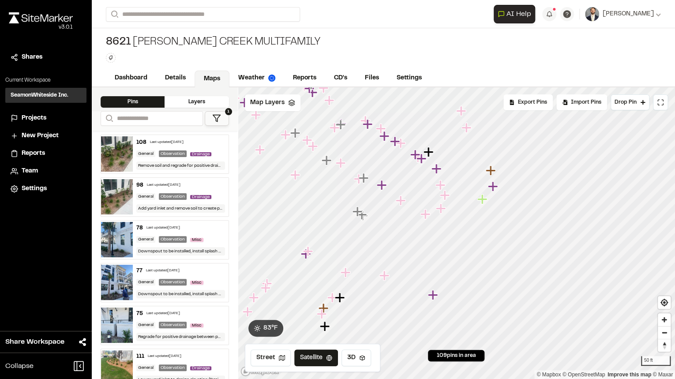
click at [438, 184] on icon "Map marker" at bounding box center [440, 185] width 10 height 10
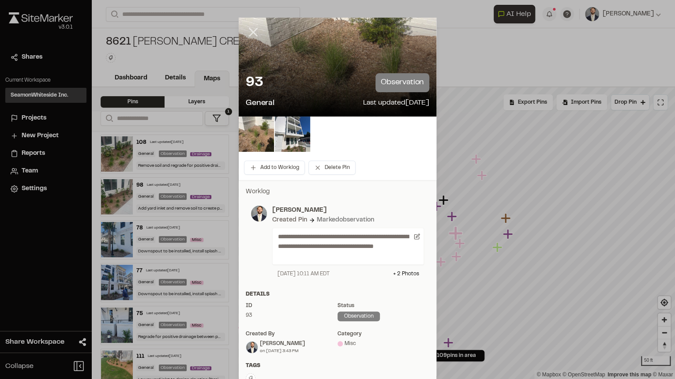
click at [249, 30] on icon at bounding box center [253, 32] width 15 height 15
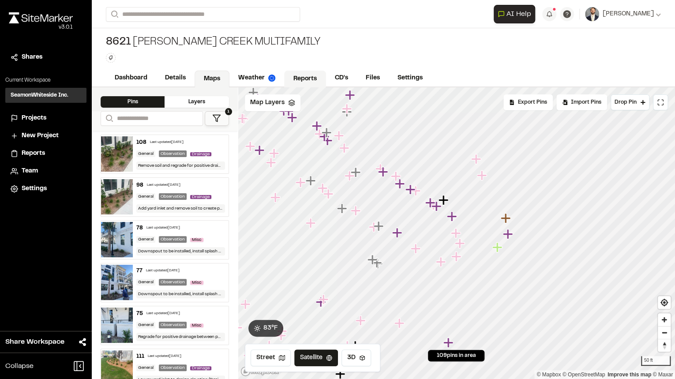
click at [296, 79] on link "Reports" at bounding box center [305, 79] width 42 height 17
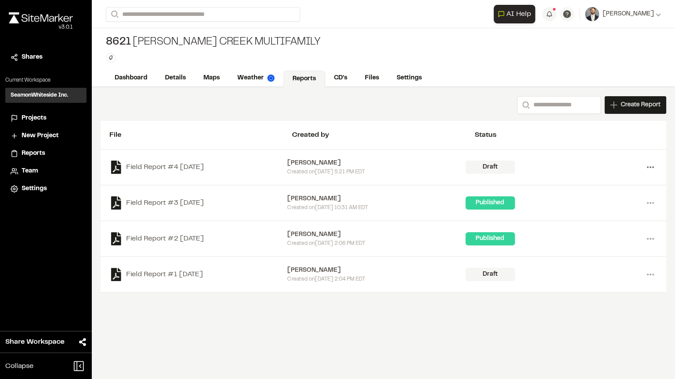
click at [562, 166] on icon at bounding box center [650, 167] width 14 height 14
click at [562, 196] on link "Delete" at bounding box center [618, 198] width 77 height 13
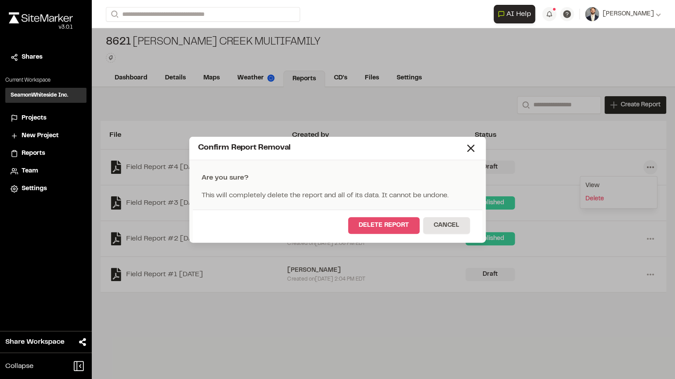
click at [383, 222] on button "Delete Report" at bounding box center [383, 225] width 71 height 17
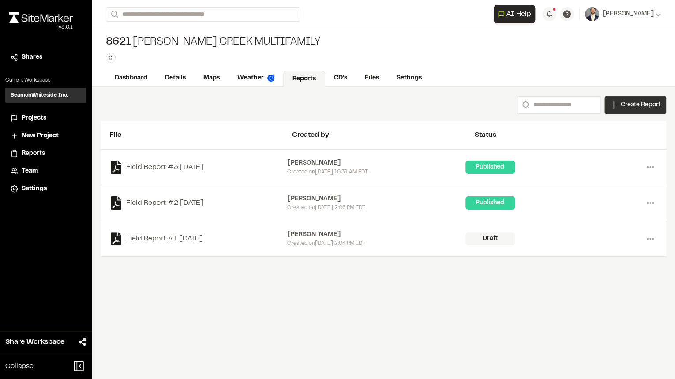
click at [562, 105] on div "Create Report" at bounding box center [635, 105] width 62 height 18
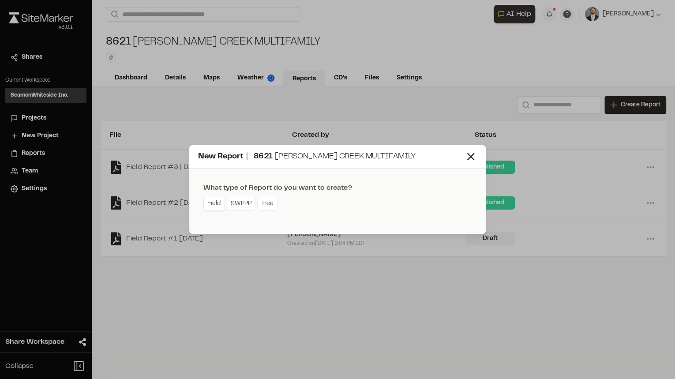
click at [219, 203] on link "Field" at bounding box center [214, 204] width 22 height 14
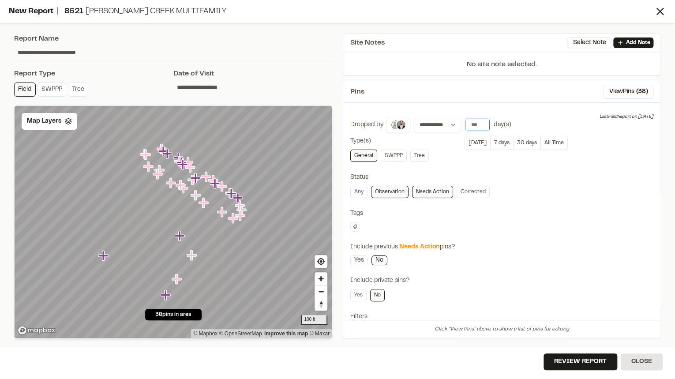
click at [482, 123] on input "**" at bounding box center [477, 125] width 25 height 12
click at [494, 143] on button "7 days" at bounding box center [501, 143] width 23 height 14
click at [476, 124] on input "**" at bounding box center [477, 125] width 25 height 12
click at [490, 141] on button "7 days" at bounding box center [501, 143] width 23 height 14
click at [472, 127] on input "**" at bounding box center [477, 125] width 25 height 12
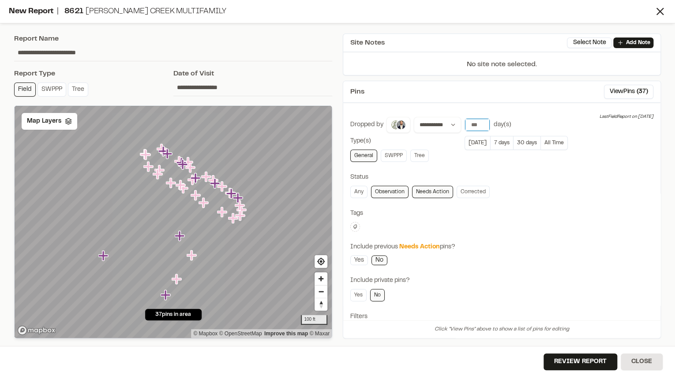
type input "*"
click at [562, 190] on div "Any Observation Needs Action Corrected" at bounding box center [501, 192] width 303 height 12
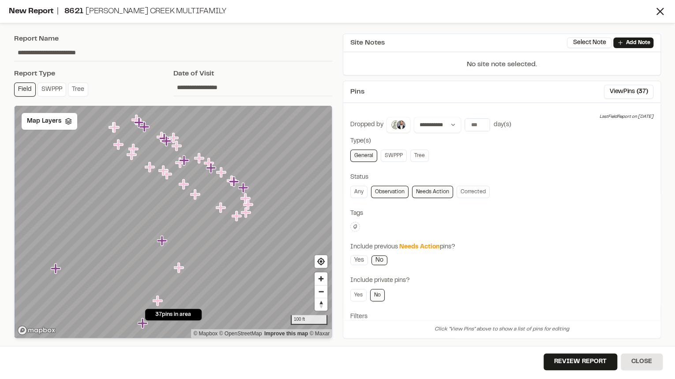
scroll to position [68, 0]
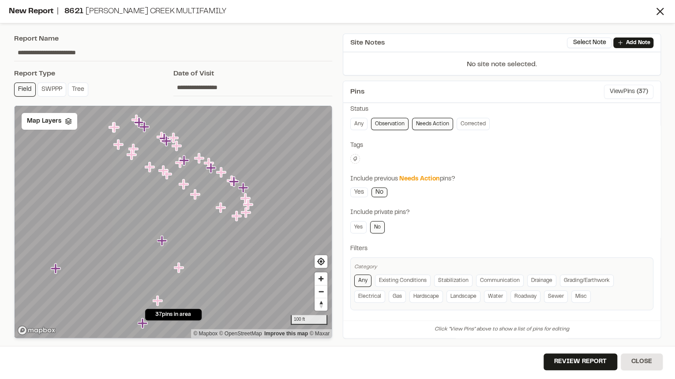
click at [562, 91] on button "View Pins ( 37 )" at bounding box center [628, 92] width 49 height 14
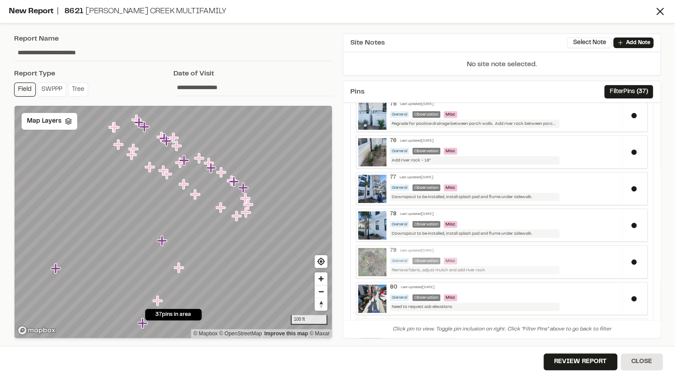
scroll to position [0, 0]
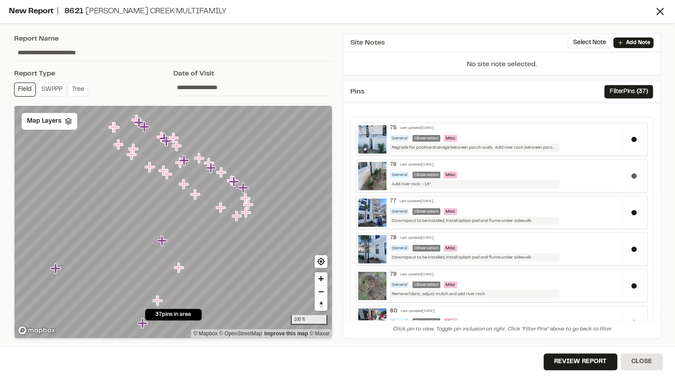
click at [562, 175] on button at bounding box center [633, 175] width 5 height 5
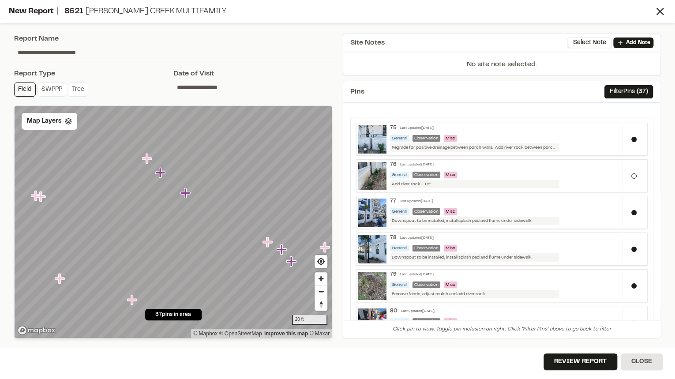
click at [144, 158] on icon "Map marker" at bounding box center [147, 158] width 10 height 10
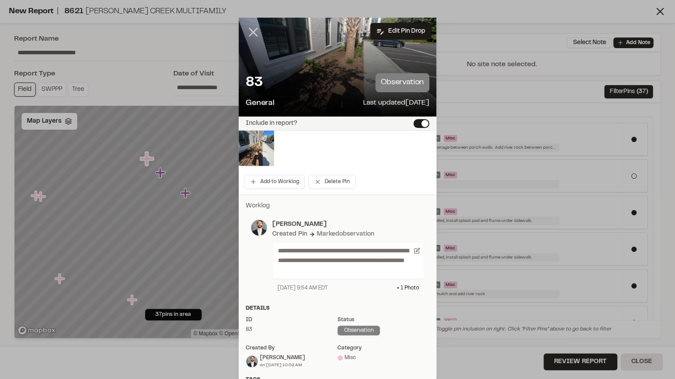
click at [250, 31] on line at bounding box center [253, 32] width 7 height 7
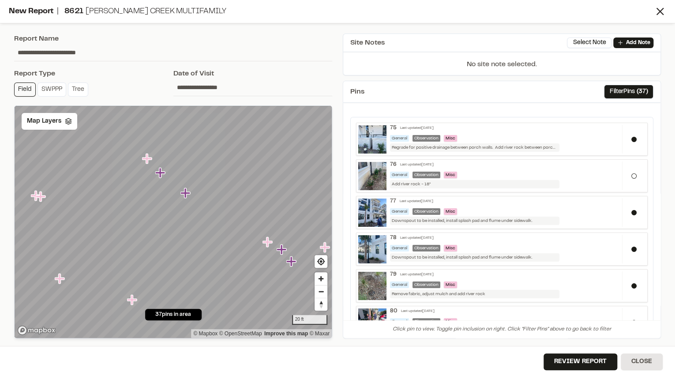
click at [161, 173] on icon "Map marker" at bounding box center [160, 173] width 10 height 10
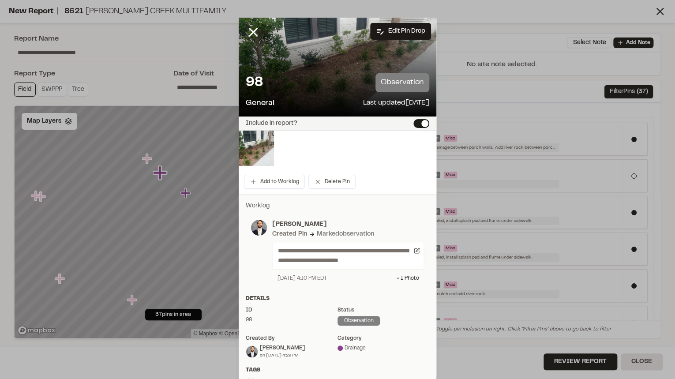
click at [417, 122] on button "Include in report?" at bounding box center [421, 123] width 16 height 9
click at [250, 31] on line at bounding box center [253, 32] width 7 height 7
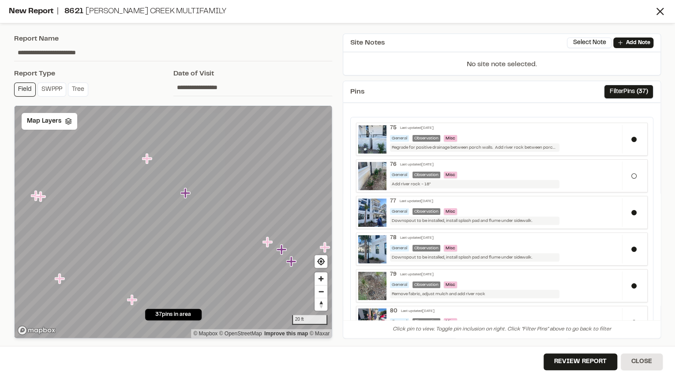
click at [187, 196] on icon "Map marker" at bounding box center [185, 192] width 11 height 11
click at [148, 158] on icon "Map marker" at bounding box center [147, 158] width 10 height 10
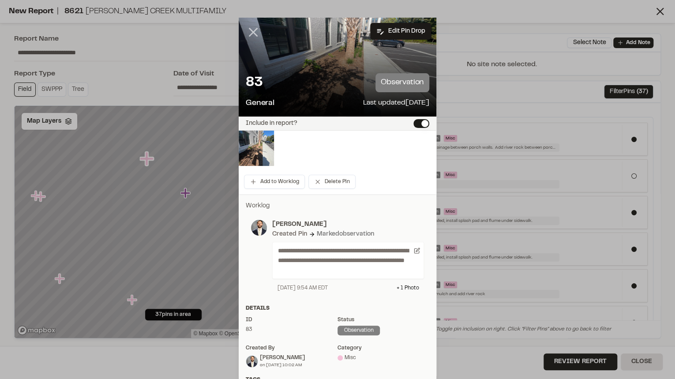
click at [252, 32] on icon at bounding box center [253, 32] width 15 height 15
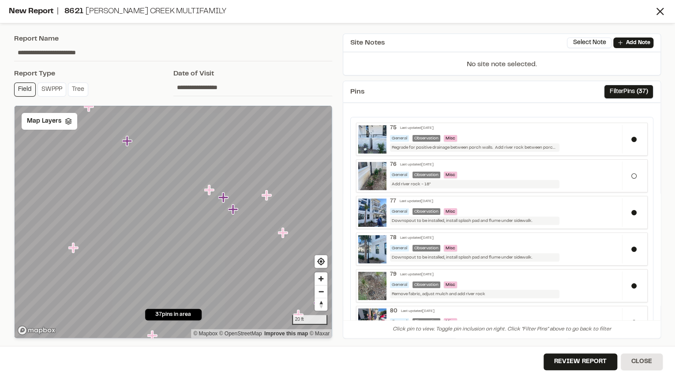
click at [208, 190] on icon "Map marker" at bounding box center [209, 190] width 10 height 10
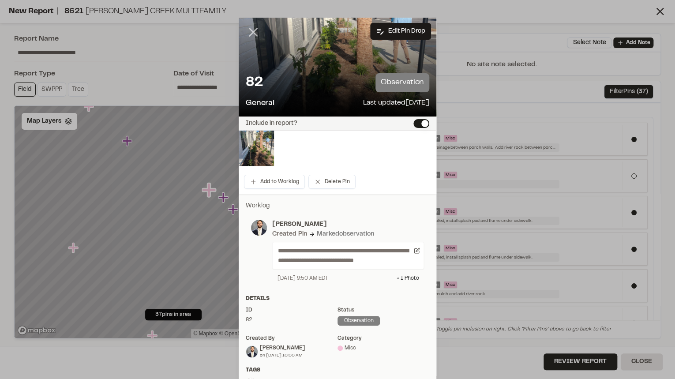
click at [250, 29] on icon at bounding box center [253, 32] width 15 height 15
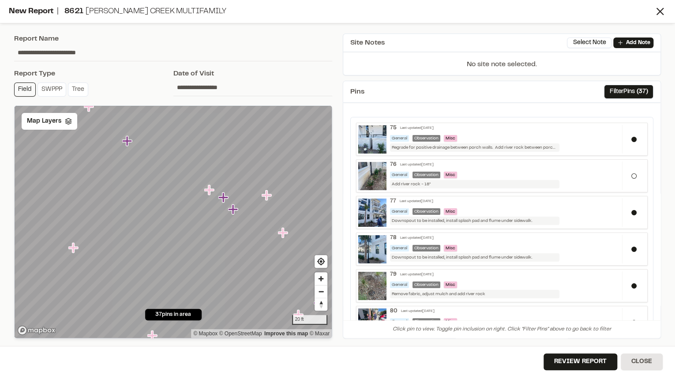
click at [223, 197] on icon "Map marker" at bounding box center [223, 197] width 10 height 10
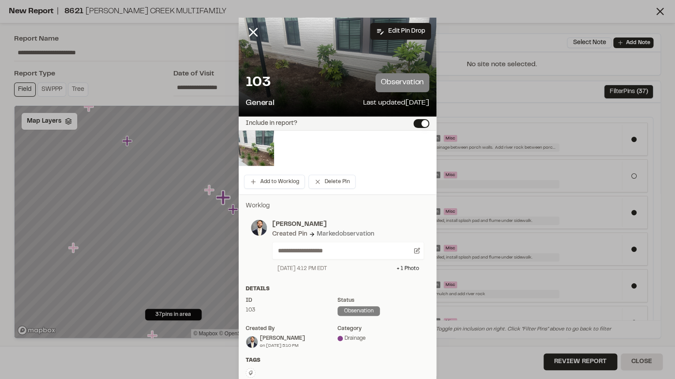
click at [418, 123] on button "Include in report?" at bounding box center [421, 123] width 16 height 9
click at [252, 31] on icon at bounding box center [253, 32] width 15 height 15
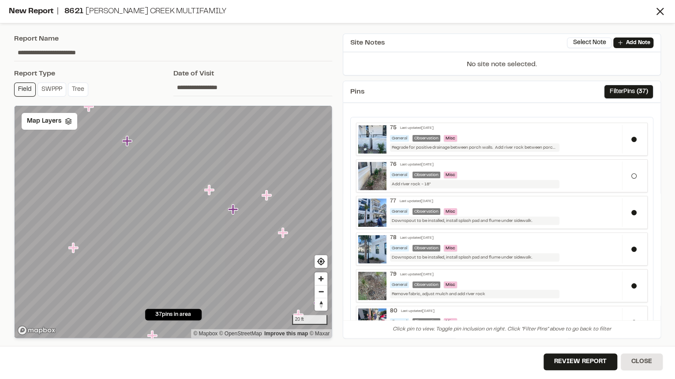
click at [233, 210] on icon "Map marker" at bounding box center [233, 209] width 10 height 10
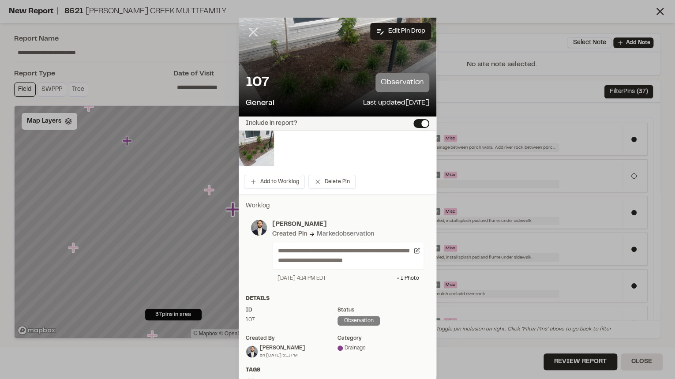
click at [247, 39] on icon at bounding box center [253, 32] width 15 height 15
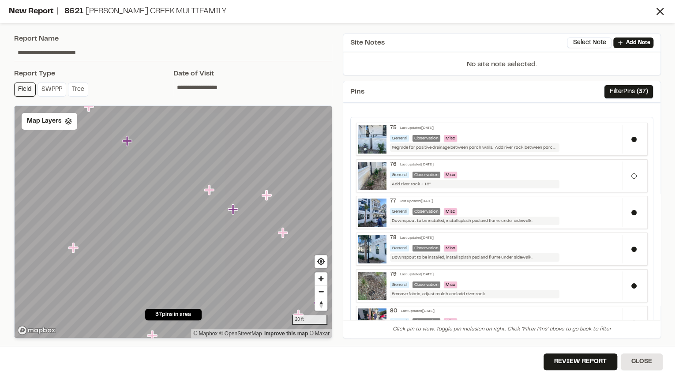
click at [210, 191] on icon "Map marker" at bounding box center [209, 190] width 10 height 10
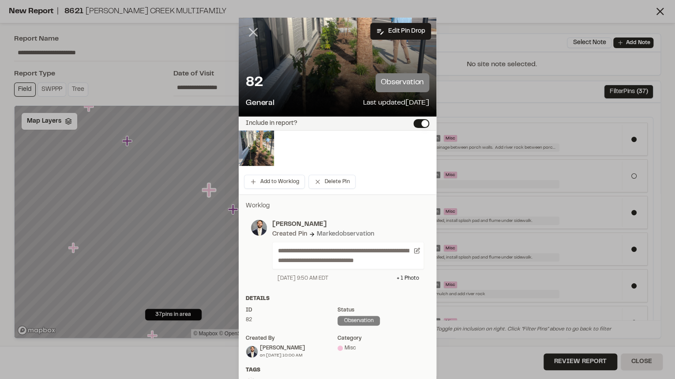
click at [250, 30] on line at bounding box center [253, 32] width 7 height 7
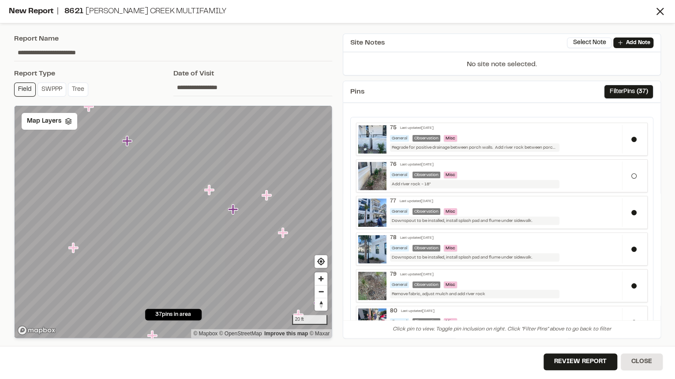
click at [236, 209] on icon "Map marker" at bounding box center [233, 209] width 10 height 10
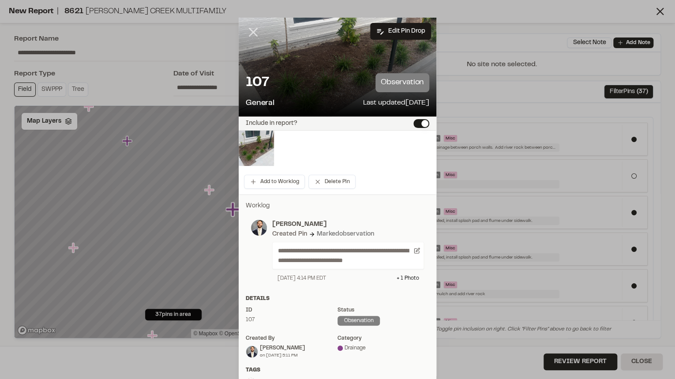
click at [246, 31] on icon at bounding box center [253, 32] width 15 height 15
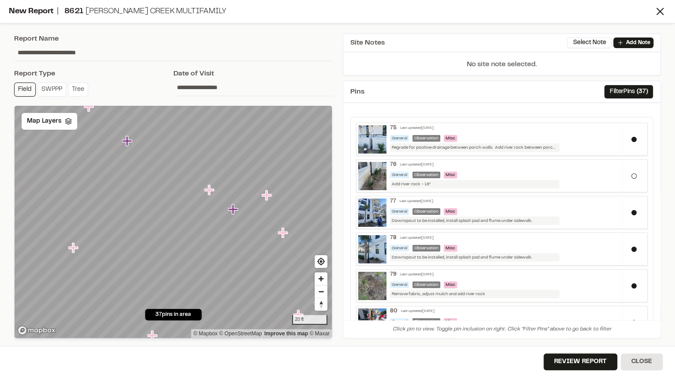
click at [208, 188] on icon "Map marker" at bounding box center [209, 190] width 10 height 10
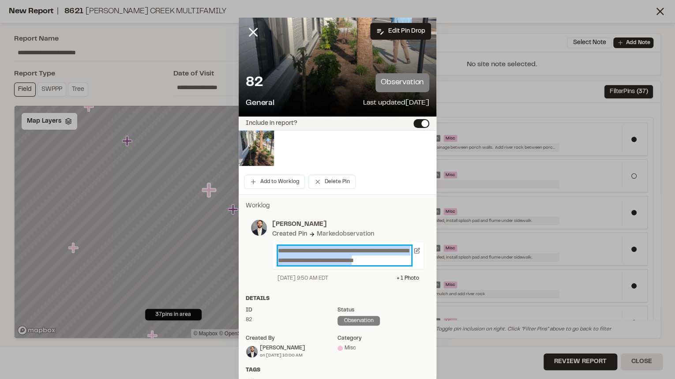
drag, startPoint x: 404, startPoint y: 264, endPoint x: 256, endPoint y: 238, distance: 150.9
click at [256, 238] on div "**********" at bounding box center [337, 251] width 173 height 63
drag, startPoint x: 406, startPoint y: 262, endPoint x: 258, endPoint y: 236, distance: 150.4
click at [258, 236] on div "**********" at bounding box center [337, 251] width 173 height 63
copy p "**********"
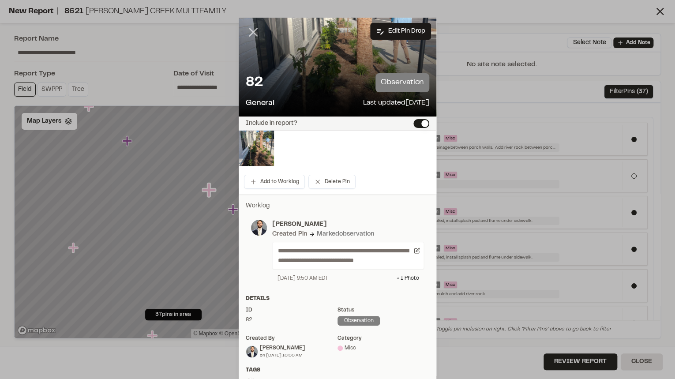
click at [250, 33] on line at bounding box center [253, 32] width 7 height 7
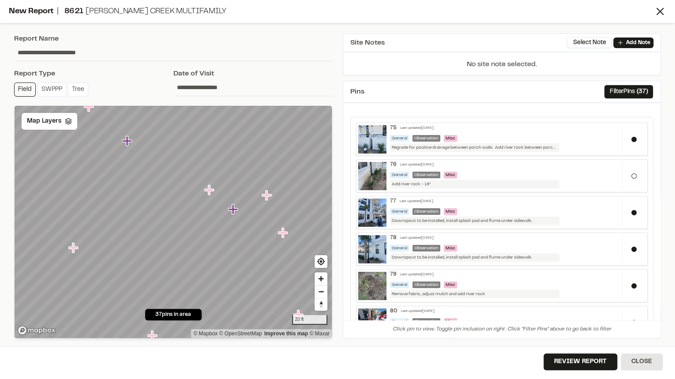
click at [235, 212] on icon "Map marker" at bounding box center [233, 209] width 11 height 11
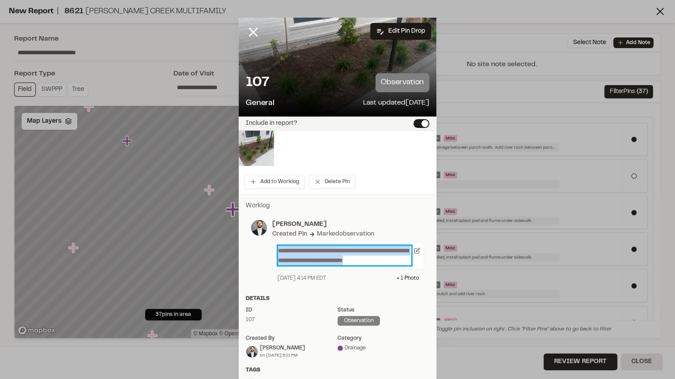
drag, startPoint x: 393, startPoint y: 263, endPoint x: 245, endPoint y: 240, distance: 150.4
click at [246, 240] on div "**********" at bounding box center [337, 250] width 183 height 73
paste p
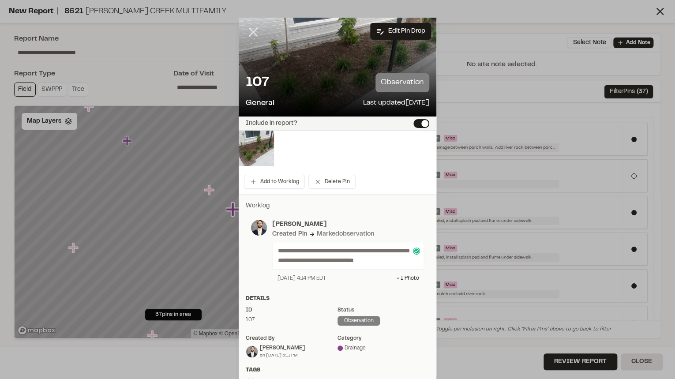
click at [250, 29] on icon at bounding box center [253, 32] width 15 height 15
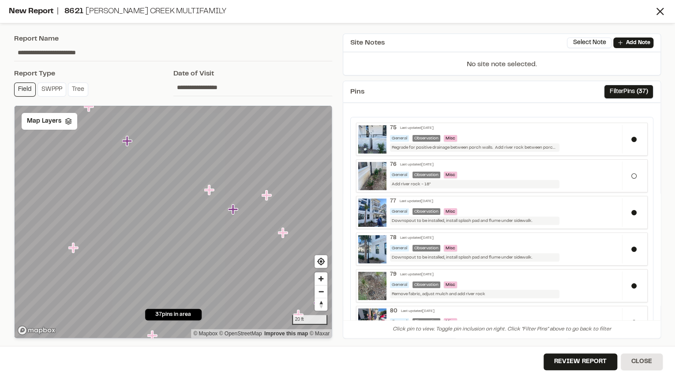
click at [208, 194] on icon "Map marker" at bounding box center [209, 190] width 10 height 10
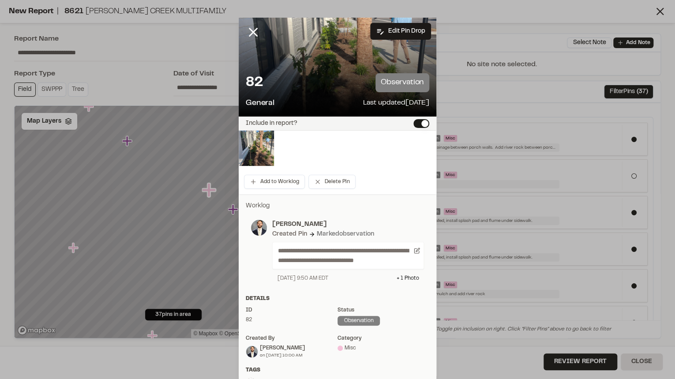
click at [420, 122] on button "Include in report?" at bounding box center [421, 123] width 16 height 9
click at [246, 31] on icon at bounding box center [253, 32] width 15 height 15
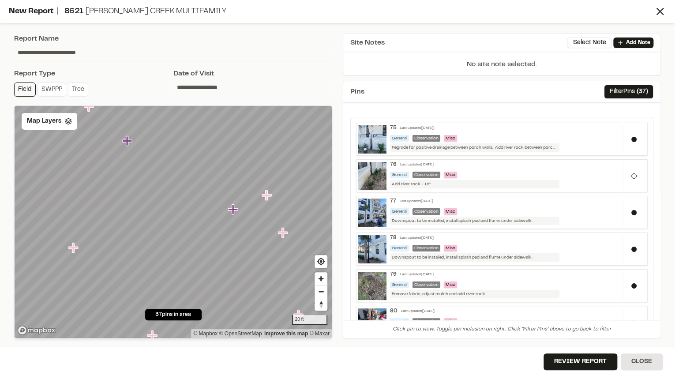
click at [271, 195] on icon "Map marker" at bounding box center [267, 195] width 10 height 10
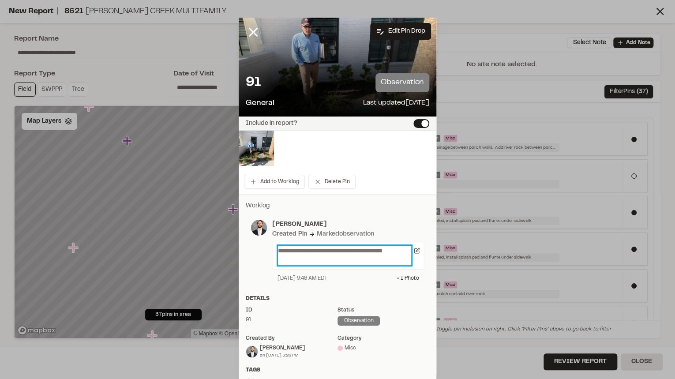
click at [350, 253] on p "**********" at bounding box center [344, 255] width 133 height 19
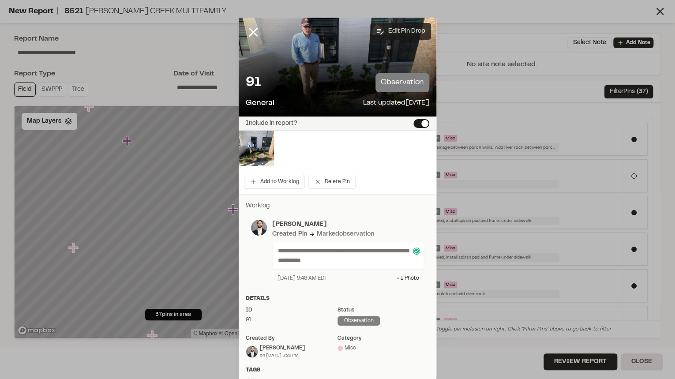
click at [400, 27] on button "Edit Pin Drop" at bounding box center [400, 31] width 61 height 17
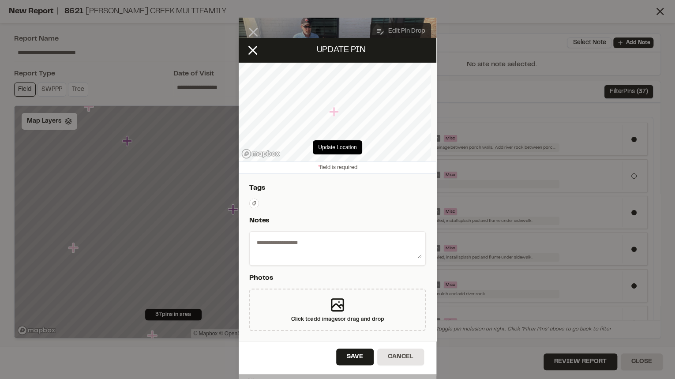
type textarea "**********"
select select "*"
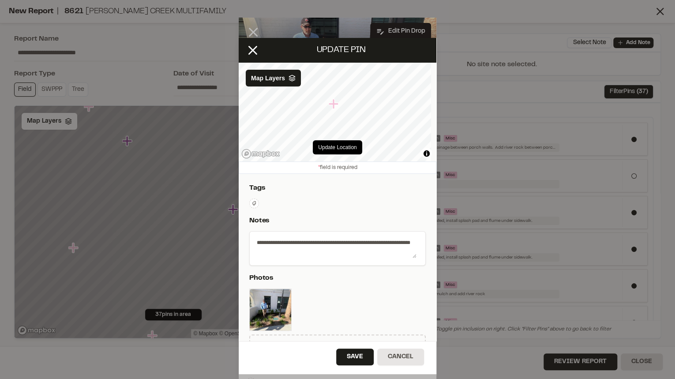
drag, startPoint x: 330, startPoint y: 91, endPoint x: 334, endPoint y: 104, distance: 13.8
click at [334, 104] on icon "Map marker" at bounding box center [334, 104] width 10 height 10
click at [325, 143] on button "Update Location" at bounding box center [337, 147] width 49 height 14
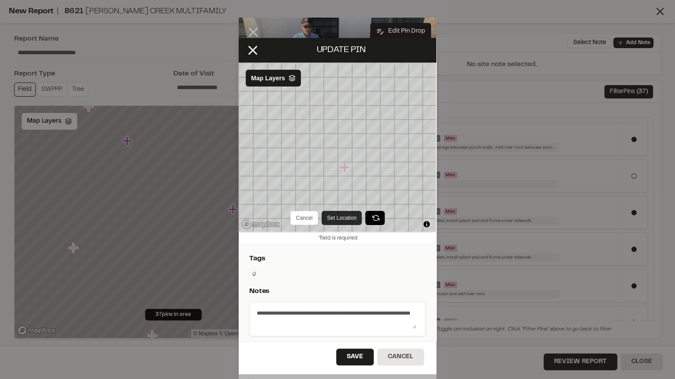
click at [333, 217] on button "Set Location" at bounding box center [342, 218] width 40 height 14
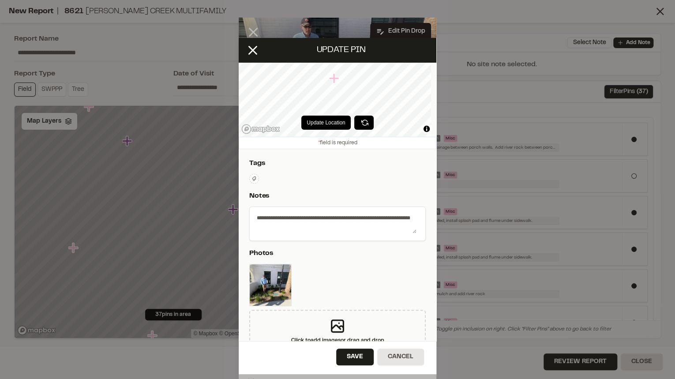
scroll to position [35, 0]
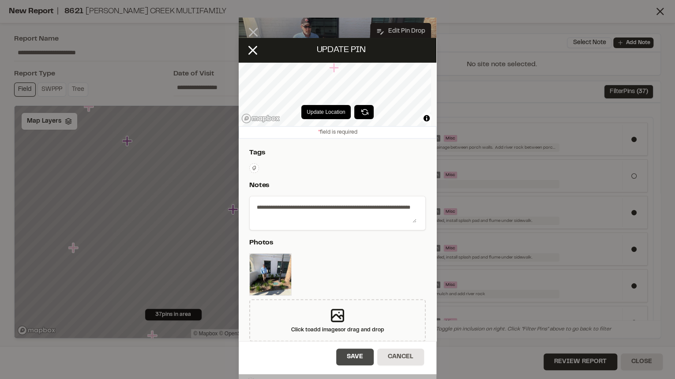
click at [351, 315] on button "Save" at bounding box center [354, 356] width 37 height 17
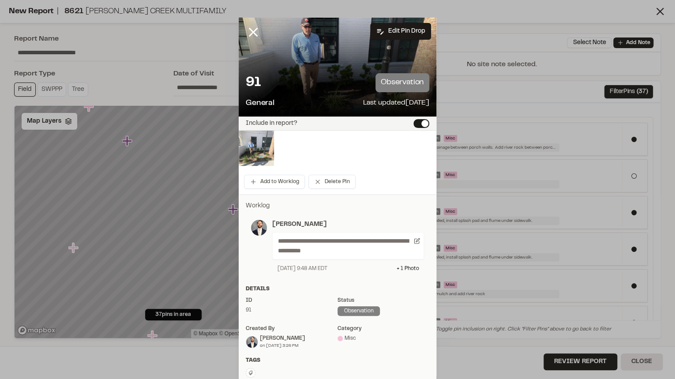
click at [255, 148] on img at bounding box center [256, 148] width 35 height 35
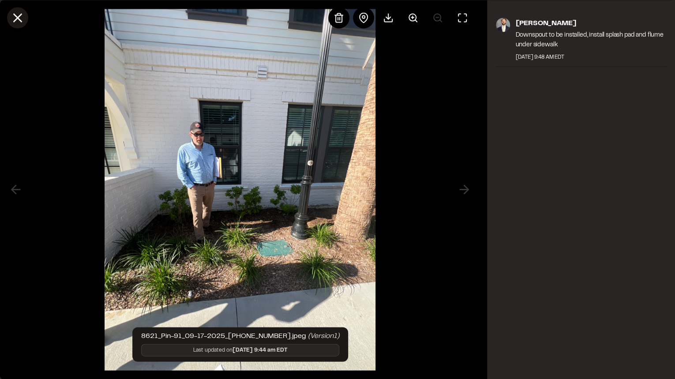
click at [14, 15] on icon at bounding box center [17, 17] width 15 height 15
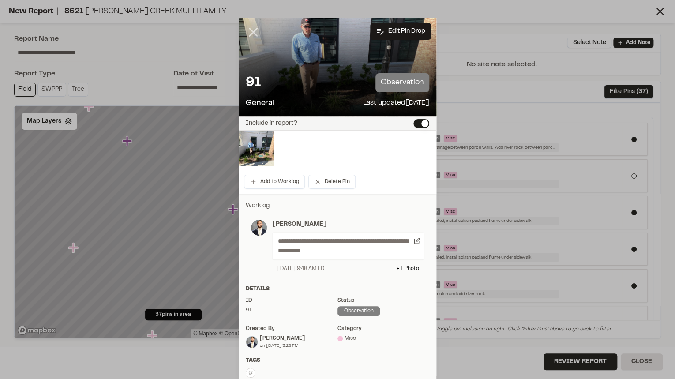
click at [246, 28] on icon at bounding box center [253, 32] width 15 height 15
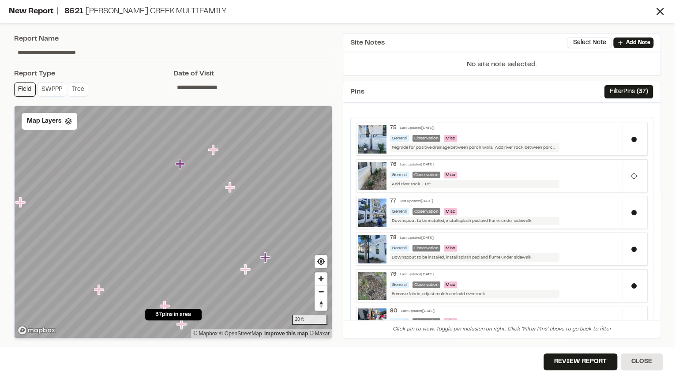
click at [213, 152] on icon "Map marker" at bounding box center [213, 150] width 10 height 10
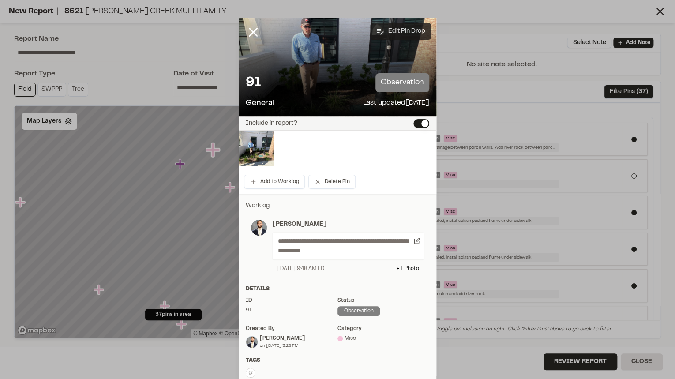
click at [399, 30] on button "Edit Pin Drop" at bounding box center [400, 31] width 61 height 17
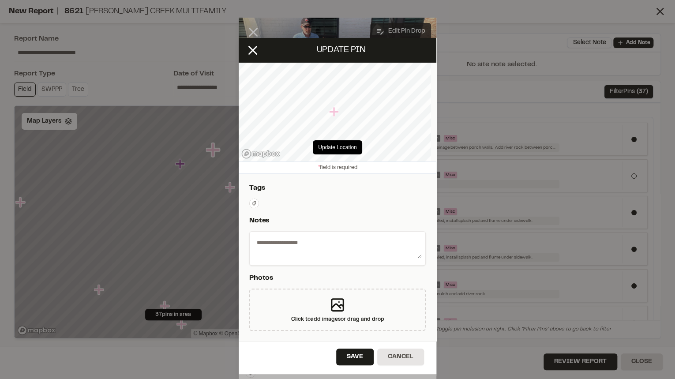
type textarea "**********"
select select "*"
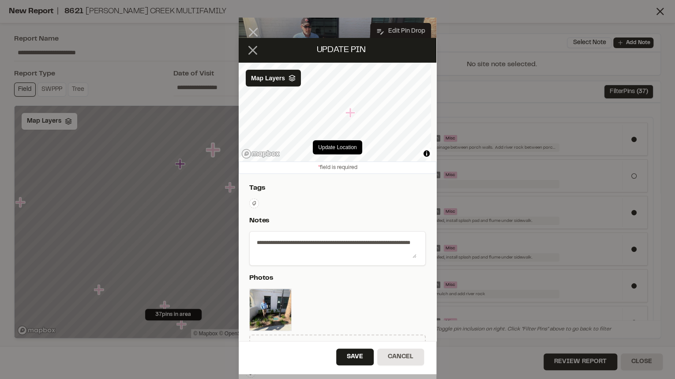
click at [253, 54] on icon at bounding box center [252, 50] width 15 height 15
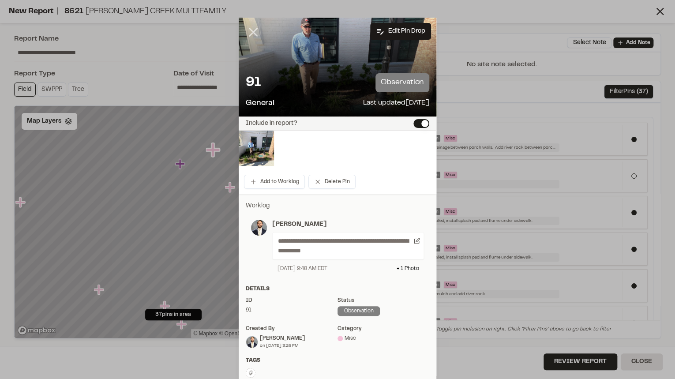
click at [254, 37] on icon at bounding box center [253, 32] width 15 height 15
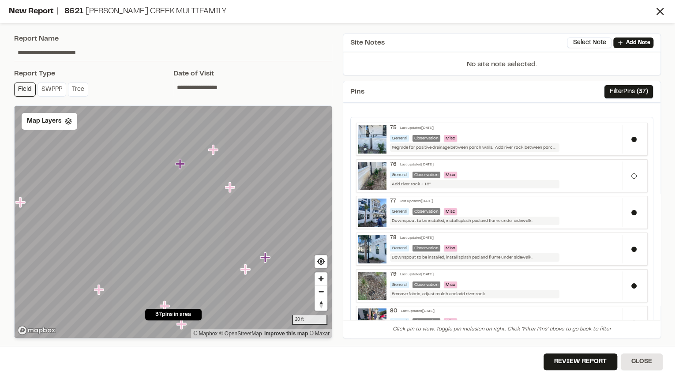
click at [231, 184] on icon "Map marker" at bounding box center [230, 187] width 11 height 11
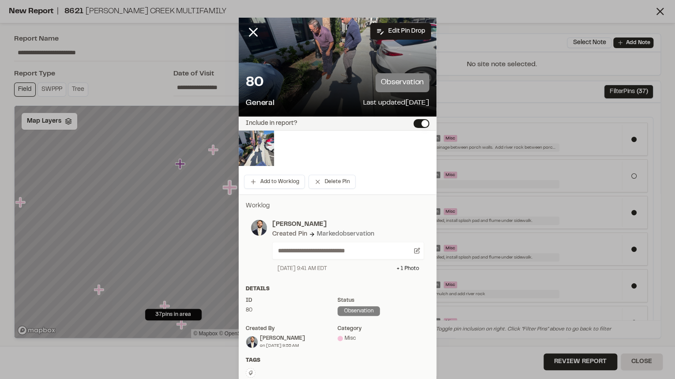
click at [416, 126] on button "Include in report?" at bounding box center [421, 123] width 16 height 9
click at [249, 36] on icon at bounding box center [253, 32] width 15 height 15
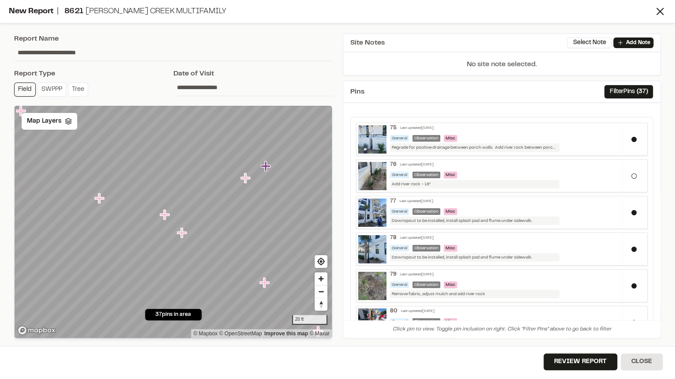
click at [267, 167] on icon "Map marker" at bounding box center [266, 166] width 10 height 10
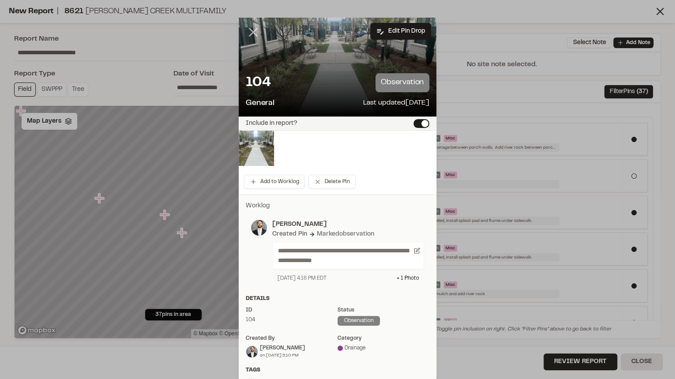
click at [250, 31] on line at bounding box center [253, 32] width 7 height 7
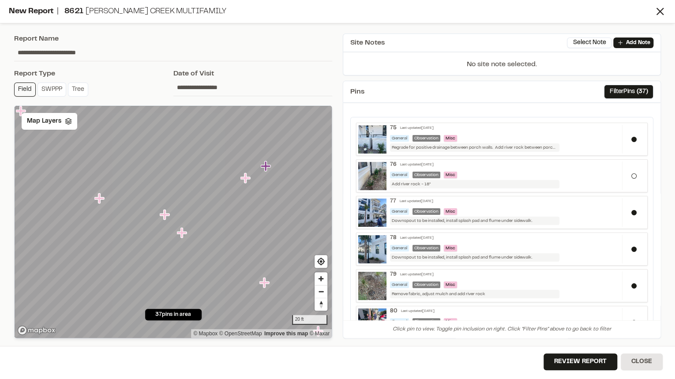
click at [244, 181] on icon "Map marker" at bounding box center [245, 178] width 10 height 10
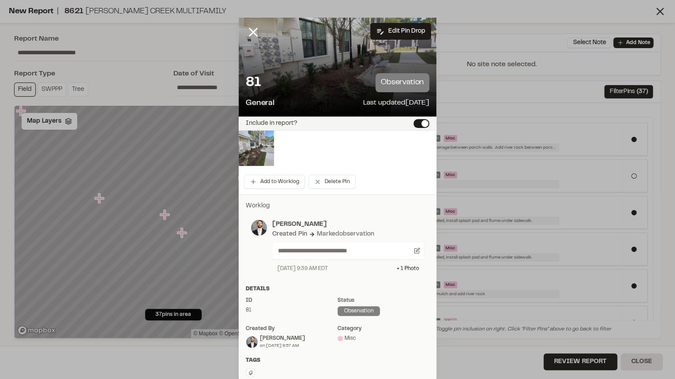
click at [418, 127] on button "Include in report?" at bounding box center [421, 123] width 16 height 9
click at [249, 37] on icon at bounding box center [253, 32] width 15 height 15
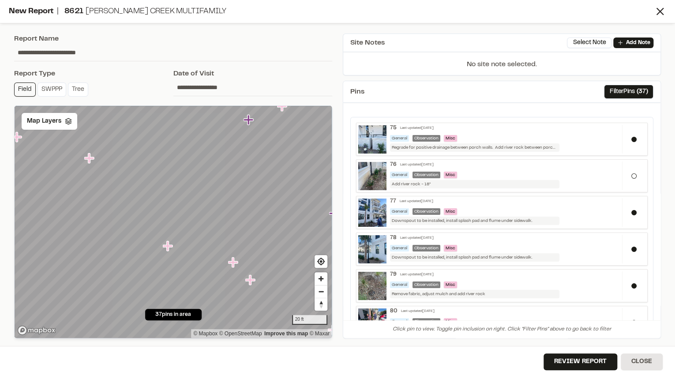
click at [254, 284] on icon "Map marker" at bounding box center [250, 279] width 11 height 11
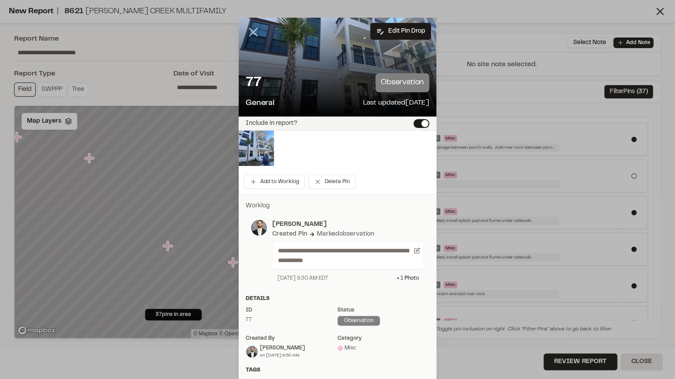
click at [251, 34] on icon at bounding box center [253, 32] width 15 height 15
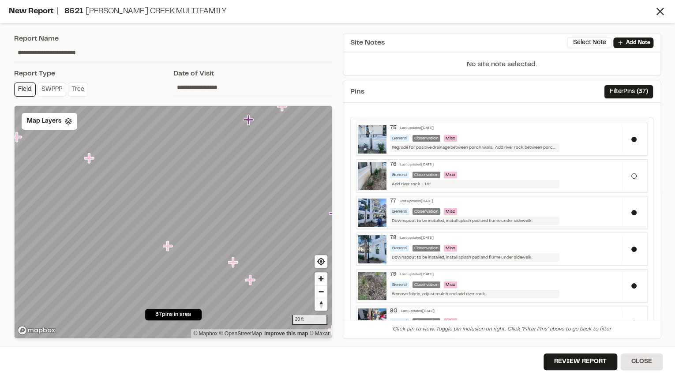
click at [251, 280] on icon "Map marker" at bounding box center [250, 280] width 10 height 10
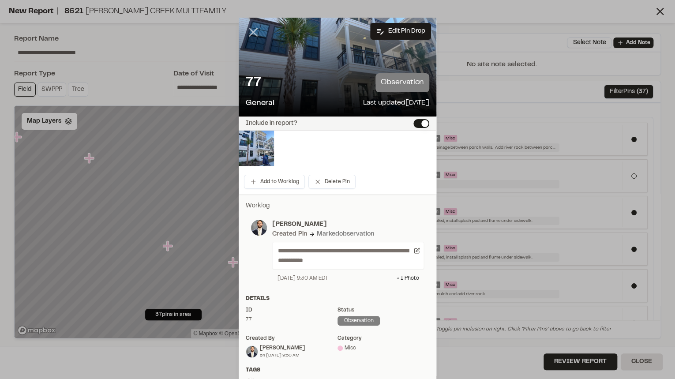
click at [246, 30] on icon at bounding box center [253, 32] width 15 height 15
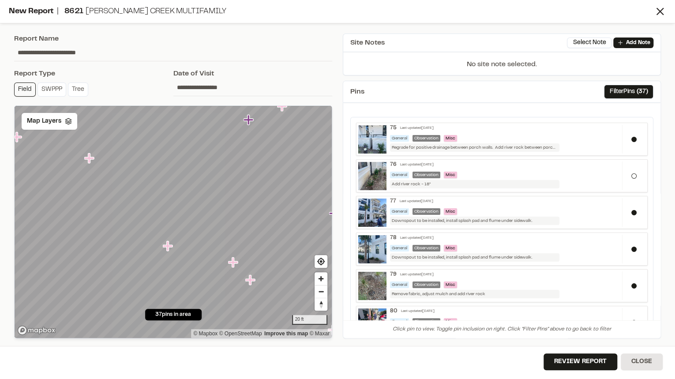
click at [232, 264] on icon "Map marker" at bounding box center [233, 262] width 10 height 10
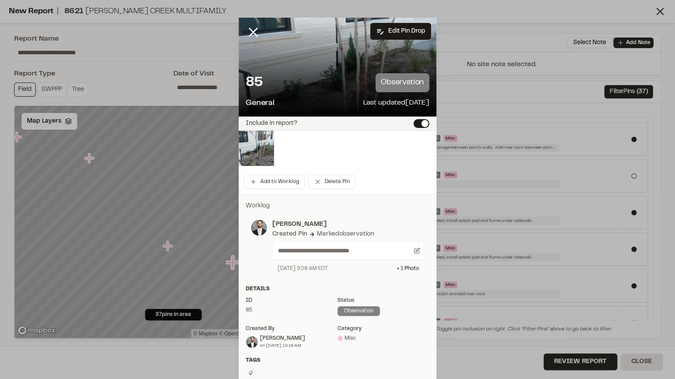
click at [418, 122] on button "Include in report?" at bounding box center [421, 123] width 16 height 9
click at [250, 32] on line at bounding box center [253, 32] width 7 height 7
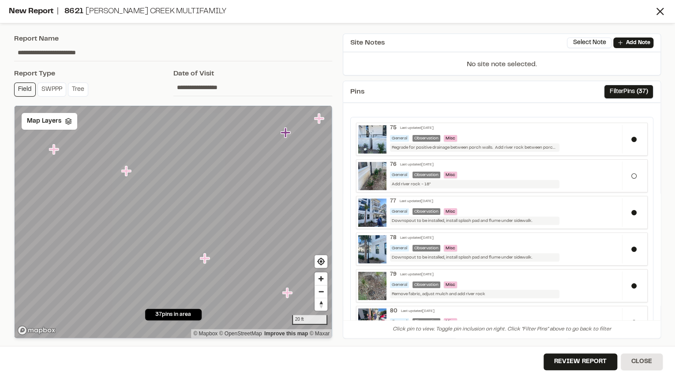
click at [206, 260] on icon "Map marker" at bounding box center [205, 258] width 11 height 11
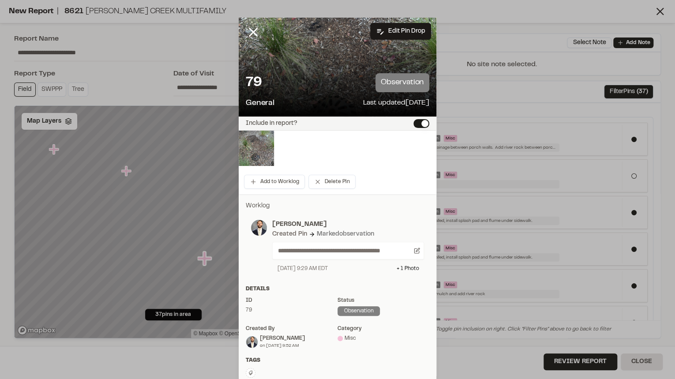
click at [422, 126] on button "Include in report?" at bounding box center [421, 123] width 16 height 9
click at [251, 32] on icon at bounding box center [253, 32] width 15 height 15
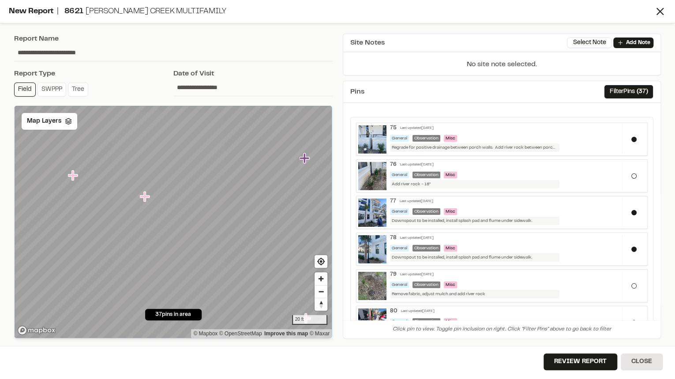
click at [150, 197] on icon "Map marker" at bounding box center [145, 196] width 11 height 11
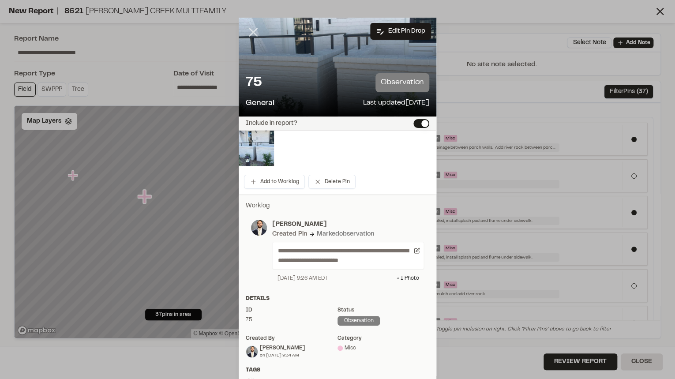
click at [251, 33] on line at bounding box center [253, 32] width 7 height 7
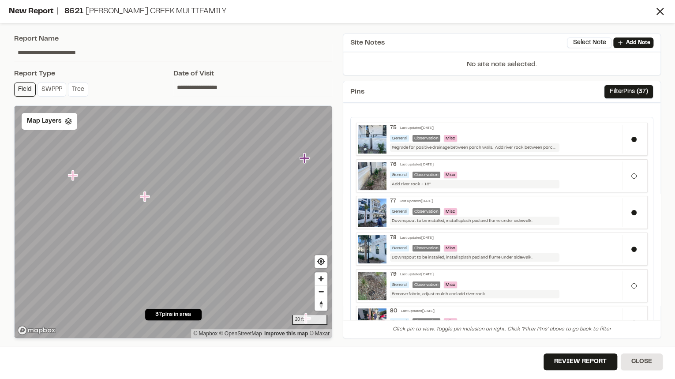
click at [75, 174] on icon "Map marker" at bounding box center [73, 175] width 10 height 10
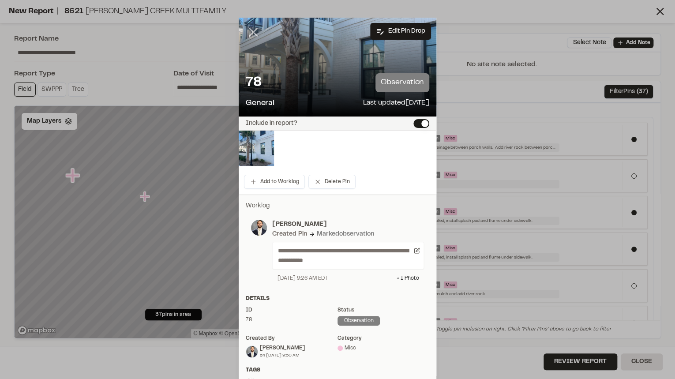
click at [248, 33] on icon at bounding box center [253, 32] width 15 height 15
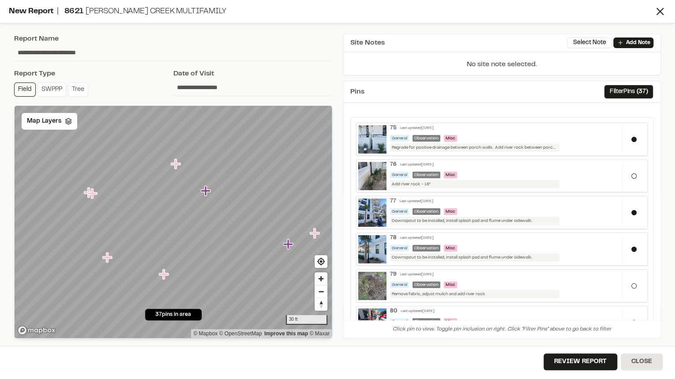
click at [108, 256] on icon "Map marker" at bounding box center [107, 257] width 10 height 10
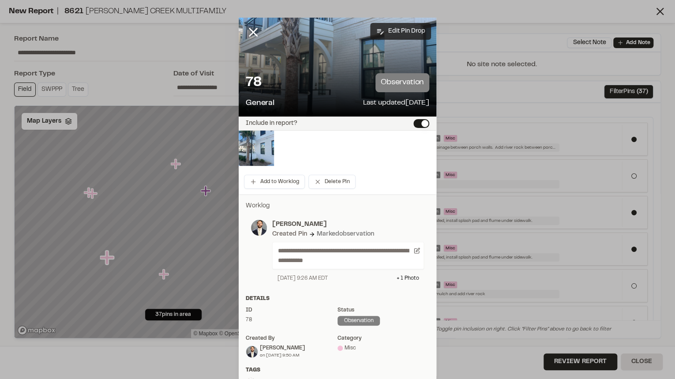
click at [402, 29] on button "Edit Pin Drop" at bounding box center [400, 31] width 61 height 17
select select "*"
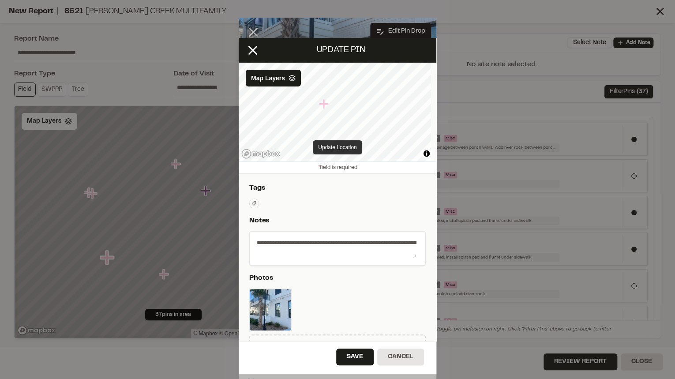
click at [332, 149] on button "Update Location" at bounding box center [337, 147] width 49 height 14
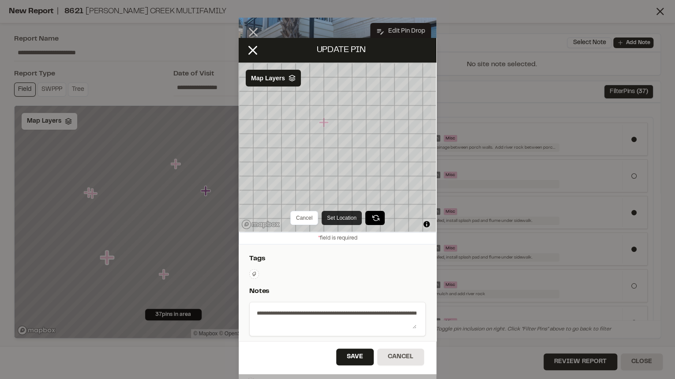
click at [335, 217] on button "Set Location" at bounding box center [342, 218] width 40 height 14
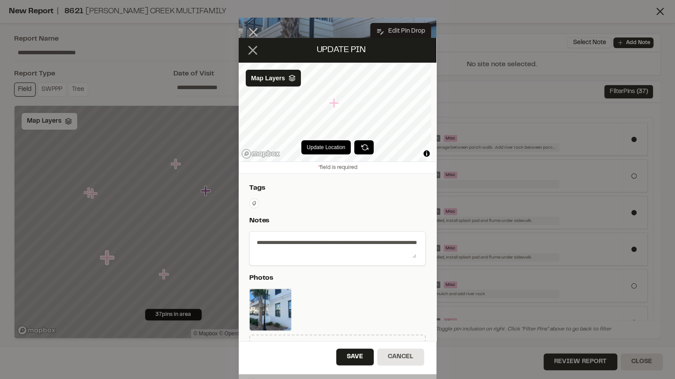
click at [256, 49] on icon at bounding box center [252, 50] width 15 height 15
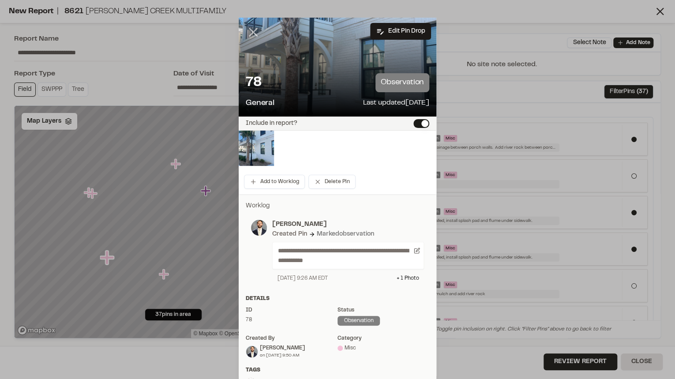
click at [249, 29] on icon at bounding box center [253, 32] width 15 height 15
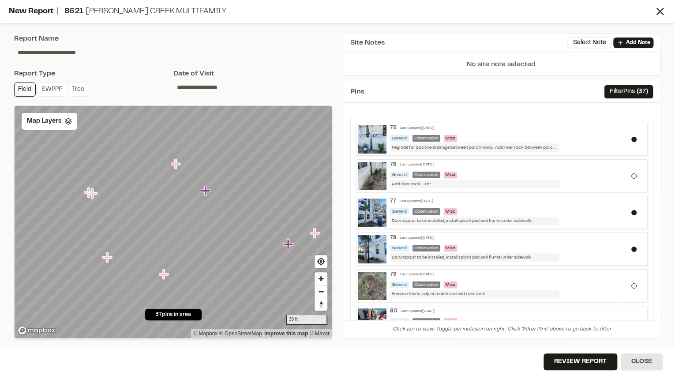
click at [109, 258] on icon "Map marker" at bounding box center [107, 257] width 10 height 10
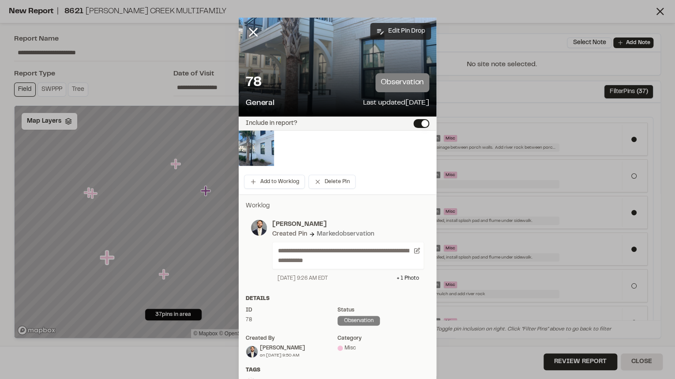
click at [396, 32] on button "Edit Pin Drop" at bounding box center [400, 31] width 61 height 17
select select "*"
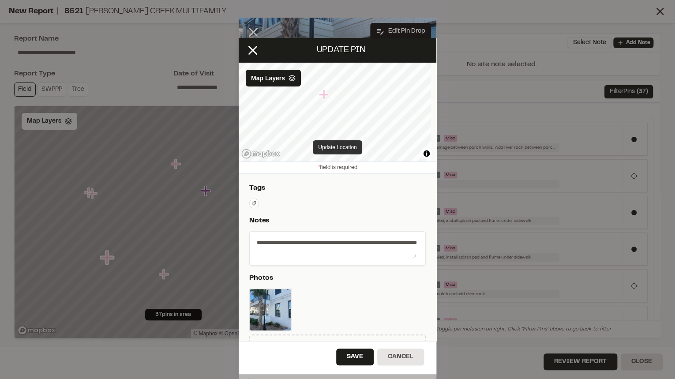
click at [342, 146] on button "Update Location" at bounding box center [337, 147] width 49 height 14
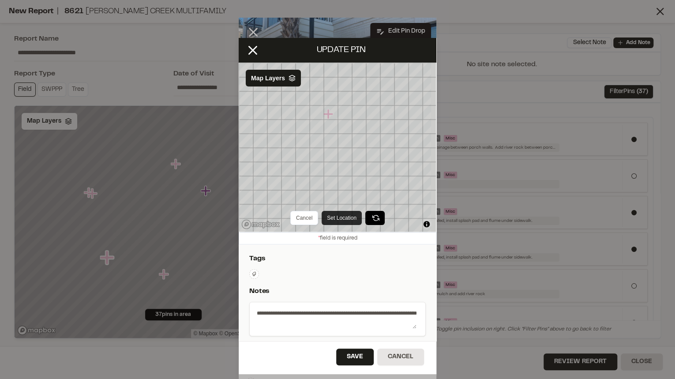
click at [330, 214] on button "Set Location" at bounding box center [342, 218] width 40 height 14
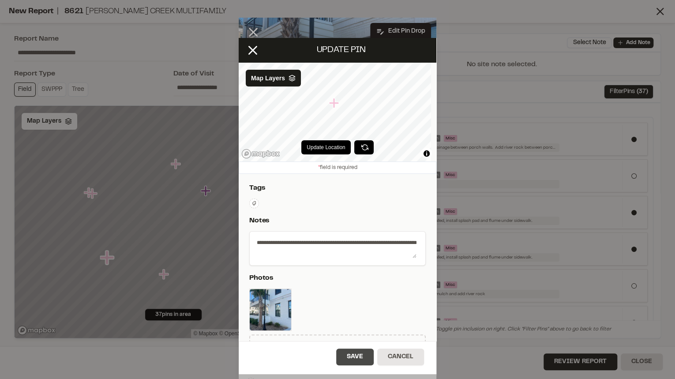
click at [356, 315] on button "Save" at bounding box center [354, 356] width 37 height 17
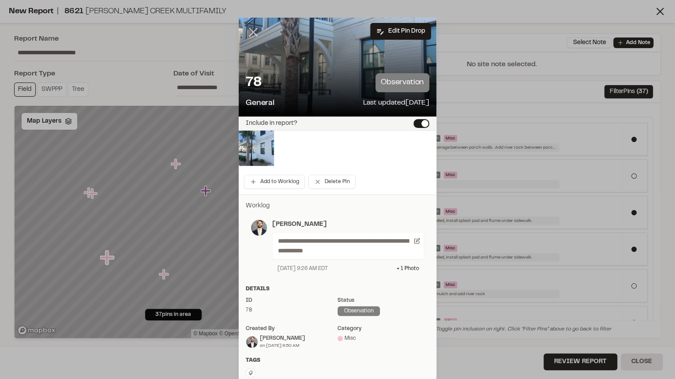
click at [250, 31] on line at bounding box center [253, 32] width 7 height 7
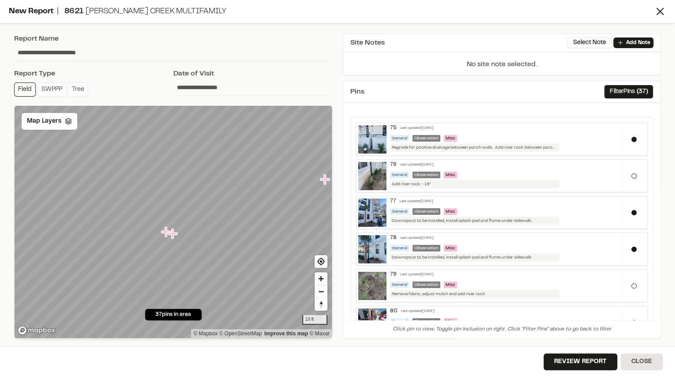
click at [175, 232] on icon "Map marker" at bounding box center [173, 233] width 10 height 10
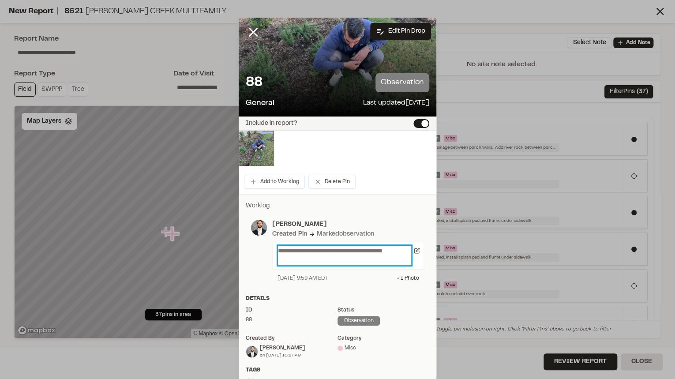
click at [350, 249] on p "**********" at bounding box center [344, 255] width 133 height 19
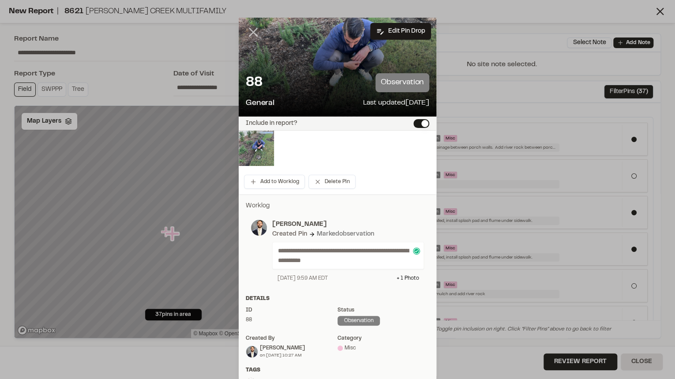
click at [252, 30] on line at bounding box center [253, 32] width 7 height 7
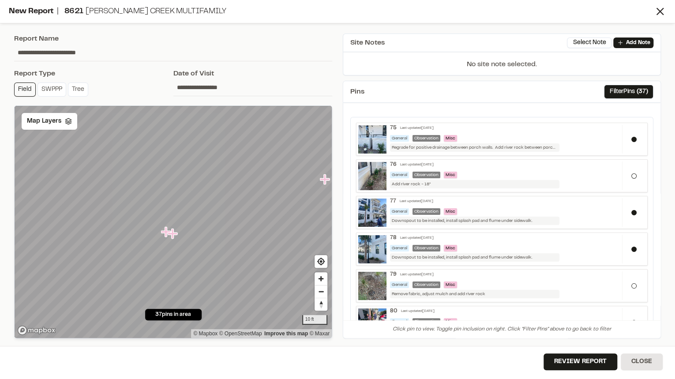
click at [173, 236] on icon "Map marker" at bounding box center [173, 233] width 10 height 10
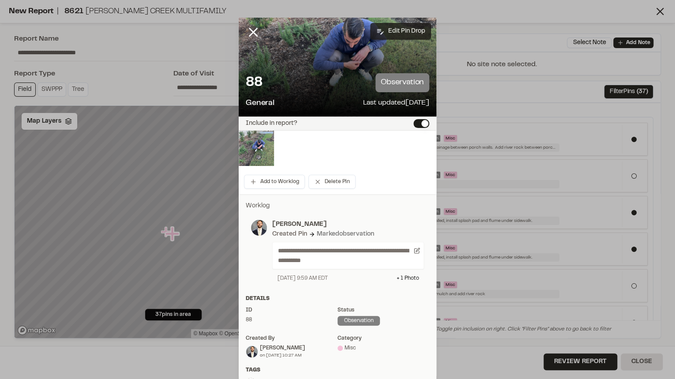
click at [405, 34] on button "Edit Pin Drop" at bounding box center [400, 31] width 61 height 17
select select "*"
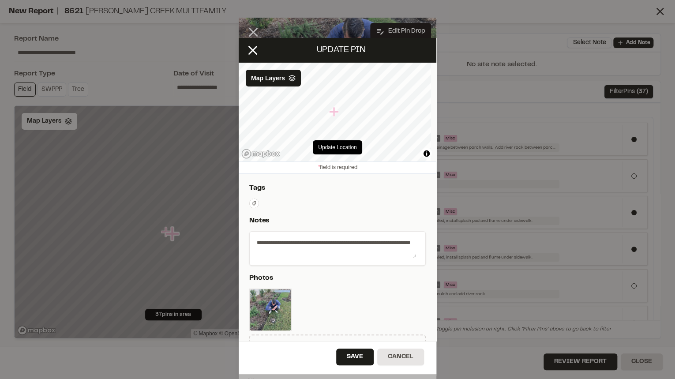
drag, startPoint x: 294, startPoint y: 254, endPoint x: 208, endPoint y: 224, distance: 91.4
click at [208, 224] on div "**********" at bounding box center [337, 189] width 675 height 379
click at [362, 315] on button "Save" at bounding box center [354, 356] width 37 height 17
click at [251, 49] on line at bounding box center [252, 49] width 7 height 7
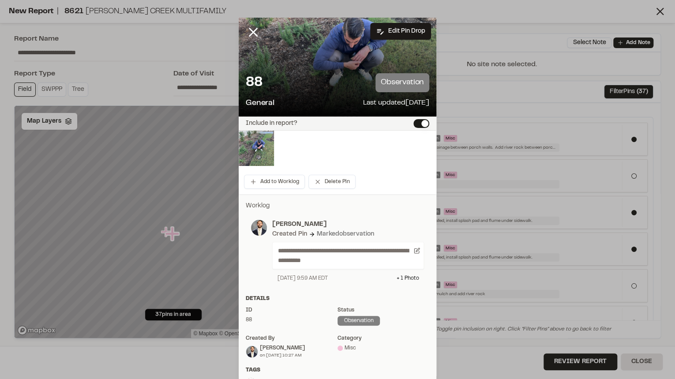
click at [418, 130] on div "Include in report?" at bounding box center [338, 123] width 198 height 14
click at [422, 125] on button "Include in report?" at bounding box center [421, 123] width 16 height 9
click at [250, 32] on line at bounding box center [253, 32] width 7 height 7
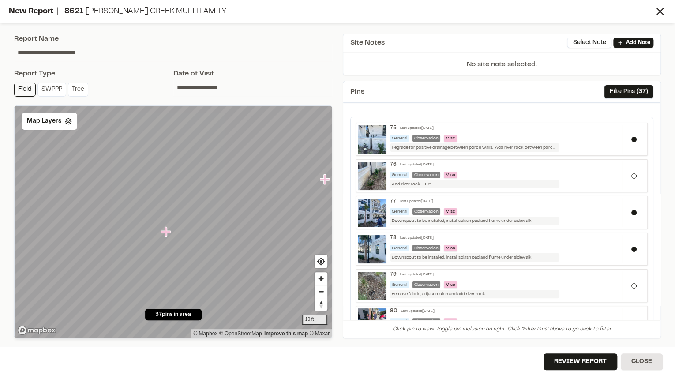
click at [165, 232] on icon "Map marker" at bounding box center [166, 232] width 10 height 10
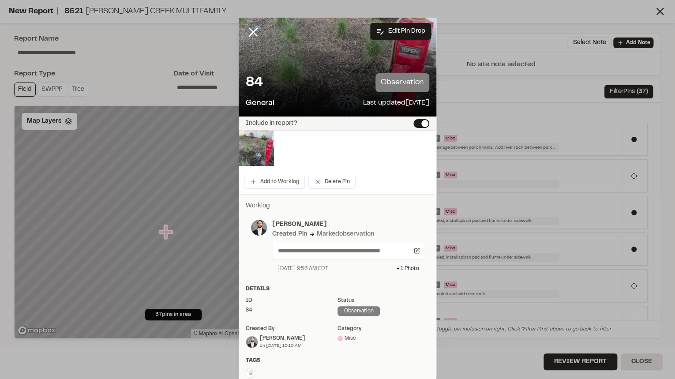
click at [418, 123] on button "Include in report?" at bounding box center [421, 123] width 16 height 9
click at [254, 32] on icon at bounding box center [253, 32] width 15 height 15
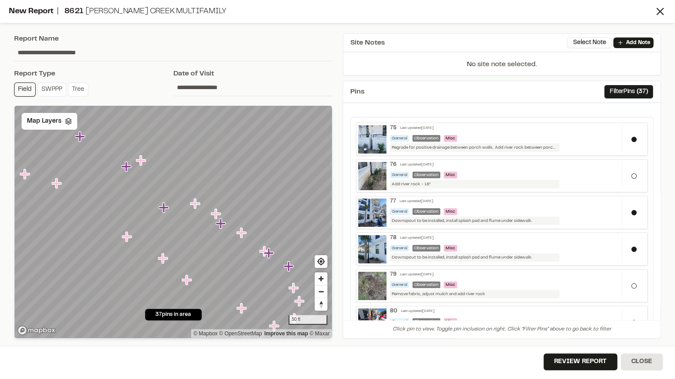
click at [194, 206] on icon "Map marker" at bounding box center [195, 203] width 10 height 10
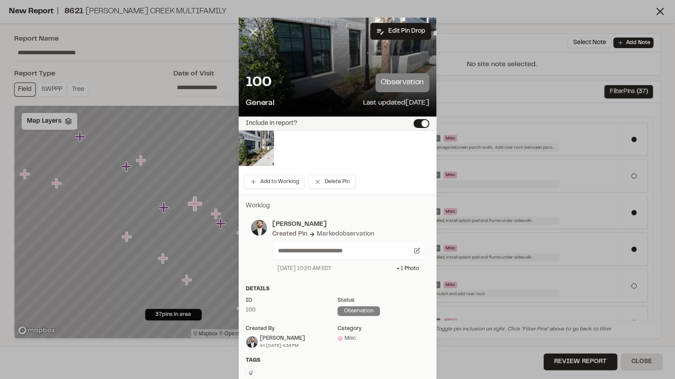
click at [247, 26] on icon at bounding box center [253, 32] width 15 height 15
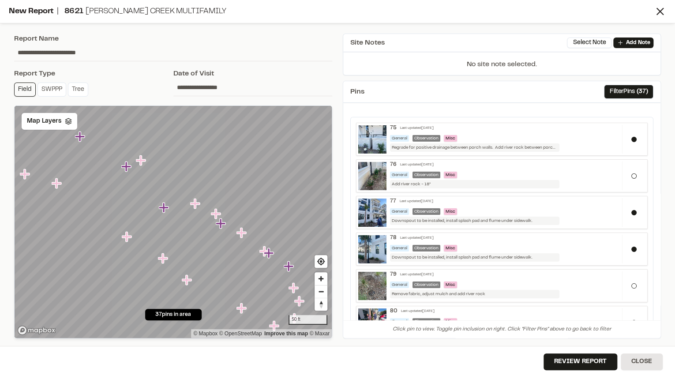
click at [217, 215] on icon "Map marker" at bounding box center [216, 214] width 10 height 10
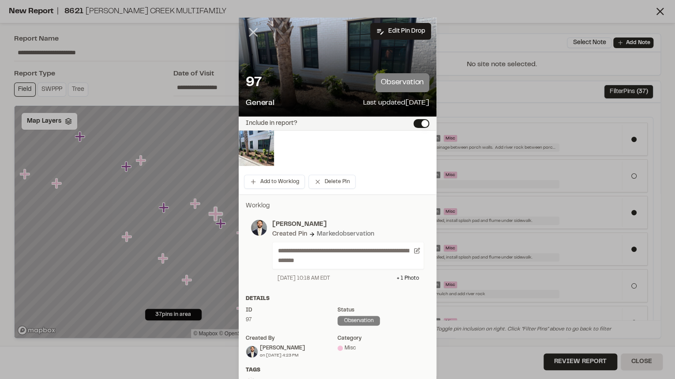
click at [250, 34] on line at bounding box center [253, 32] width 7 height 7
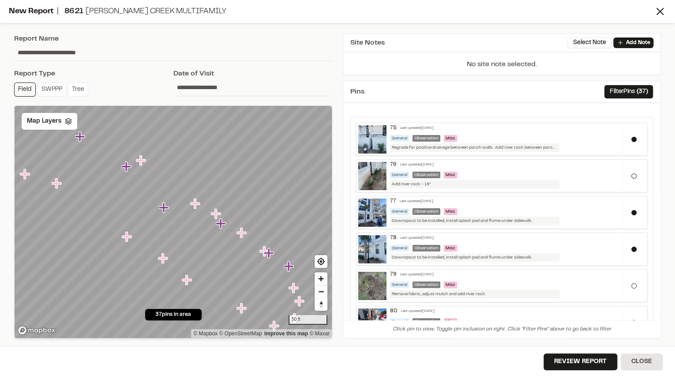
click at [242, 235] on icon "Map marker" at bounding box center [241, 233] width 10 height 10
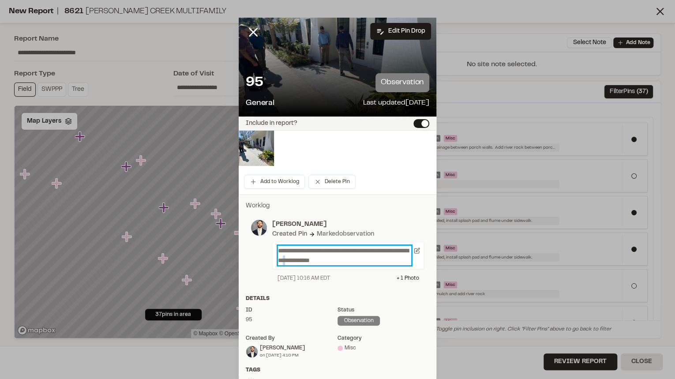
click at [334, 262] on p "**********" at bounding box center [344, 255] width 133 height 19
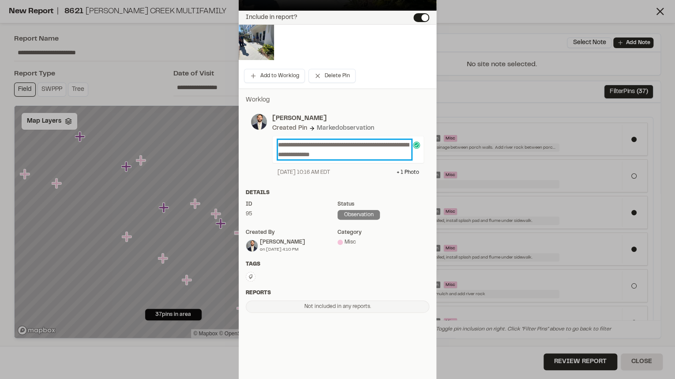
scroll to position [0, 0]
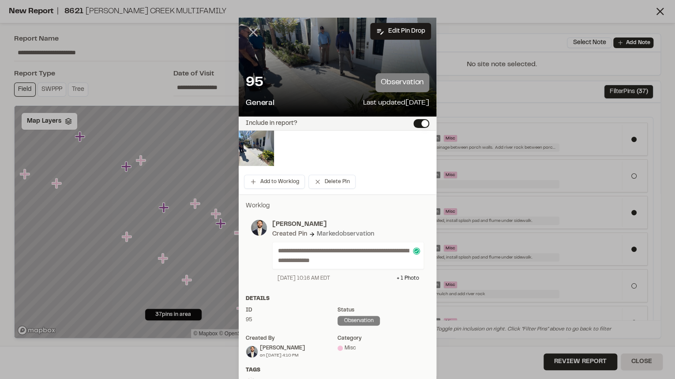
click at [252, 36] on icon at bounding box center [253, 32] width 15 height 15
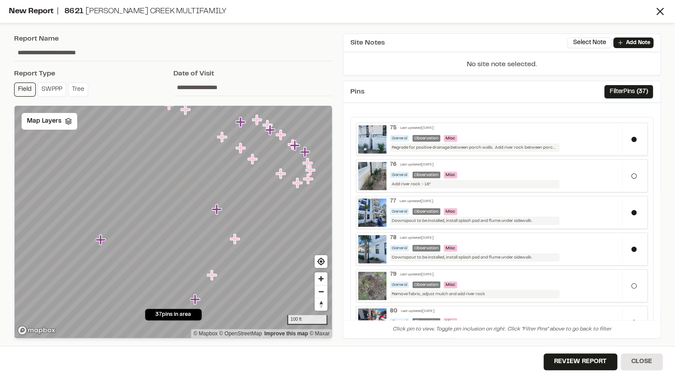
click at [216, 210] on icon "Map marker" at bounding box center [217, 209] width 10 height 10
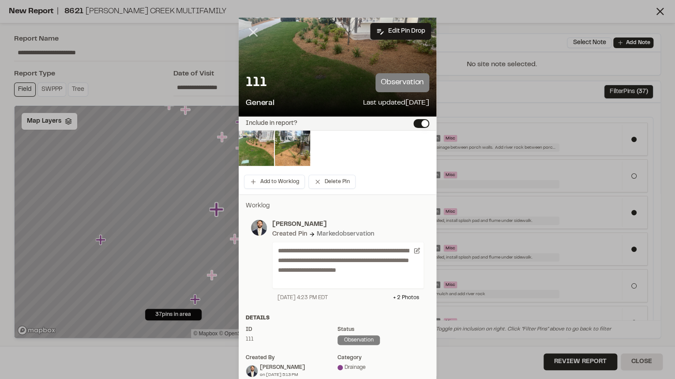
click at [251, 31] on line at bounding box center [253, 32] width 7 height 7
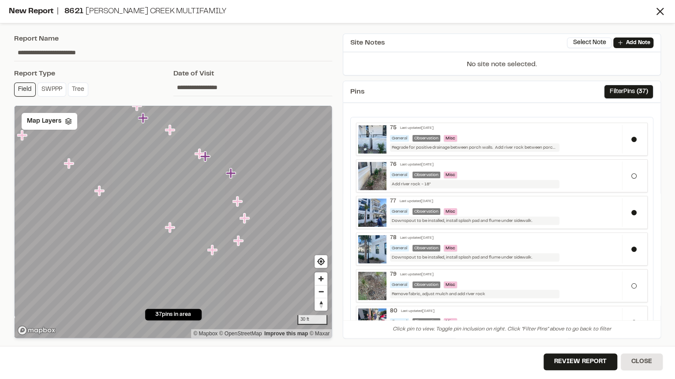
click at [245, 218] on icon "Map marker" at bounding box center [244, 218] width 10 height 10
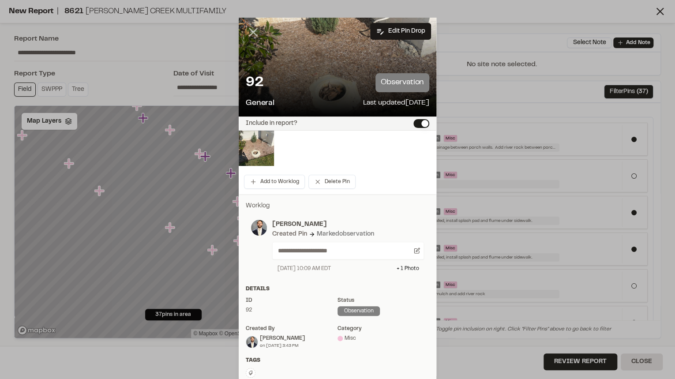
click at [251, 30] on icon at bounding box center [253, 32] width 15 height 15
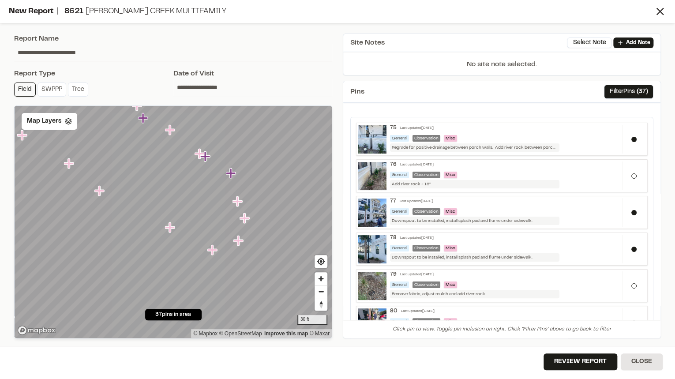
click at [212, 251] on icon "Map marker" at bounding box center [212, 250] width 10 height 10
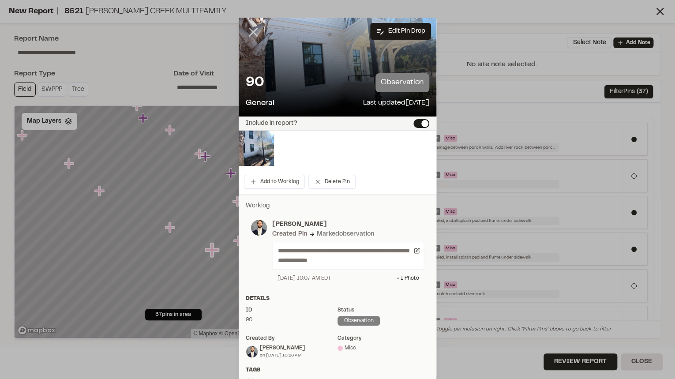
click at [248, 33] on icon at bounding box center [253, 32] width 15 height 15
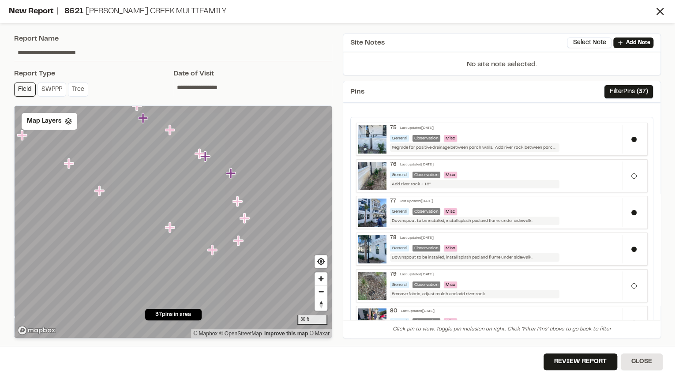
click at [208, 158] on icon "Map marker" at bounding box center [205, 156] width 11 height 11
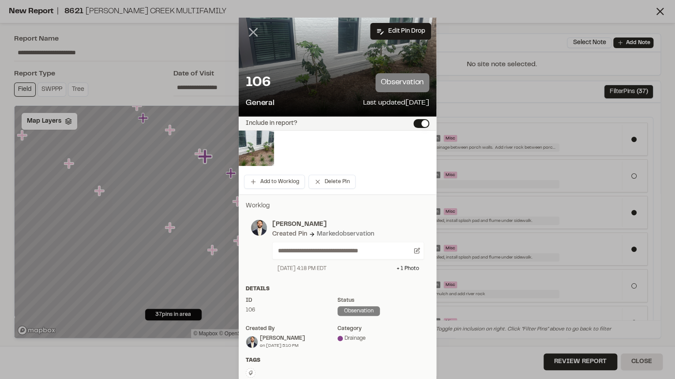
click at [252, 28] on icon at bounding box center [253, 32] width 15 height 15
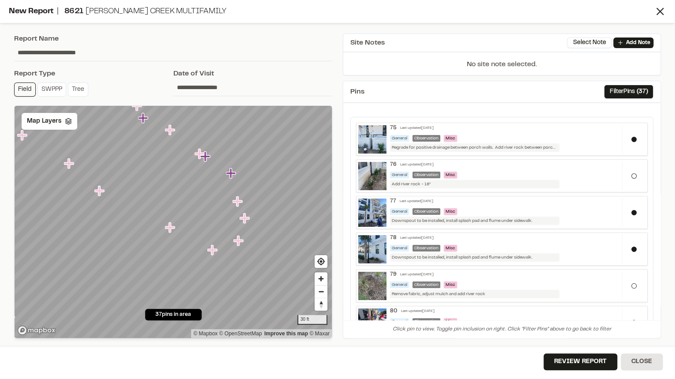
click at [208, 159] on icon "Map marker" at bounding box center [205, 156] width 11 height 11
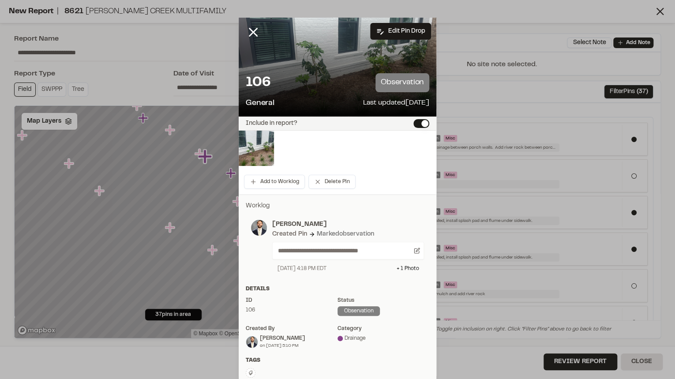
click at [414, 125] on button "Include in report?" at bounding box center [421, 123] width 16 height 9
click at [252, 33] on icon at bounding box center [253, 32] width 15 height 15
